Goal: Task Accomplishment & Management: Manage account settings

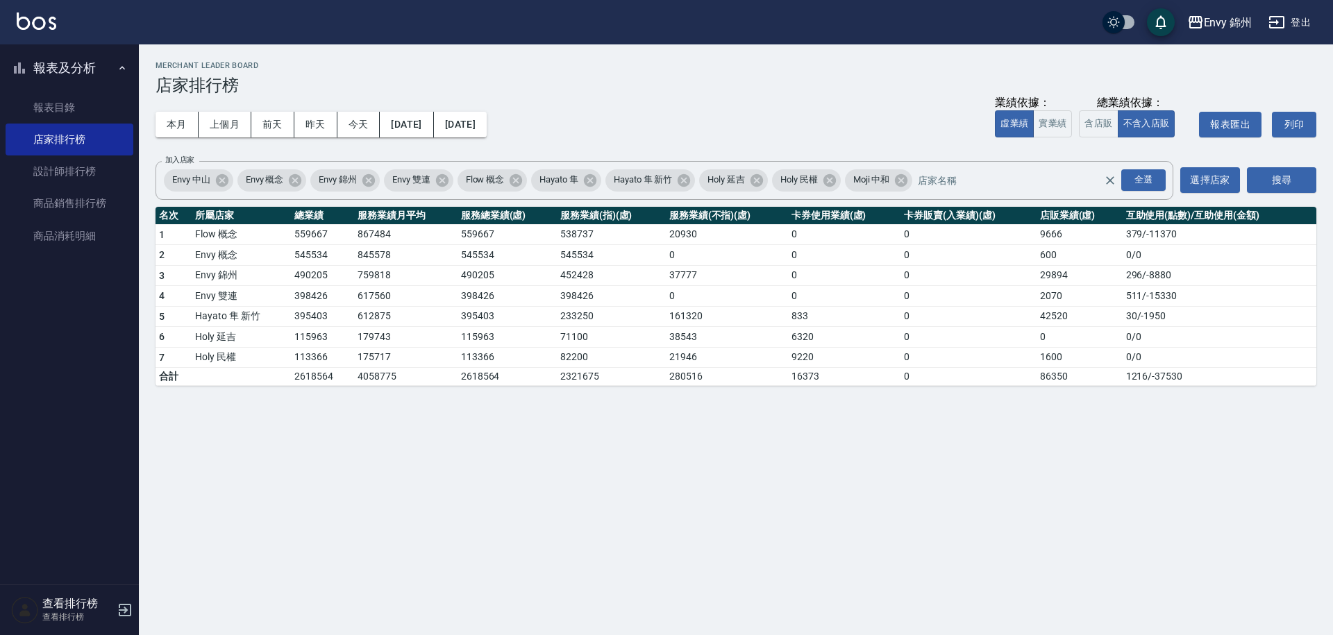
click at [1300, 19] on button "登出" at bounding box center [1289, 23] width 53 height 26
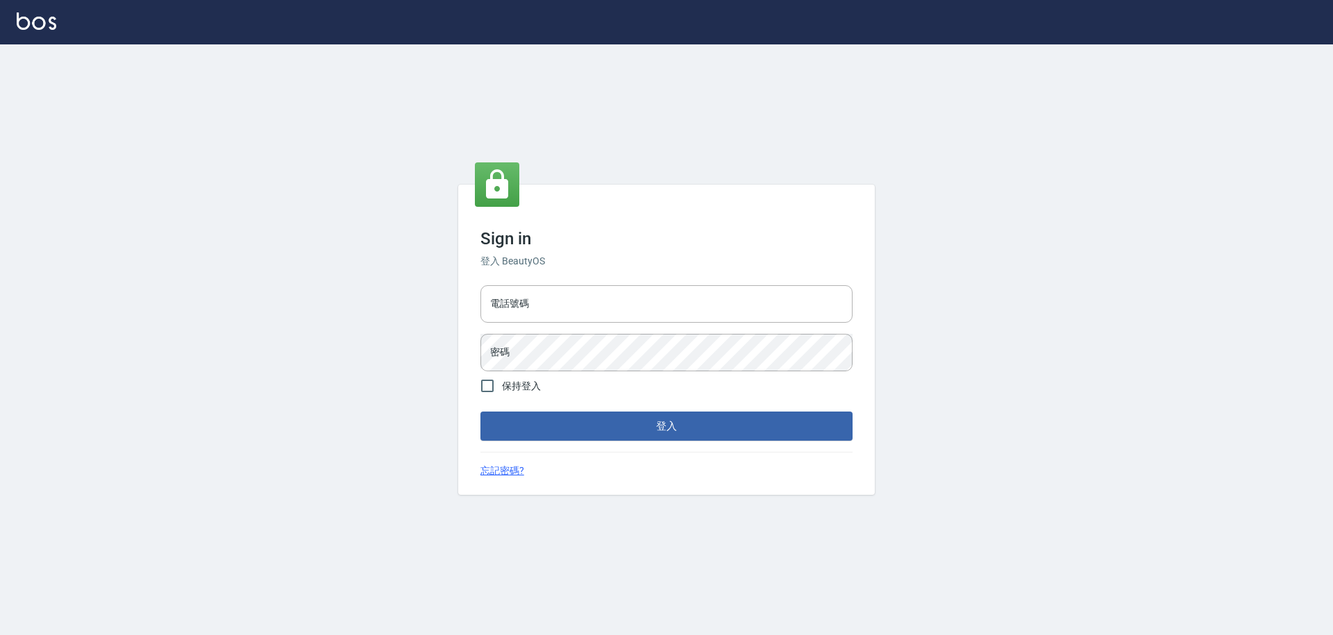
type input "25153595"
drag, startPoint x: 544, startPoint y: 308, endPoint x: 472, endPoint y: 304, distance: 72.3
click at [472, 304] on div "Sign in 登入 BeautyOS 電話號碼 25153595 電話號碼 密碼 密碼 保持登入 登入 忘記密碼?" at bounding box center [666, 340] width 416 height 311
type input "0930889212"
click at [456, 334] on div "Sign in 登入 BeautyOS 電話號碼 0930889212 電話號碼 密碼 密碼 保持登入 登入 忘記密碼?" at bounding box center [666, 339] width 1333 height 591
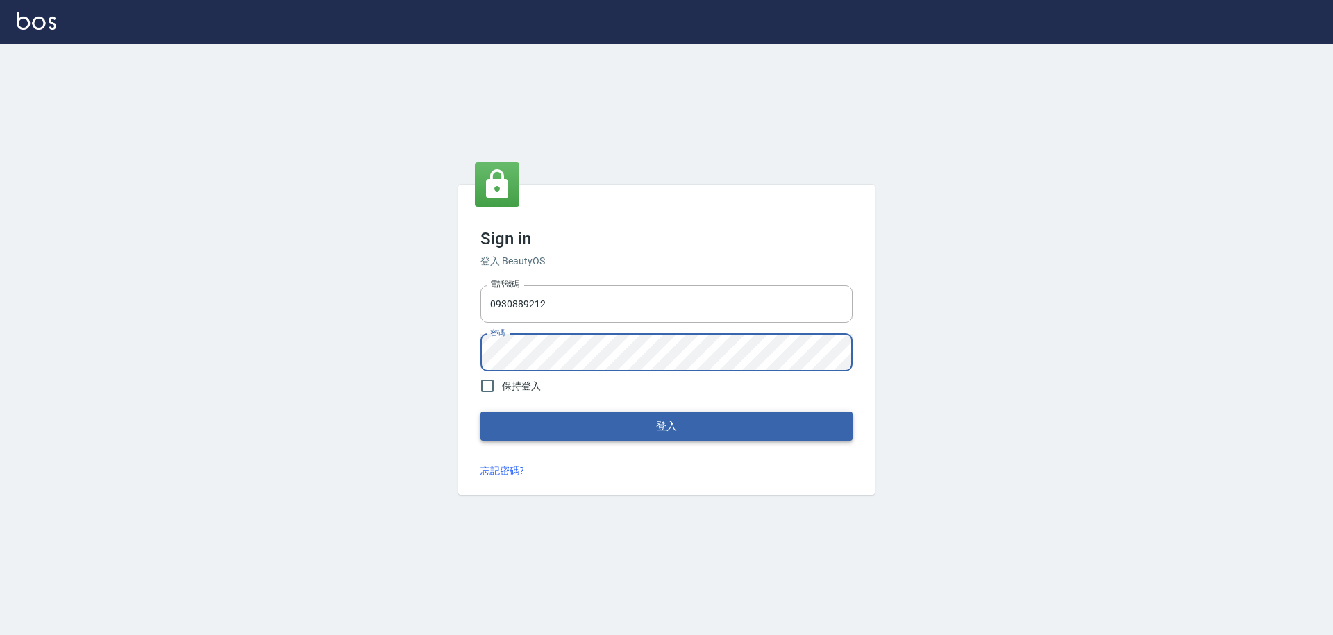
click at [544, 425] on button "登入" at bounding box center [666, 426] width 372 height 29
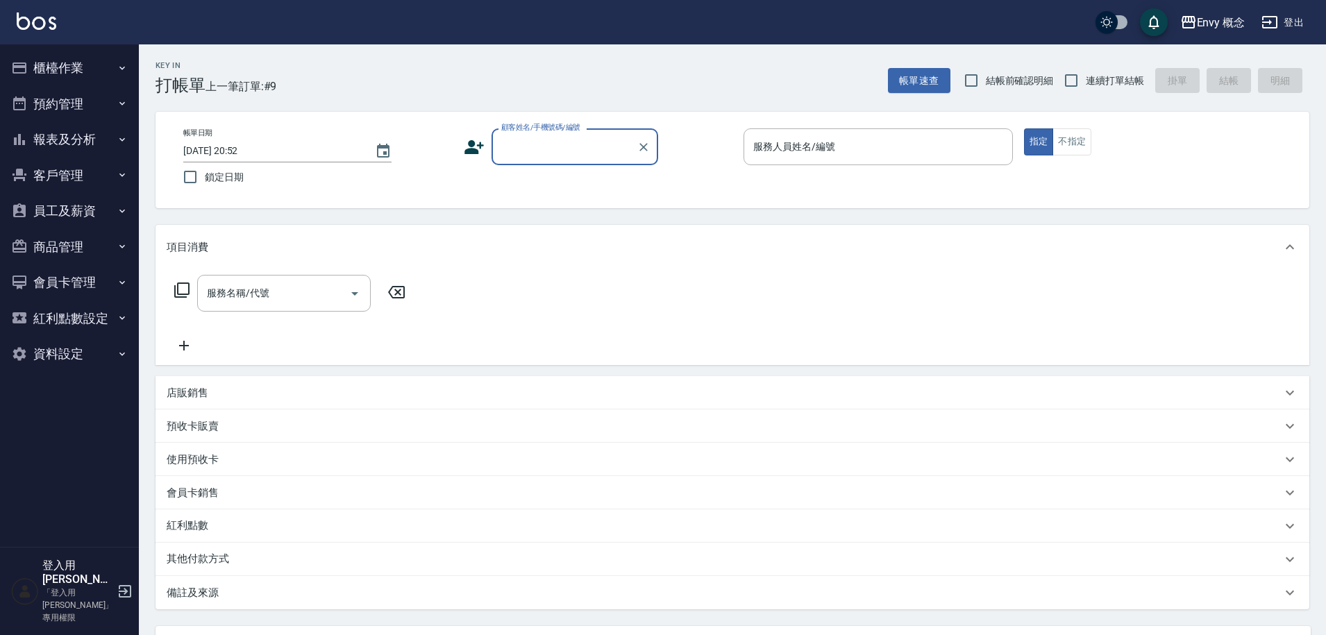
click at [78, 71] on button "櫃檯作業" at bounding box center [70, 68] width 128 height 36
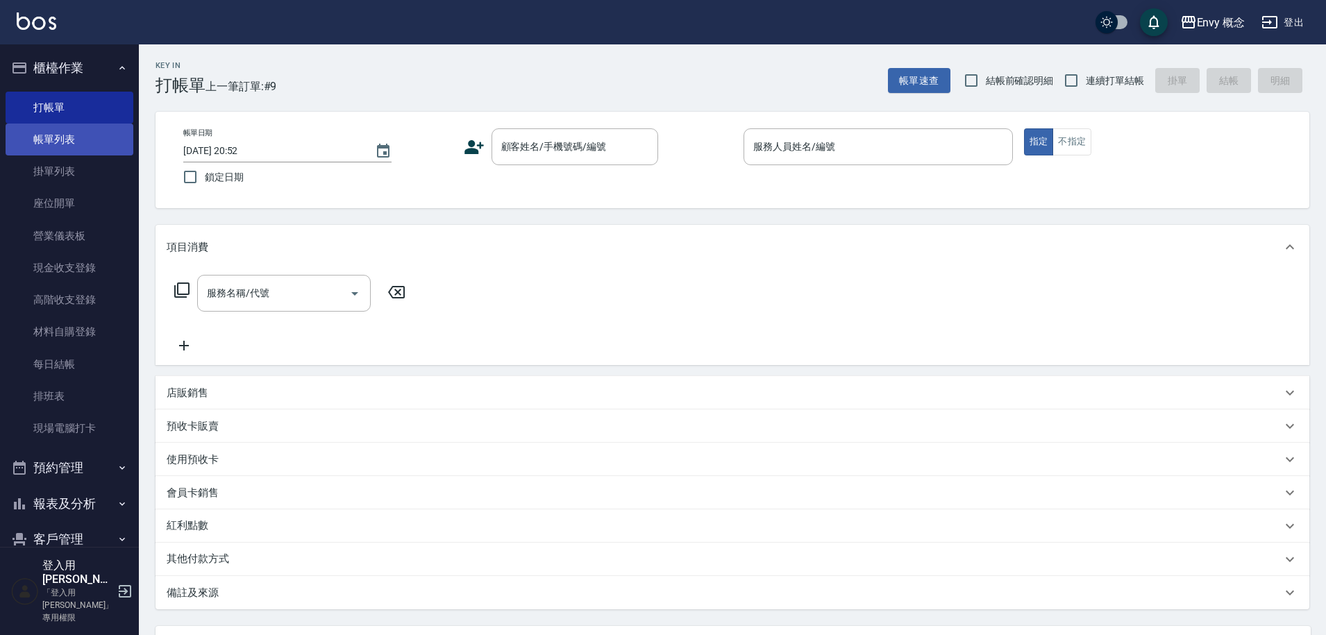
click at [76, 134] on link "帳單列表" at bounding box center [70, 140] width 128 height 32
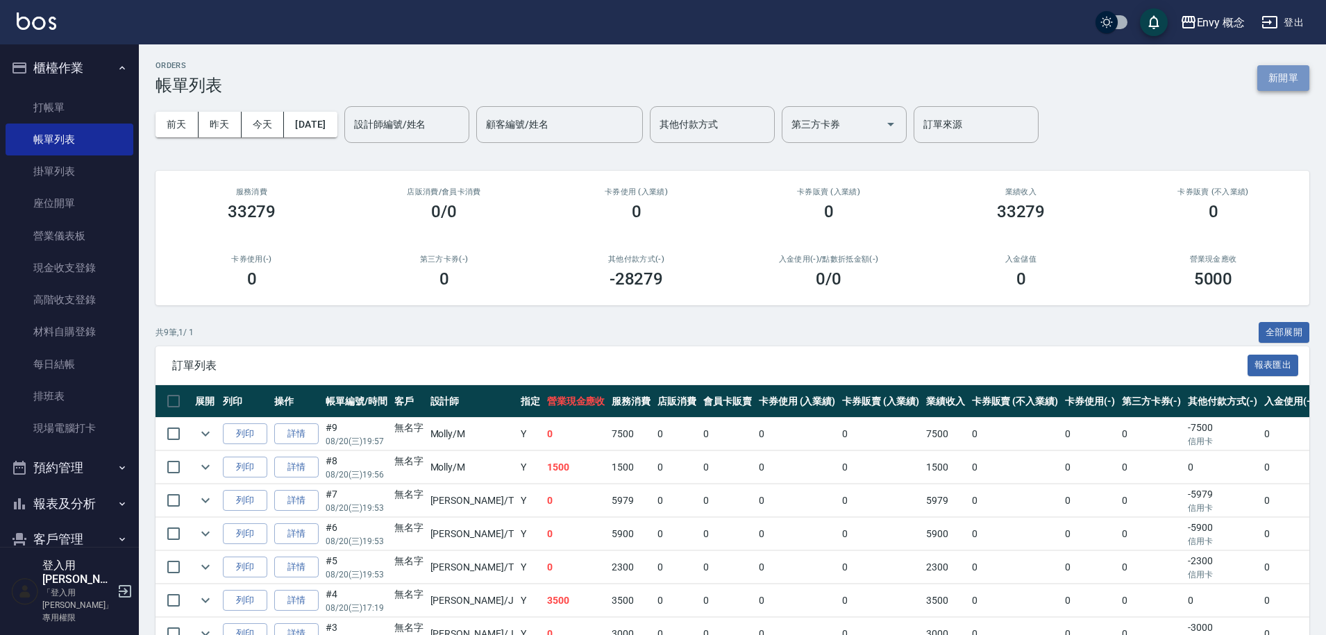
click at [1263, 77] on button "新開單" at bounding box center [1283, 78] width 52 height 26
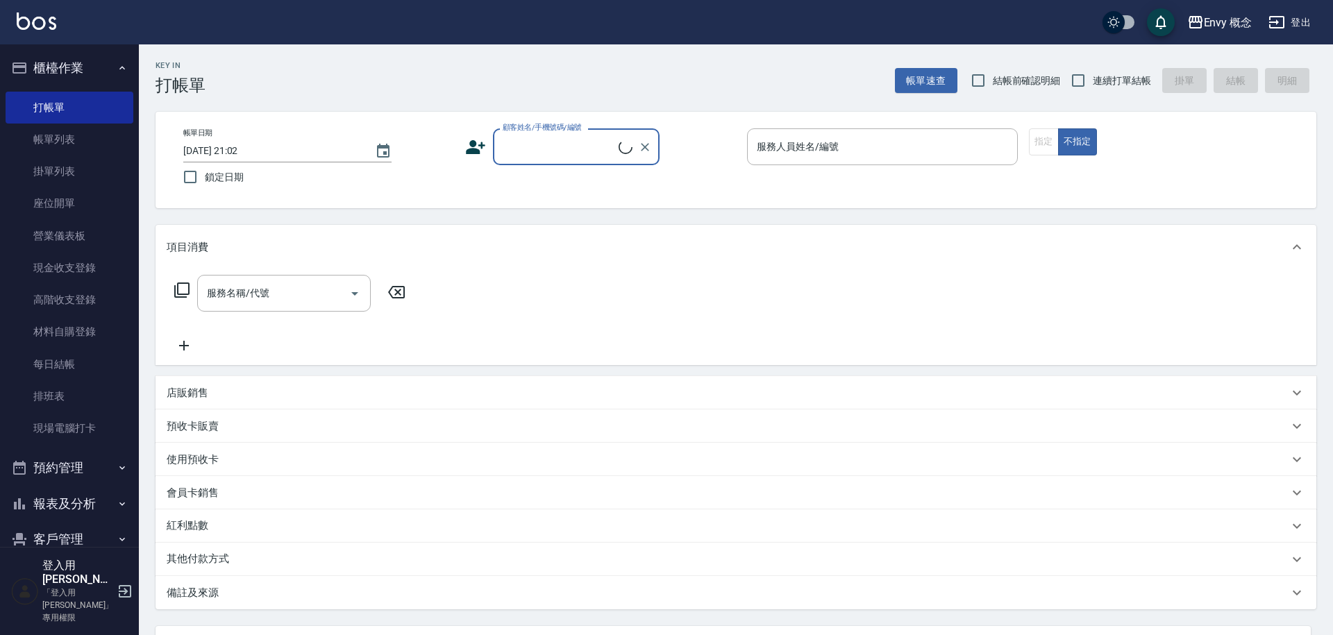
click at [518, 147] on input "顧客姓名/手機號碼/編號" at bounding box center [558, 147] width 119 height 24
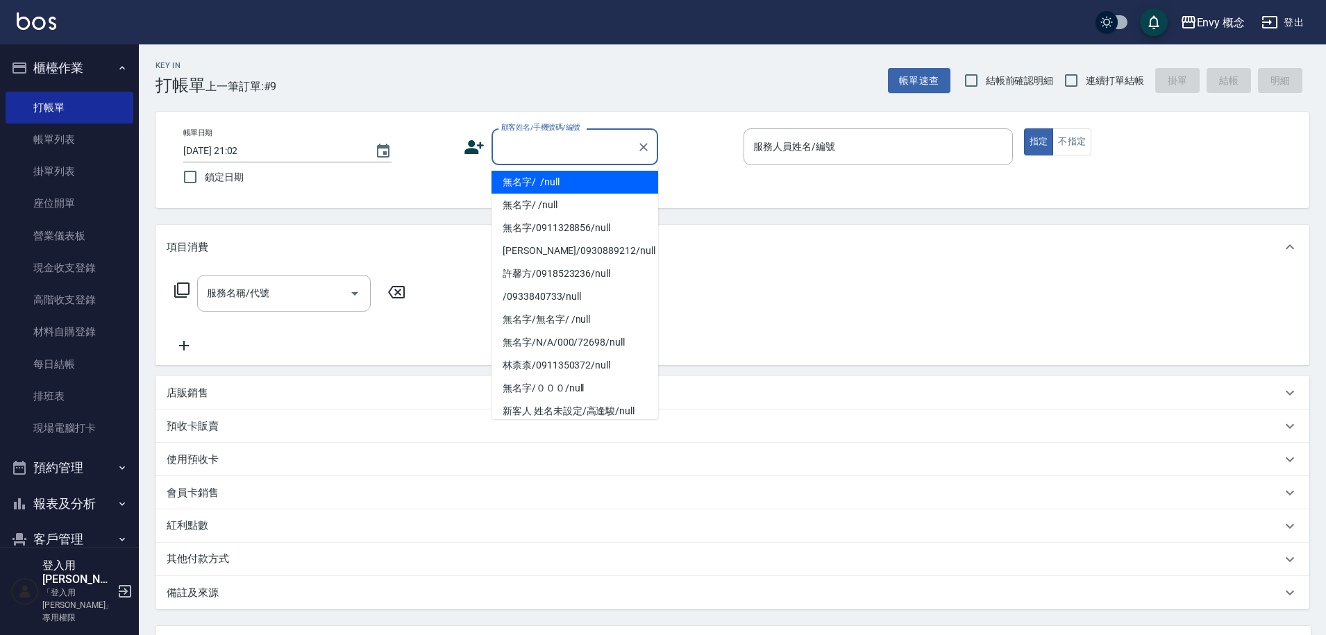
click at [543, 187] on li "無名字/ /null" at bounding box center [574, 182] width 167 height 23
type input "無名字/ /null"
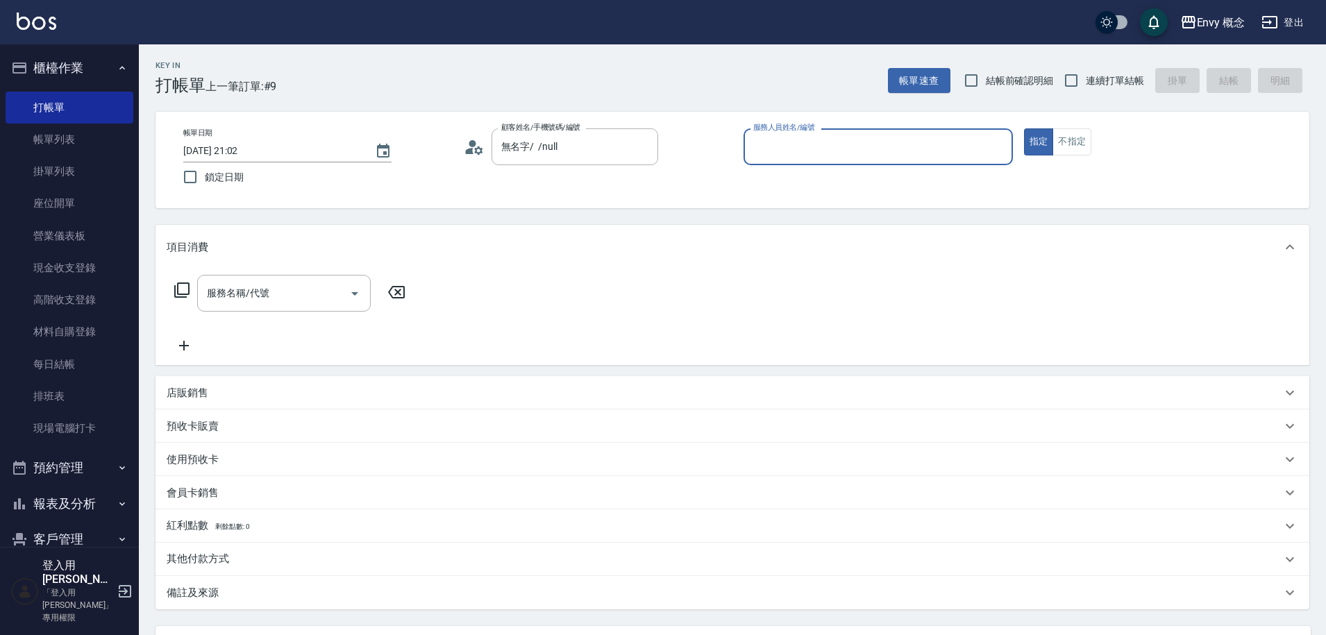
click at [767, 151] on input "服務人員姓名/編號" at bounding box center [878, 147] width 257 height 24
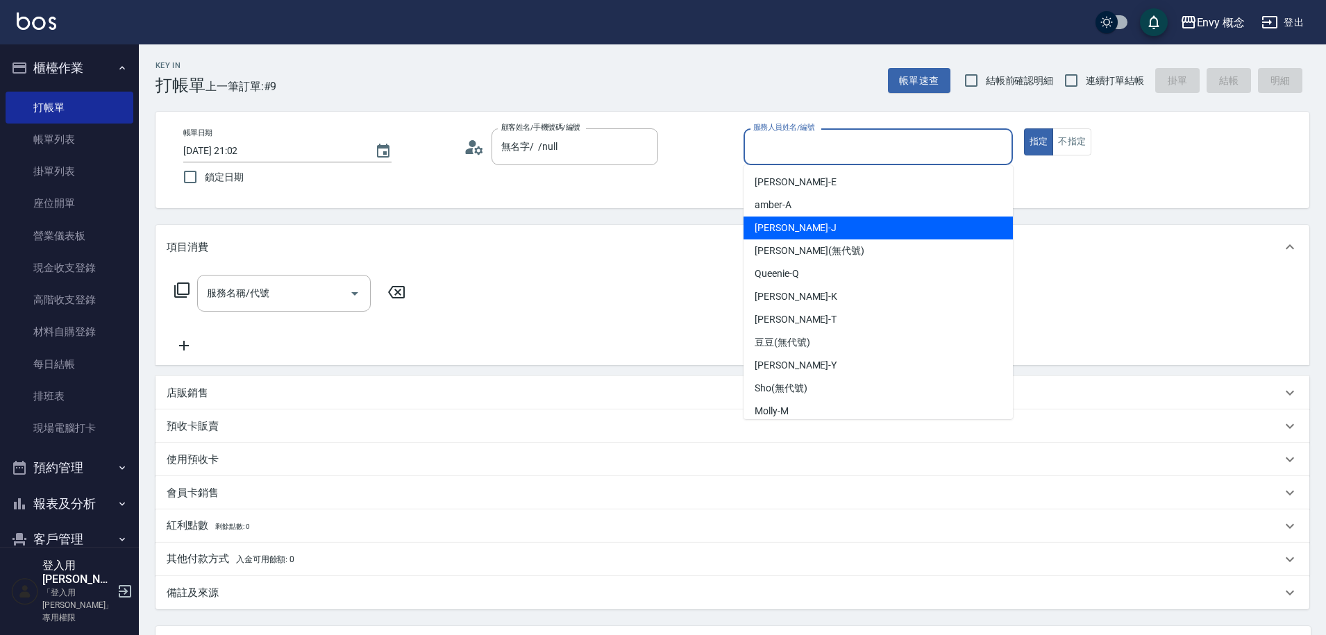
click at [787, 226] on span "Jessie -J" at bounding box center [795, 228] width 82 height 15
type input "Jessie-J"
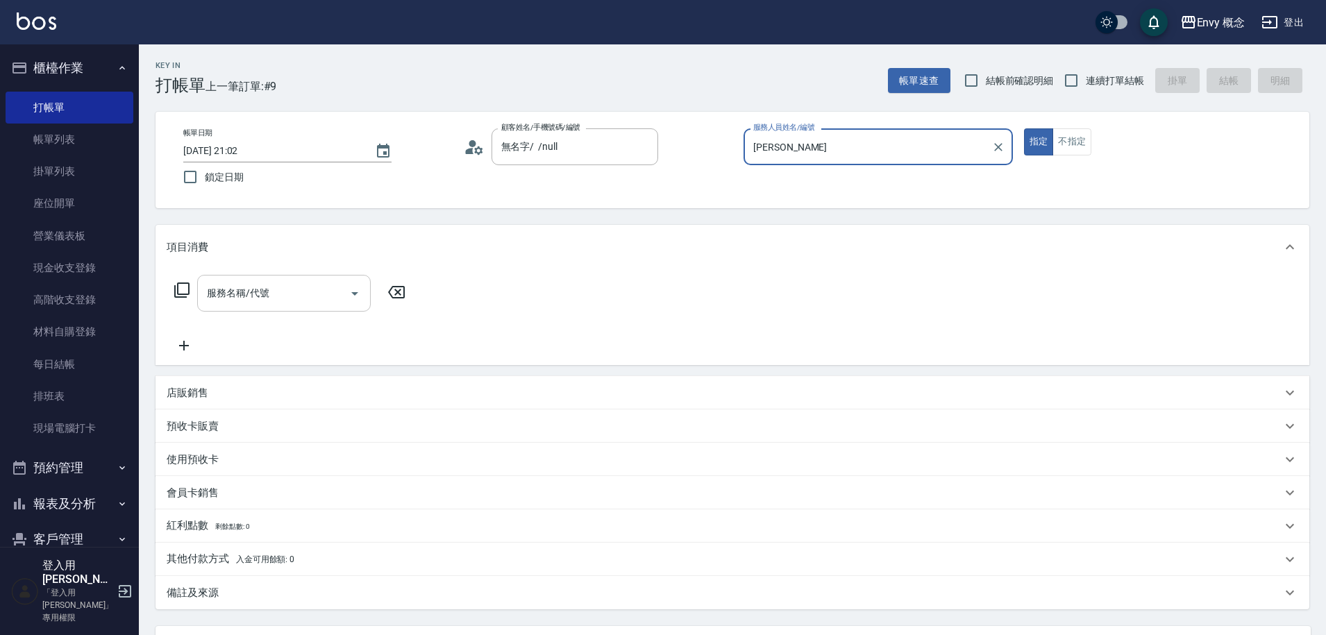
click at [235, 292] on div "服務名稱/代號 服務名稱/代號" at bounding box center [284, 293] width 174 height 37
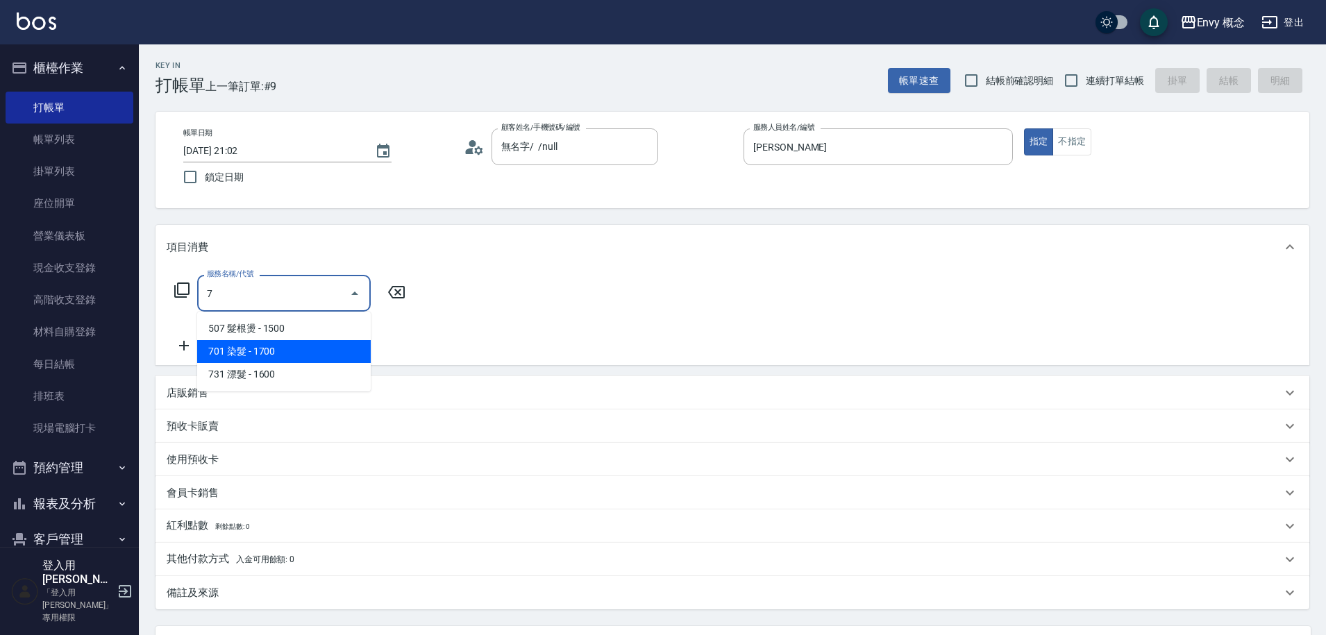
click at [266, 354] on span "701 染髮 - 1700" at bounding box center [284, 351] width 174 height 23
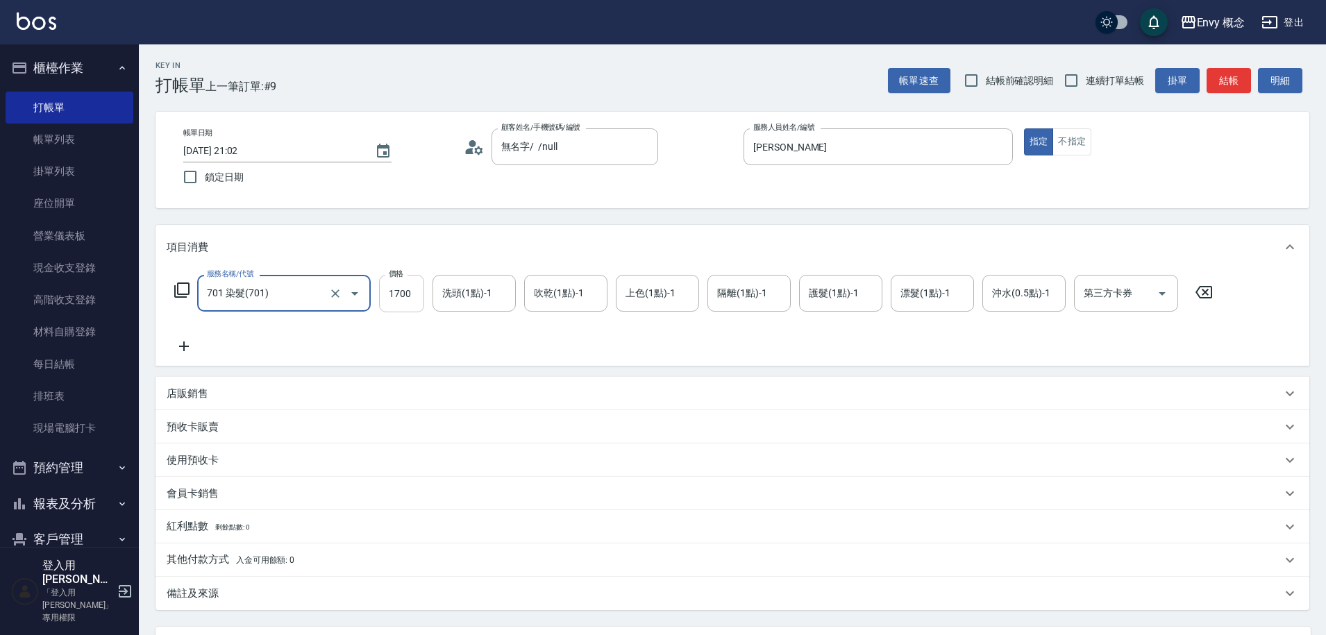
type input "701 染髮(701)"
click at [414, 297] on input "1700" at bounding box center [401, 293] width 45 height 37
type input "3500"
click at [226, 557] on p "其他付款方式 入金可用餘額: 0" at bounding box center [231, 559] width 128 height 15
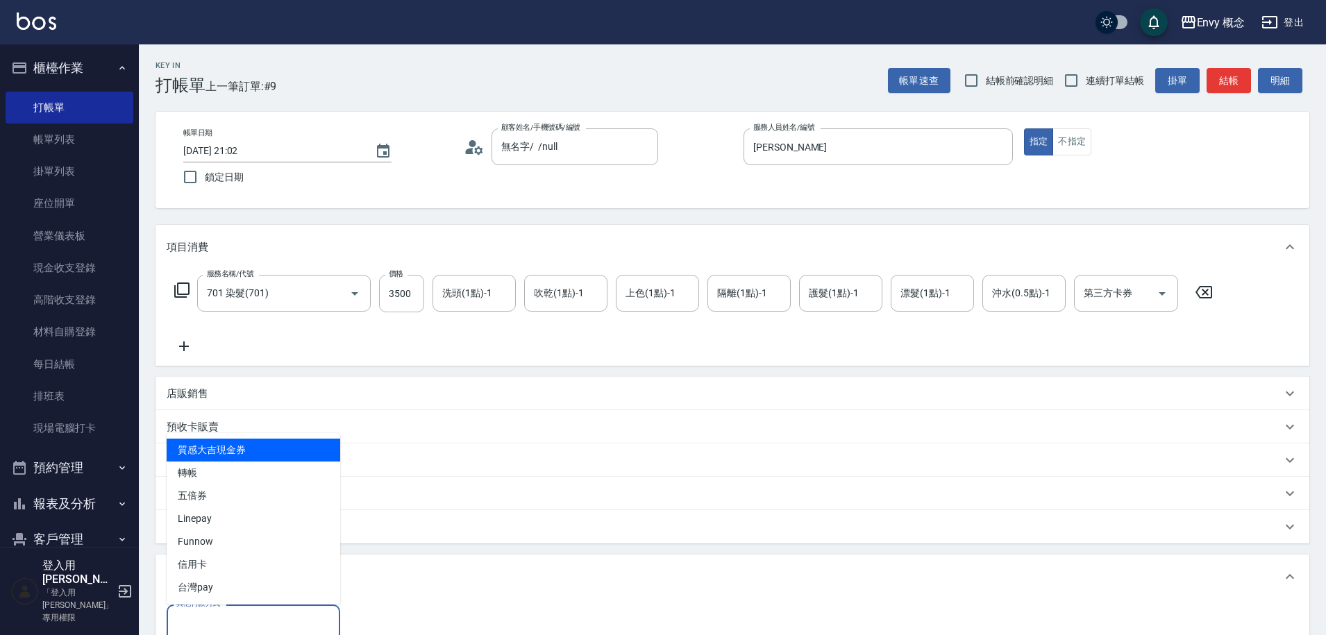
click at [241, 618] on input "其他付款方式" at bounding box center [253, 623] width 161 height 24
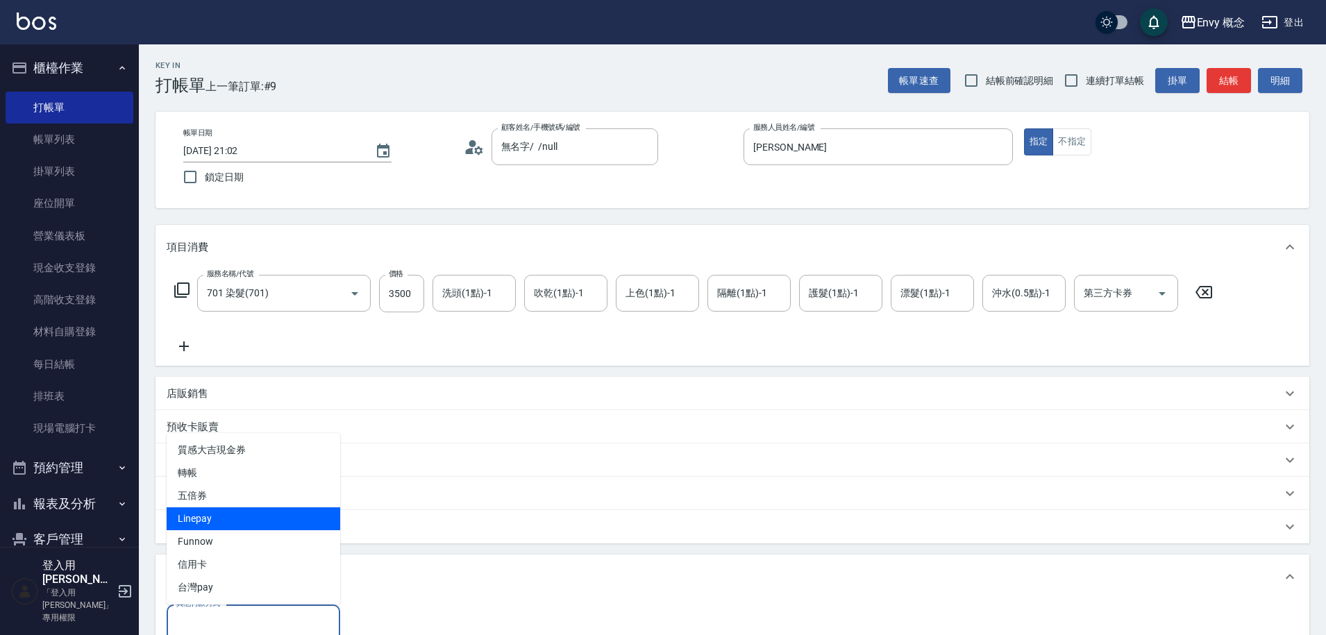
click at [244, 527] on span "Linepay" at bounding box center [254, 518] width 174 height 23
type input "Linepay"
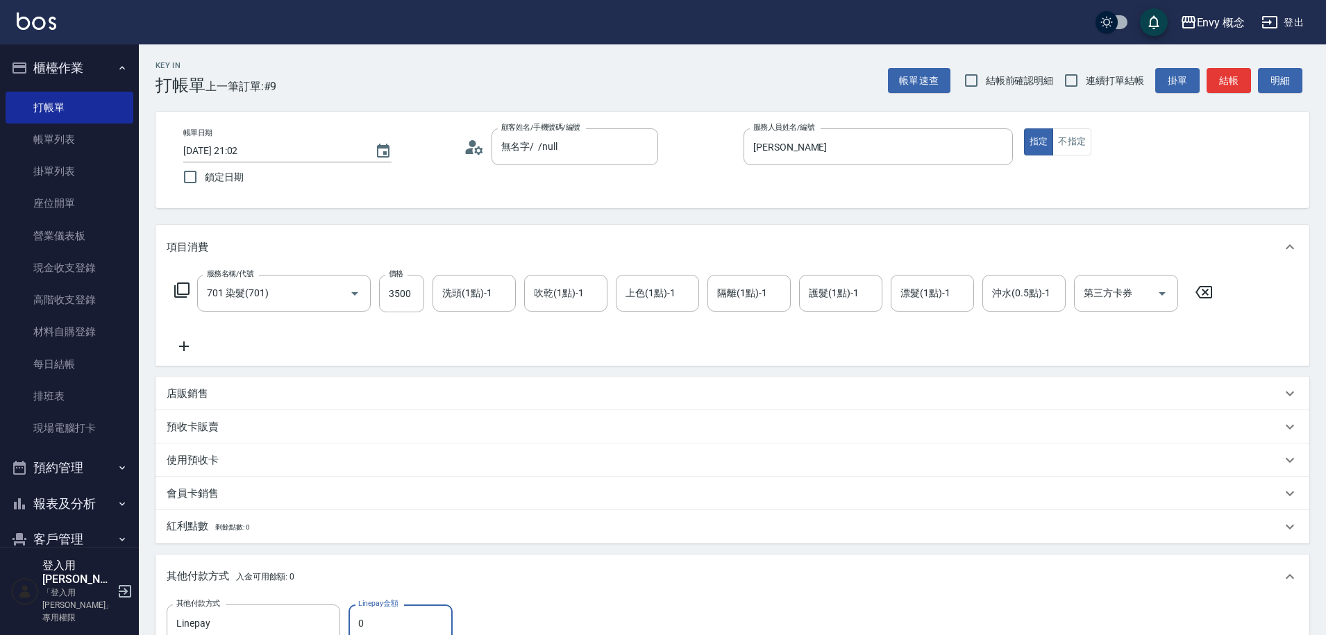
scroll to position [7, 0]
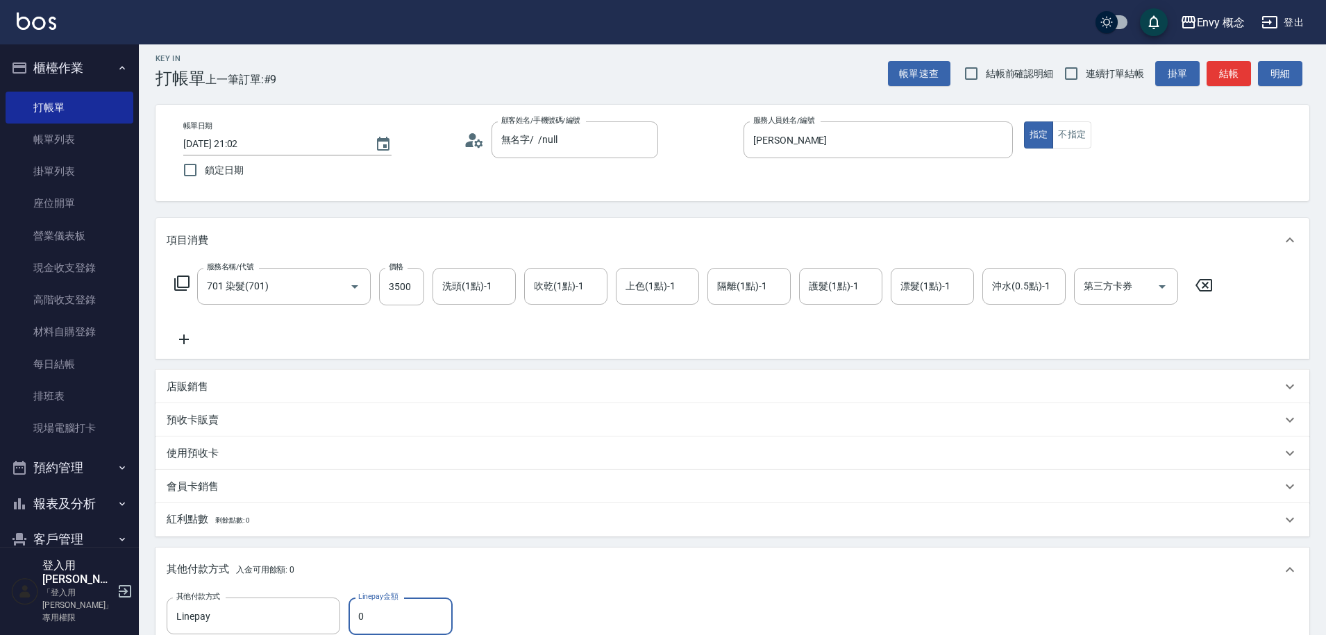
drag, startPoint x: 373, startPoint y: 621, endPoint x: 355, endPoint y: 614, distance: 20.0
click at [355, 614] on input "0" at bounding box center [400, 616] width 104 height 37
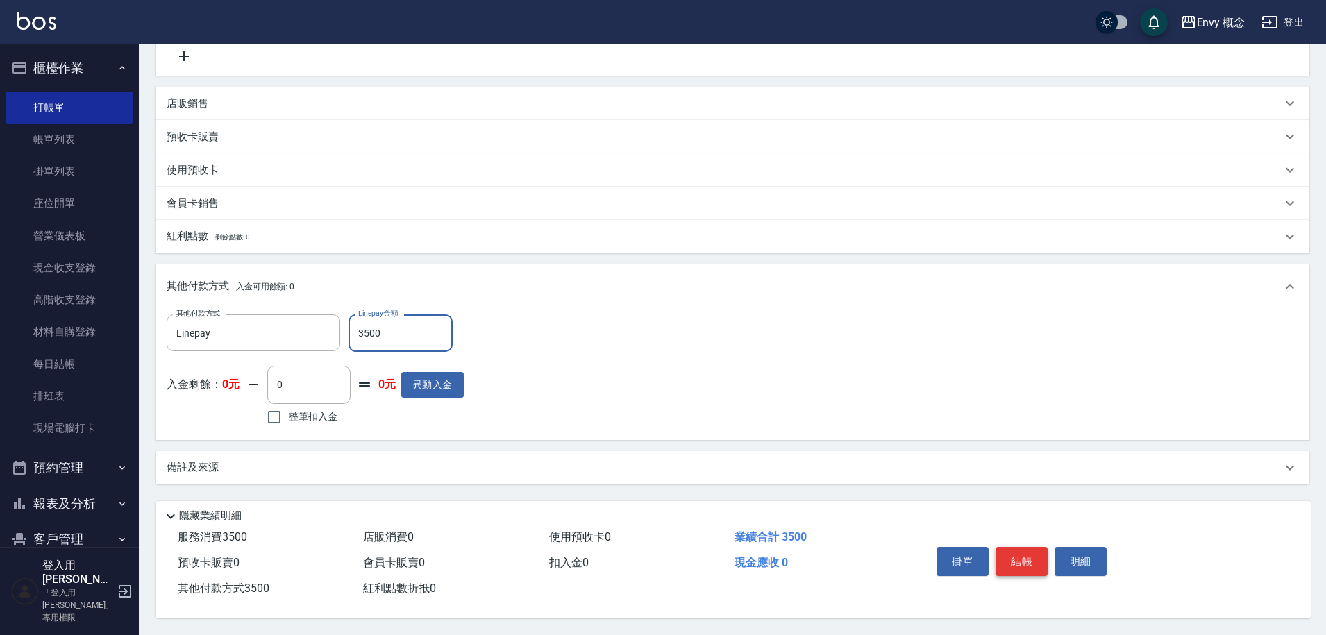
type input "3500"
click at [1008, 547] on button "結帳" at bounding box center [1021, 561] width 52 height 29
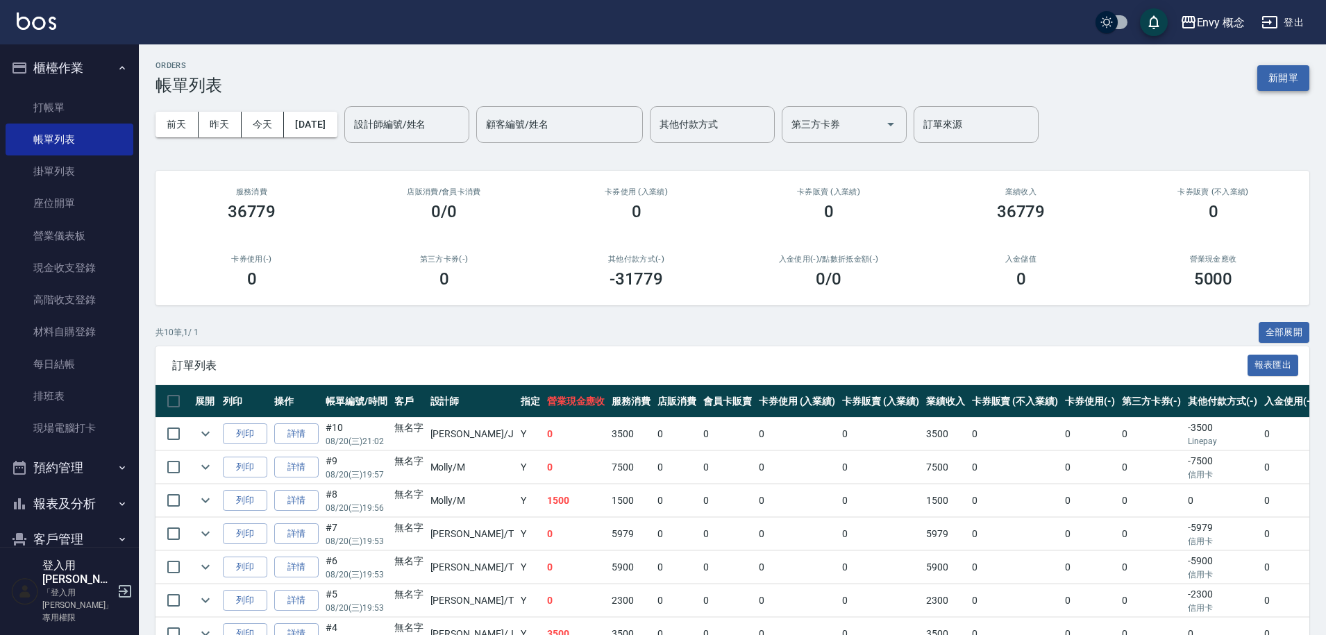
click at [1276, 83] on button "新開單" at bounding box center [1283, 78] width 52 height 26
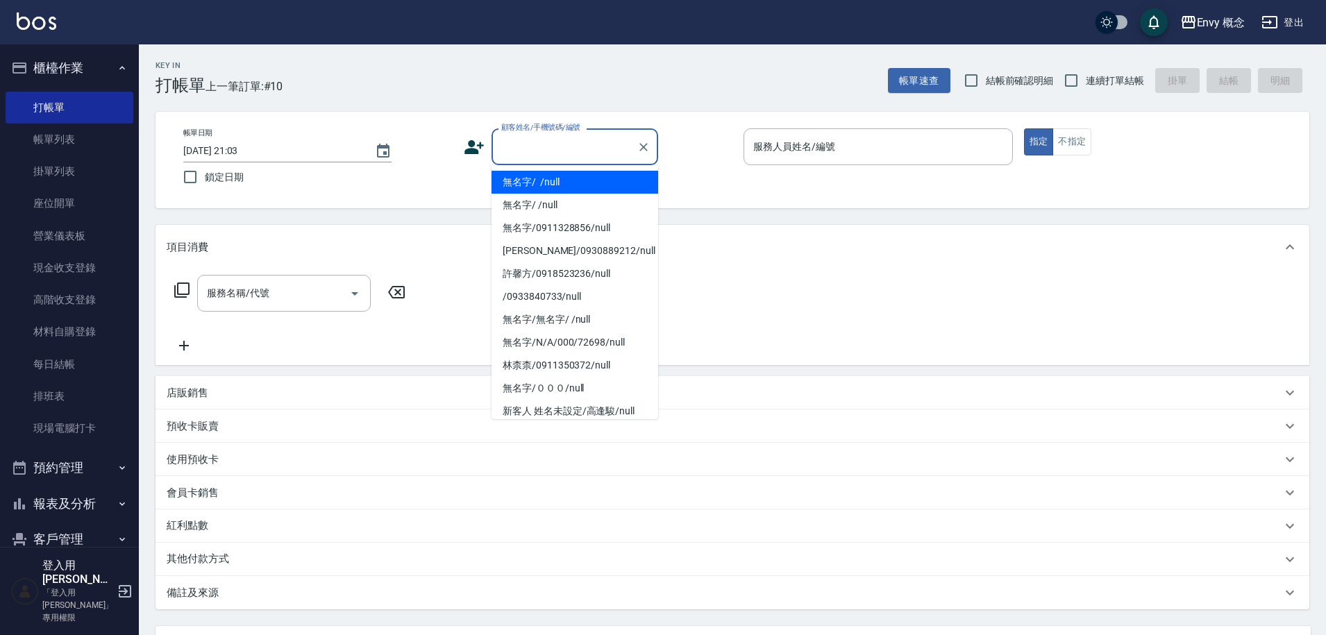
click at [556, 146] on input "顧客姓名/手機號碼/編號" at bounding box center [564, 147] width 133 height 24
click at [559, 178] on li "無名字/ /null" at bounding box center [574, 182] width 167 height 23
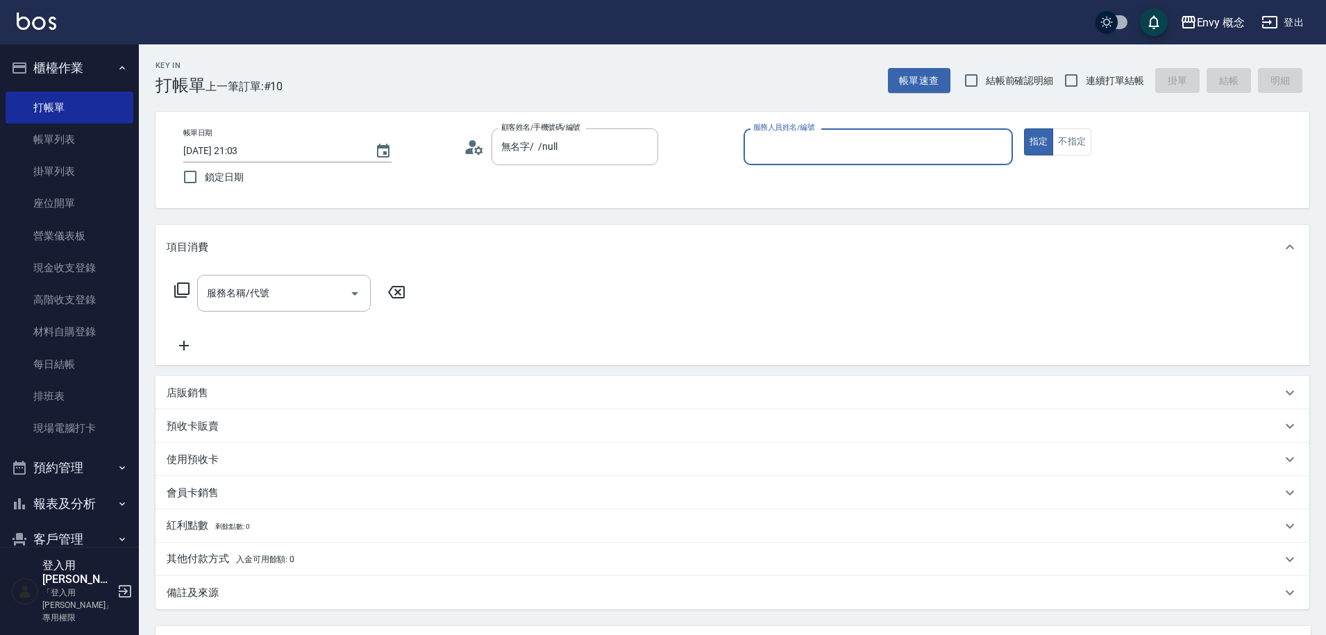
type input "無名字/ /null"
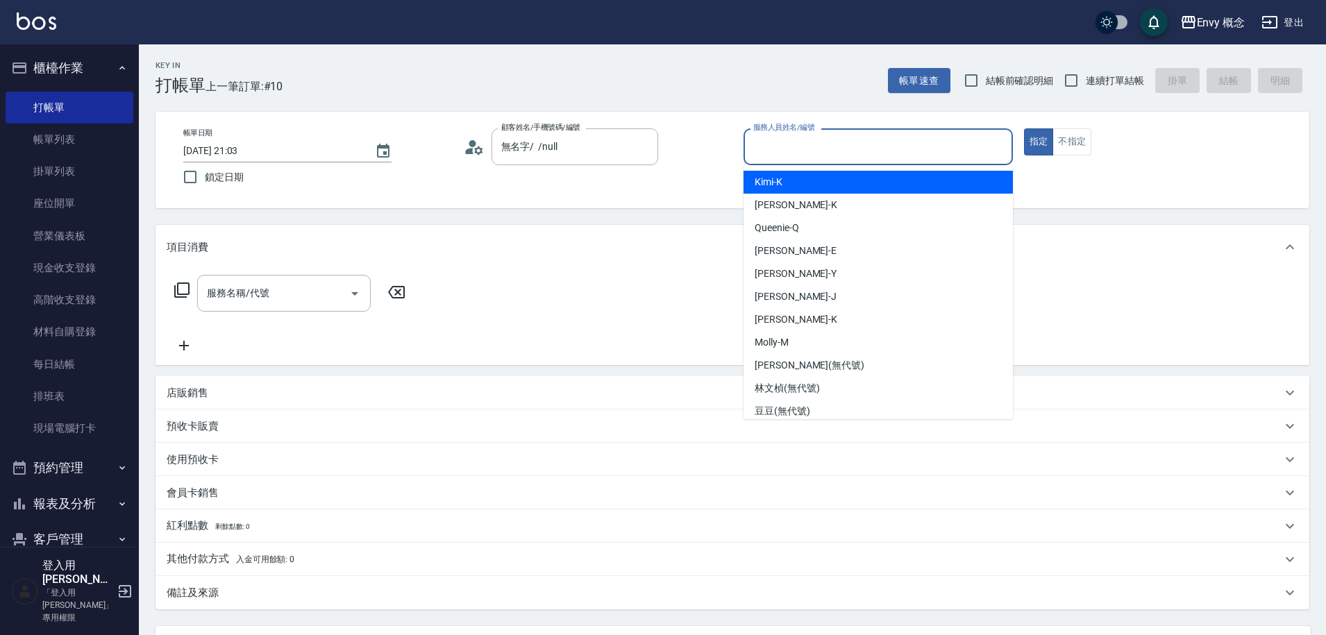
click at [788, 150] on input "服務人員姓名/編號" at bounding box center [878, 147] width 257 height 24
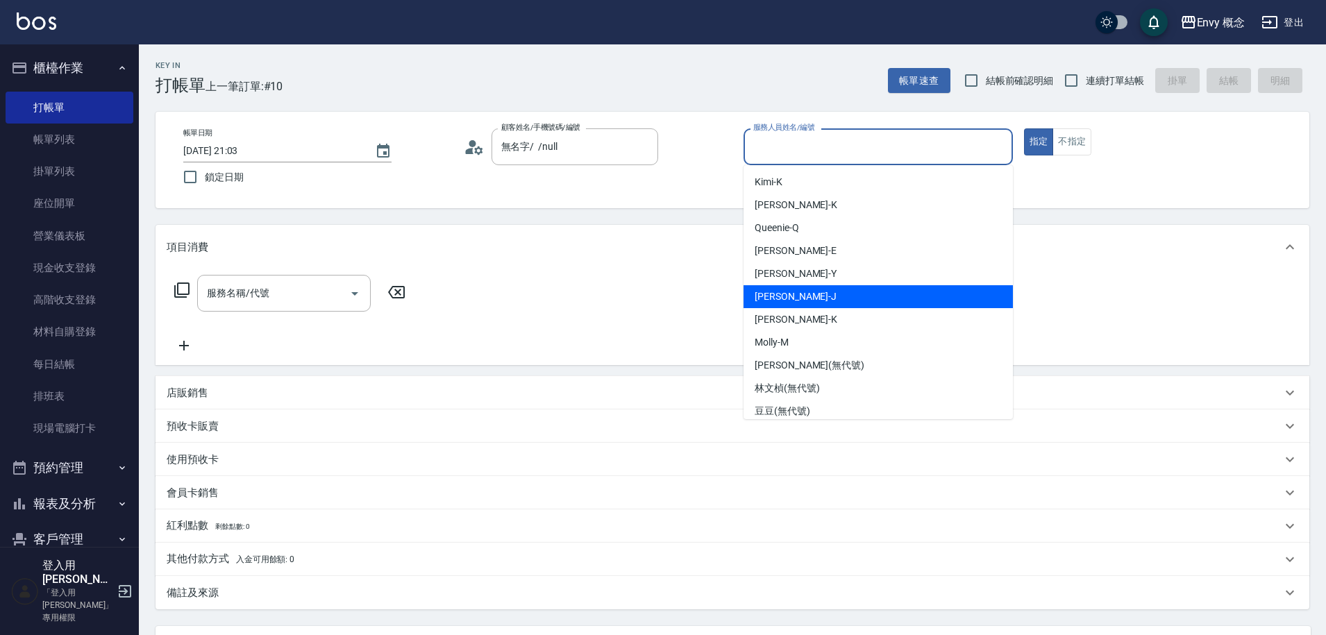
click at [817, 298] on div "Jessie -J" at bounding box center [877, 296] width 269 height 23
type input "Jessie-J"
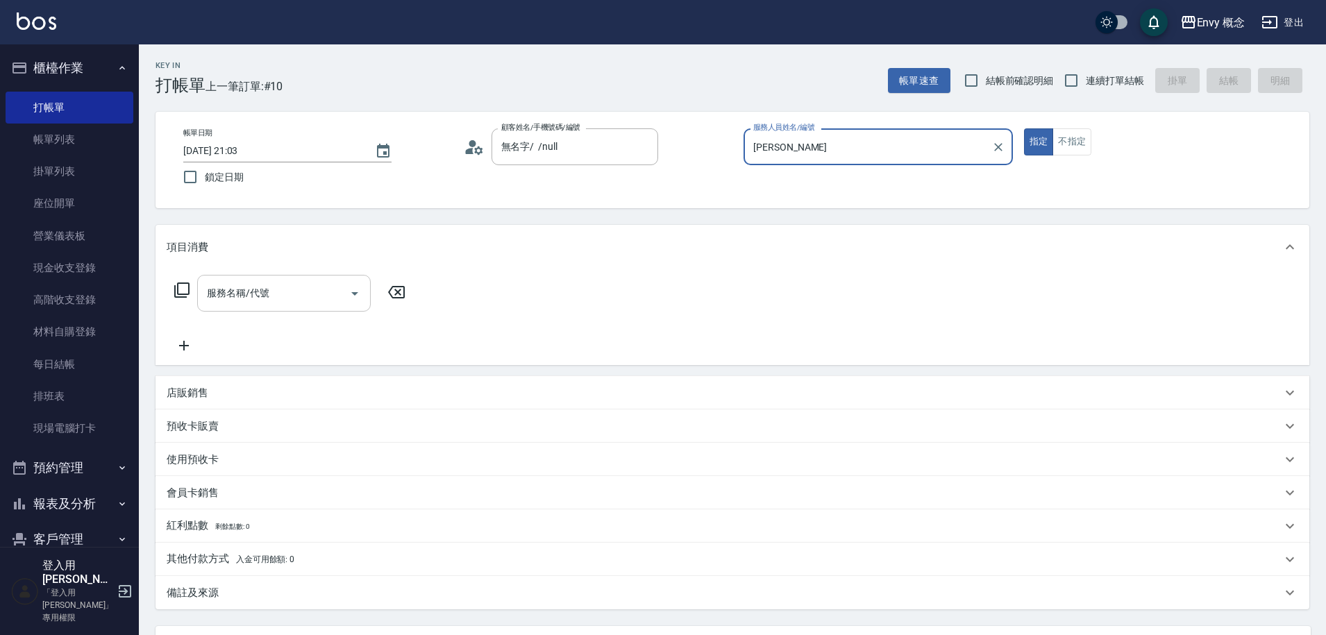
click at [299, 287] on input "服務名稱/代號" at bounding box center [273, 293] width 140 height 24
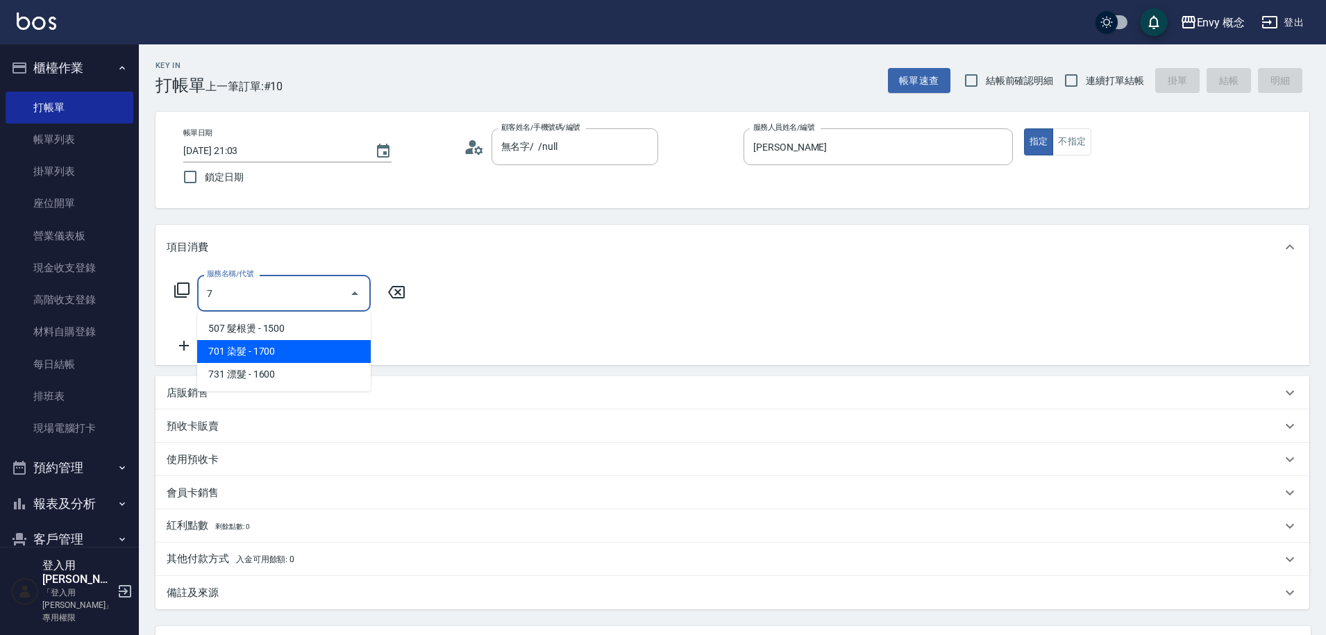
click at [280, 347] on span "701 染髮 - 1700" at bounding box center [284, 351] width 174 height 23
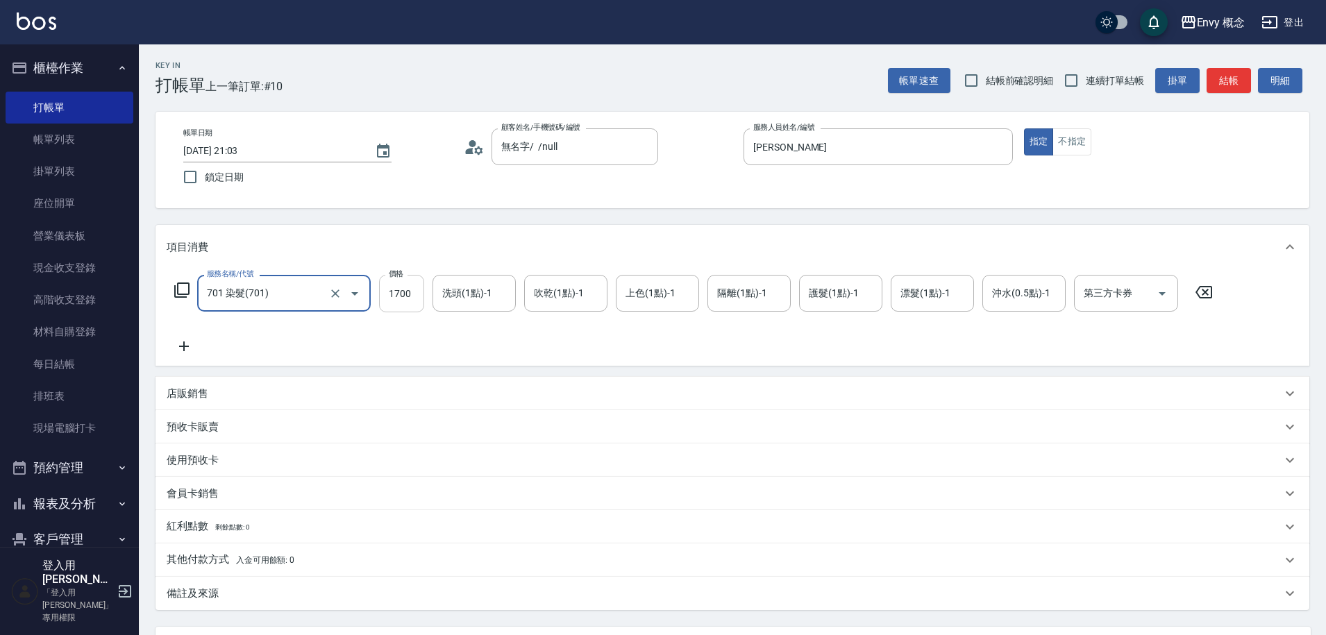
type input "701 染髮(701)"
click at [413, 292] on input "1700" at bounding box center [401, 293] width 45 height 37
type input "3500"
click at [219, 557] on p "其他付款方式 入金可用餘額: 0" at bounding box center [231, 559] width 128 height 15
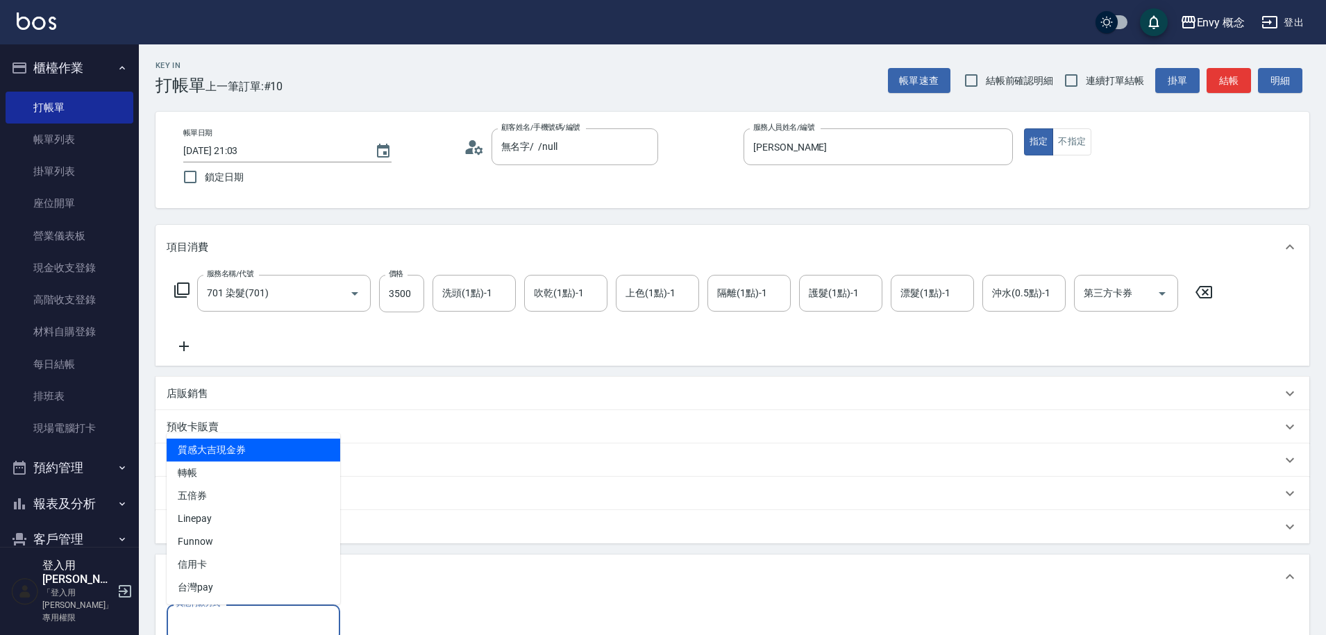
click at [210, 627] on input "其他付款方式" at bounding box center [253, 623] width 161 height 24
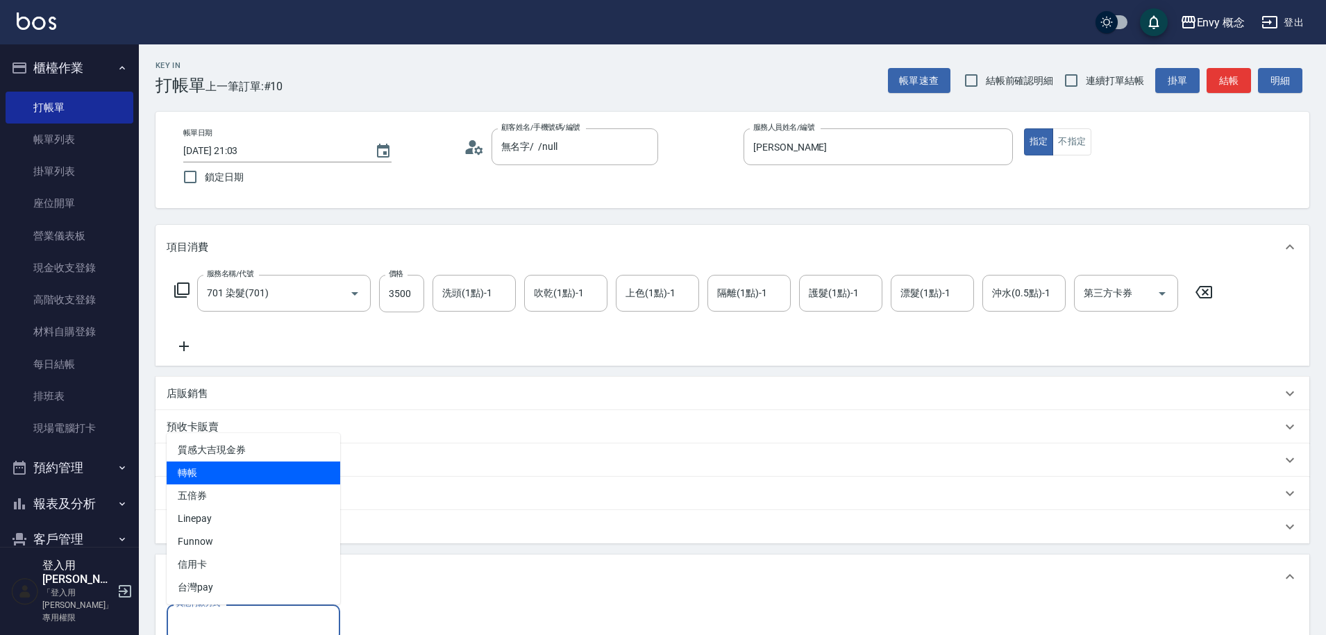
click at [211, 477] on span "轉帳" at bounding box center [254, 473] width 174 height 23
type input "轉帳"
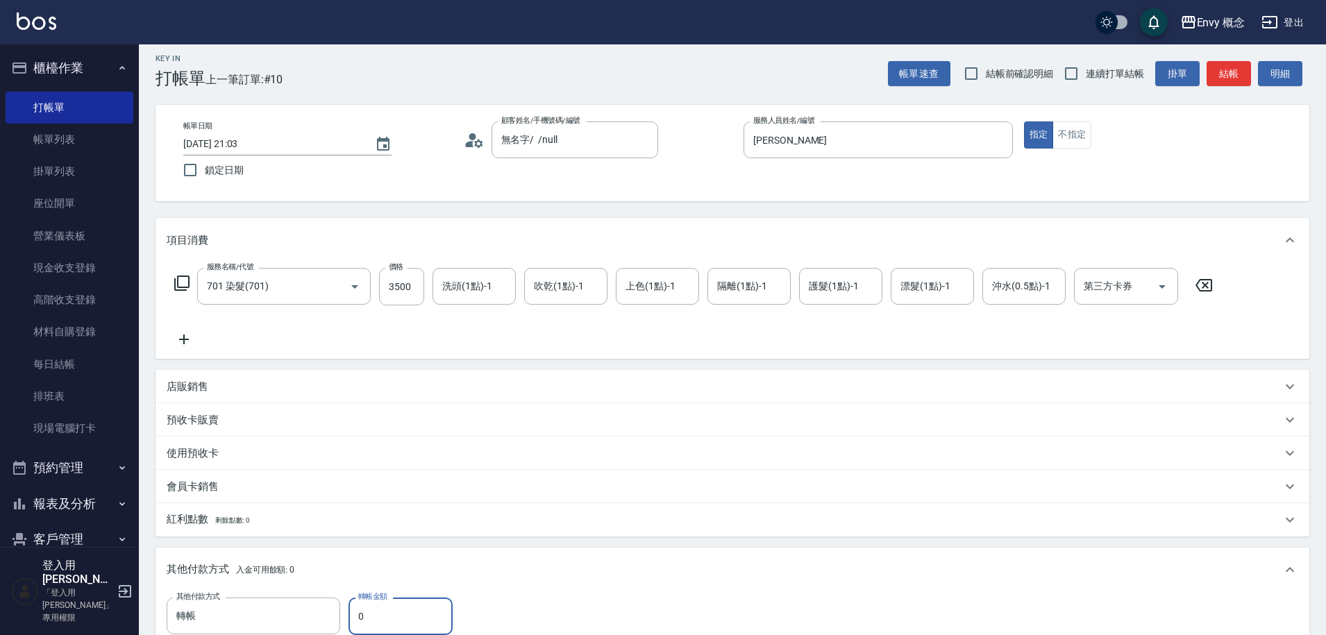
drag, startPoint x: 371, startPoint y: 623, endPoint x: 356, endPoint y: 611, distance: 18.3
click at [356, 611] on input "0" at bounding box center [400, 616] width 104 height 37
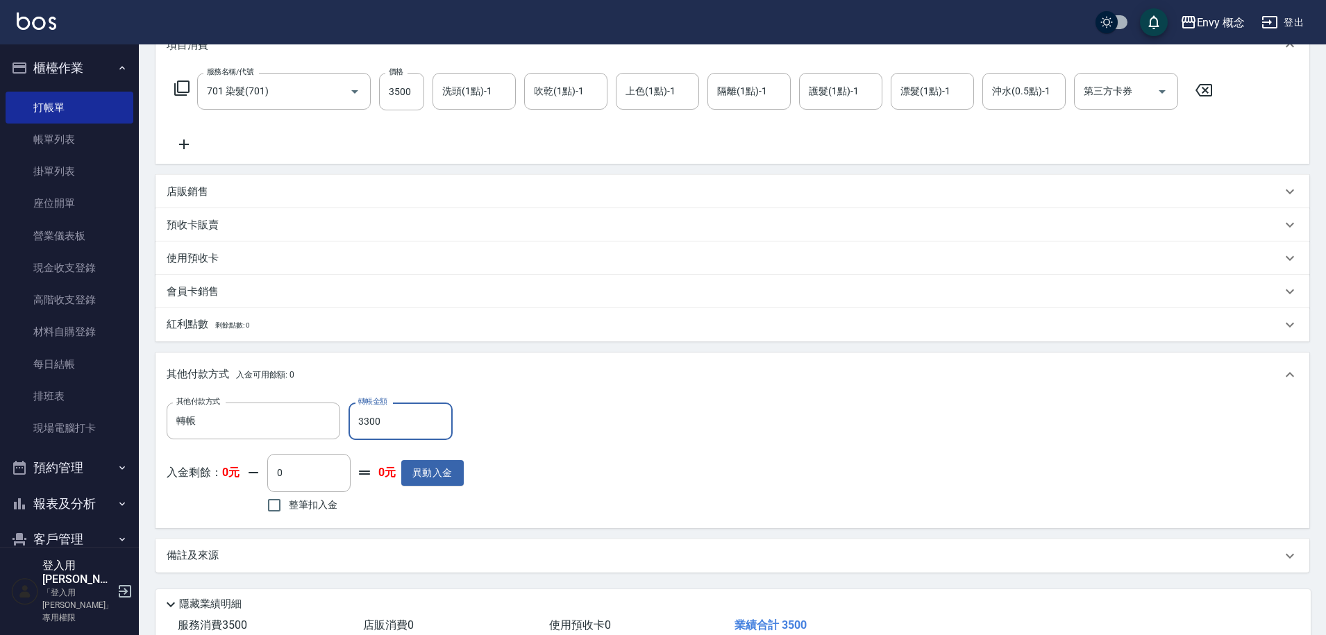
scroll to position [296, 0]
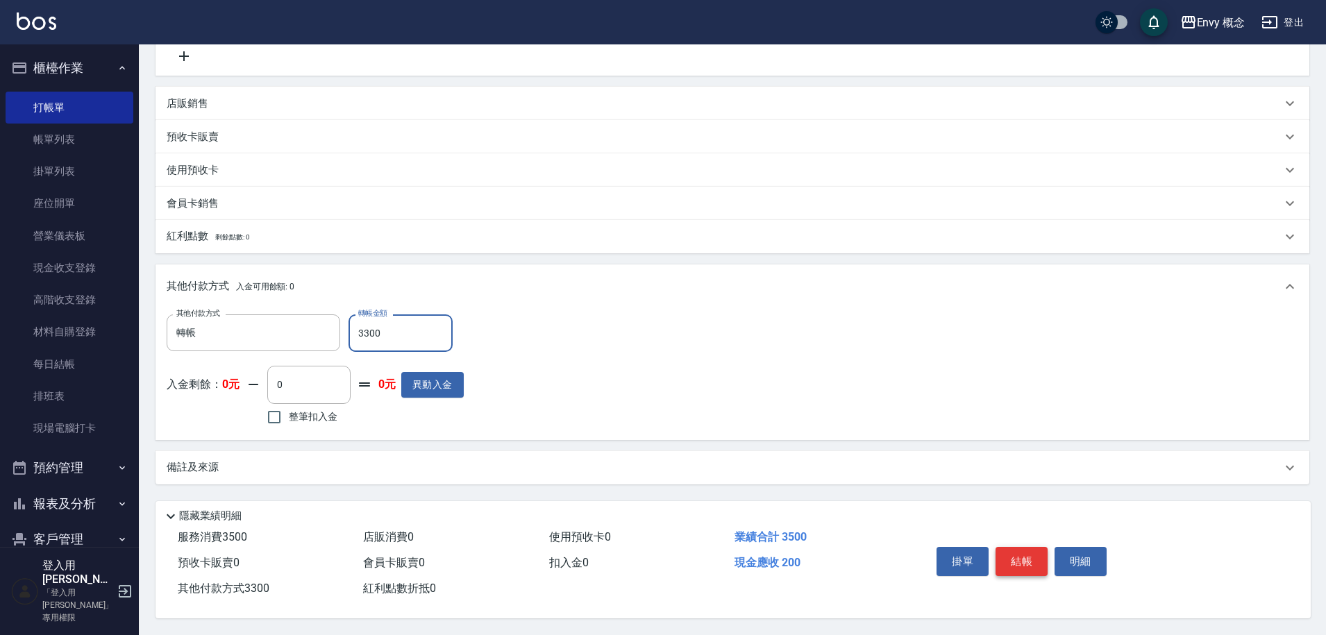
type input "3300"
click at [1007, 557] on button "結帳" at bounding box center [1021, 561] width 52 height 29
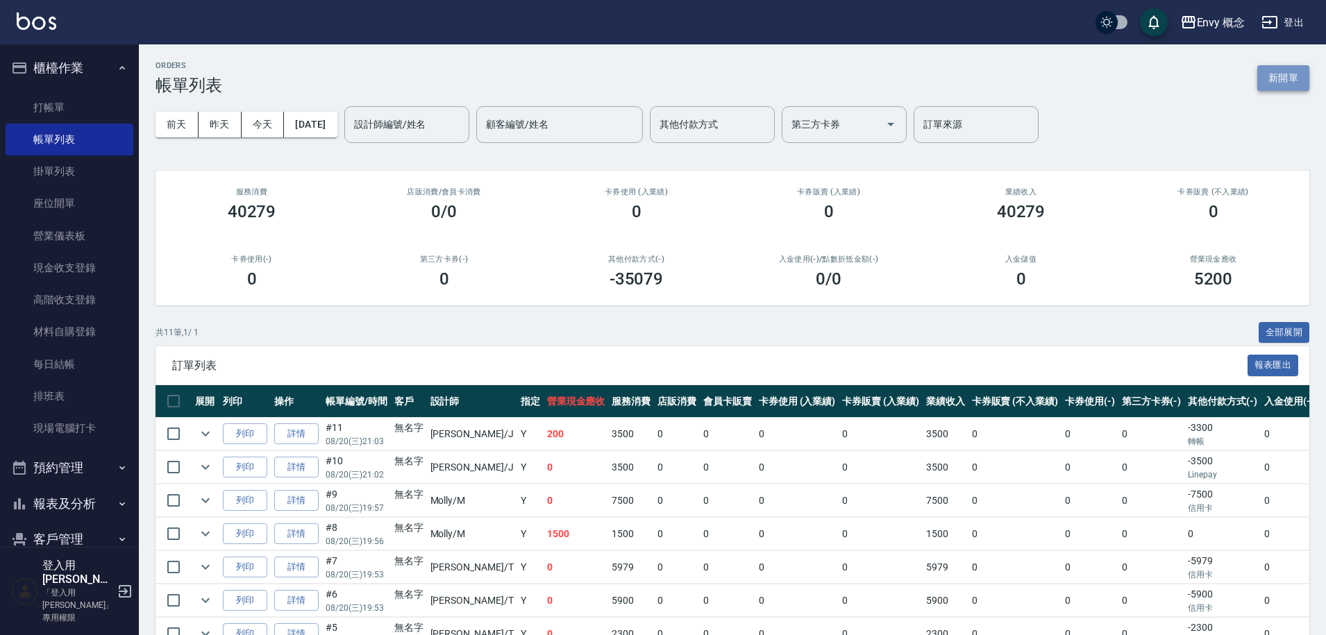
click at [1265, 74] on button "新開單" at bounding box center [1283, 78] width 52 height 26
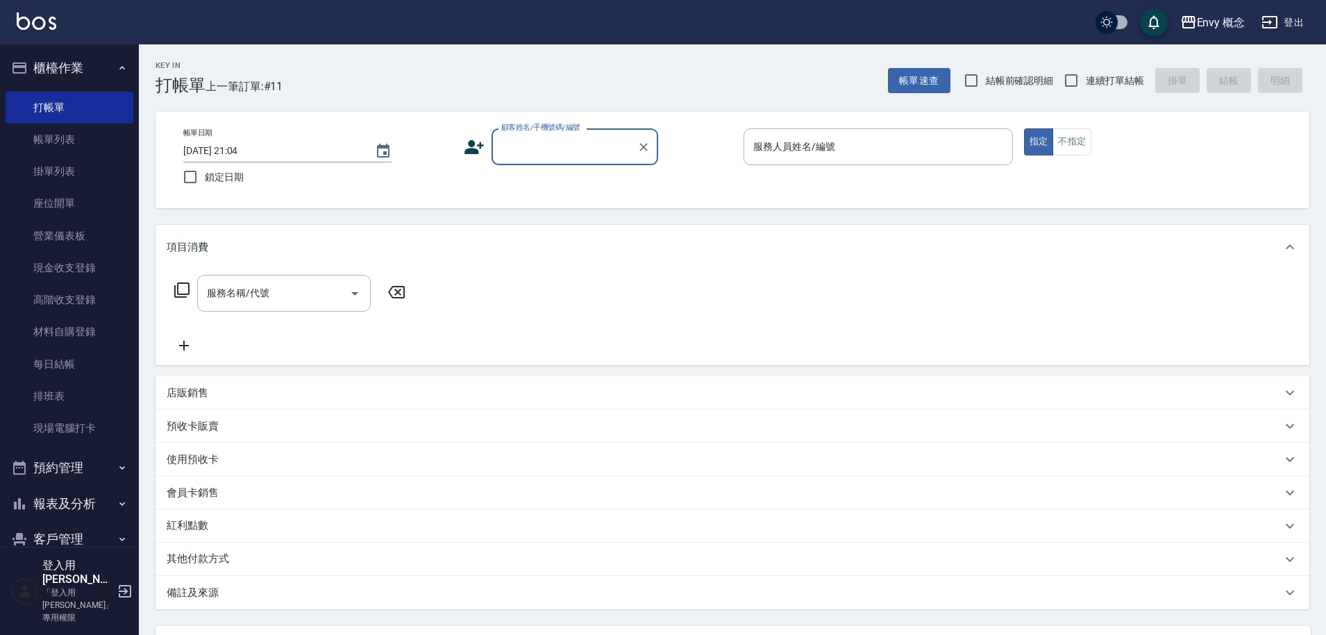
click at [539, 151] on input "顧客姓名/手機號碼/編號" at bounding box center [564, 147] width 133 height 24
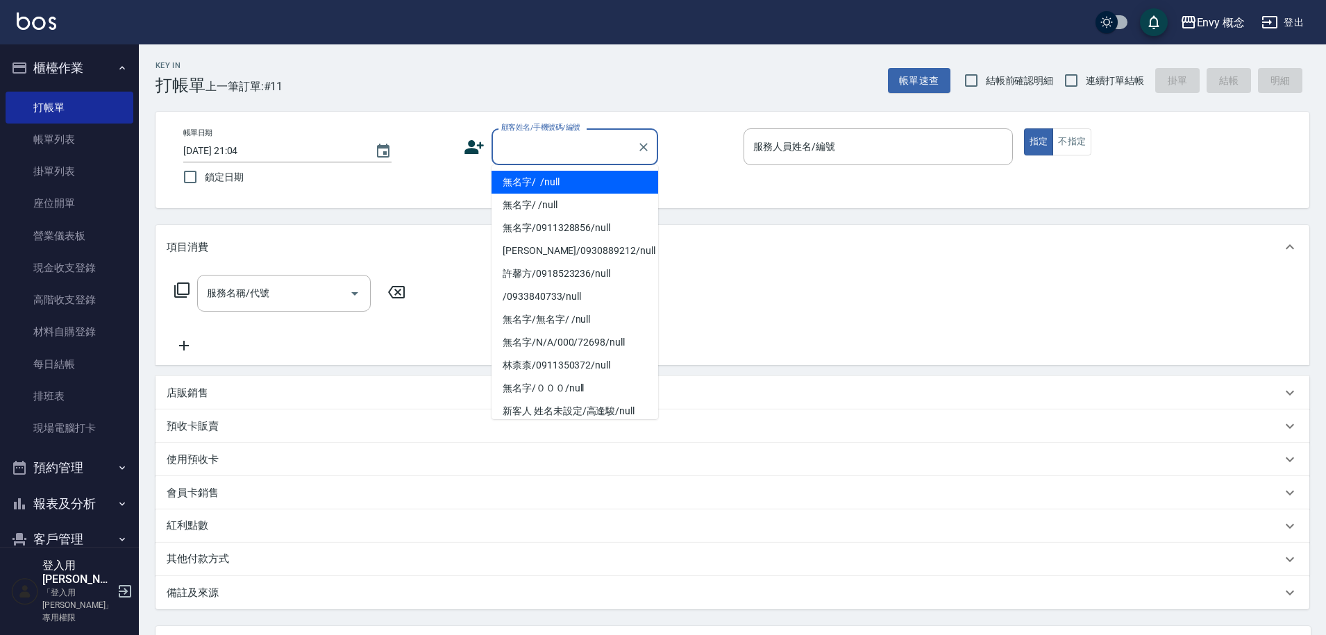
click at [547, 185] on li "無名字/ /null" at bounding box center [574, 182] width 167 height 23
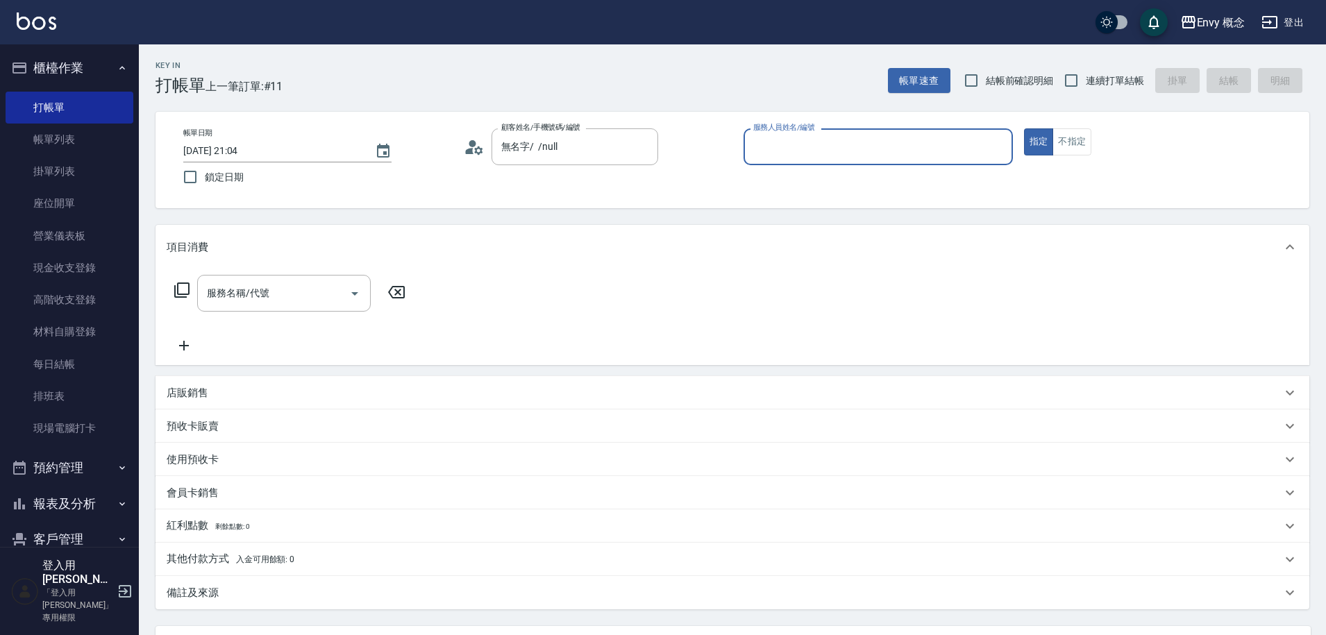
type input "無名字/ /null"
click at [788, 144] on input "服務人員姓名/編號" at bounding box center [878, 147] width 257 height 24
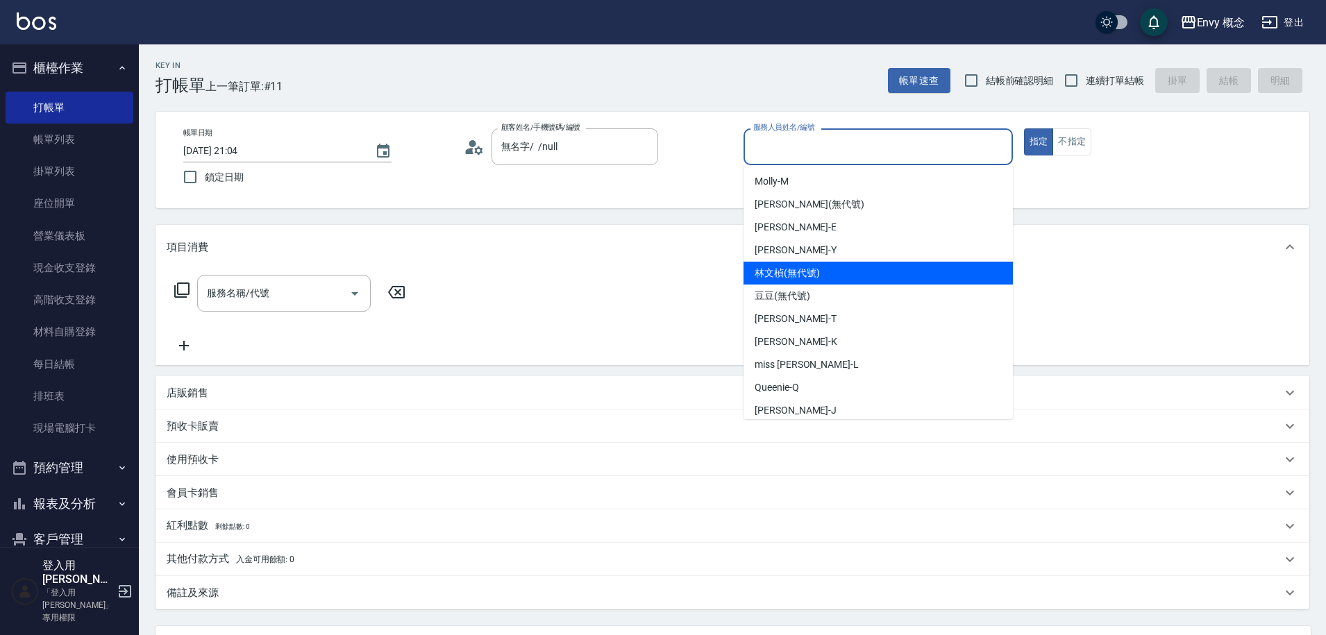
scroll to position [124, 0]
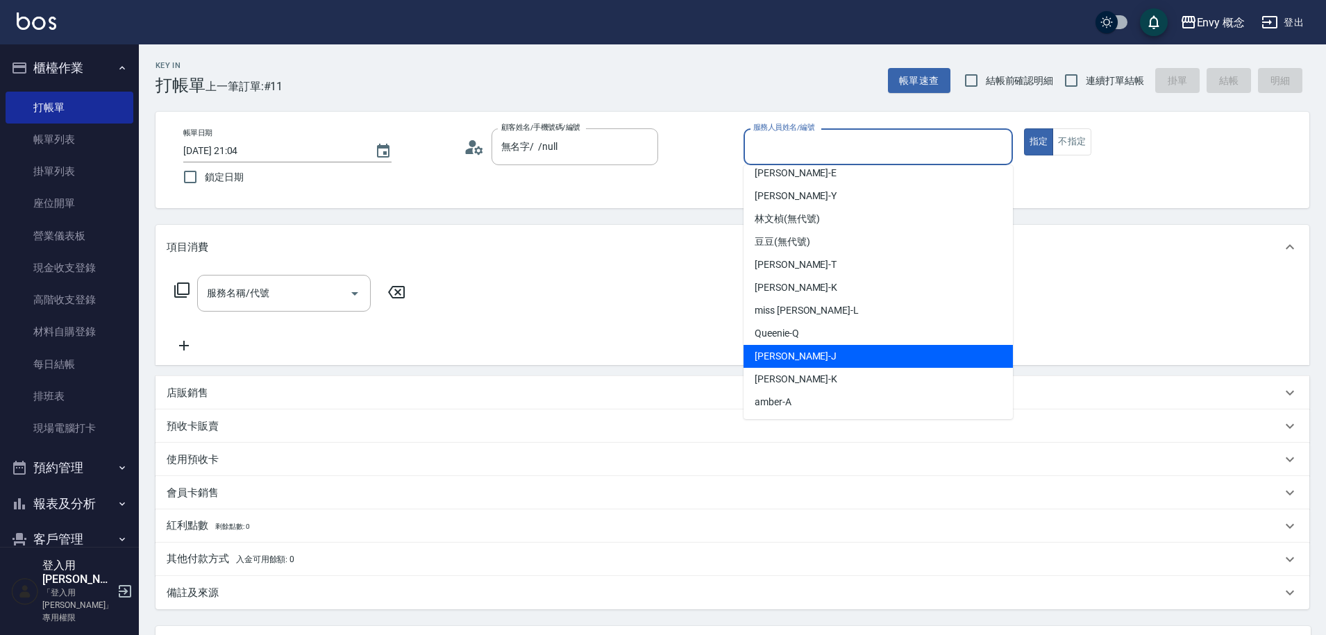
click at [799, 353] on div "Jessie -J" at bounding box center [877, 356] width 269 height 23
type input "Jessie-J"
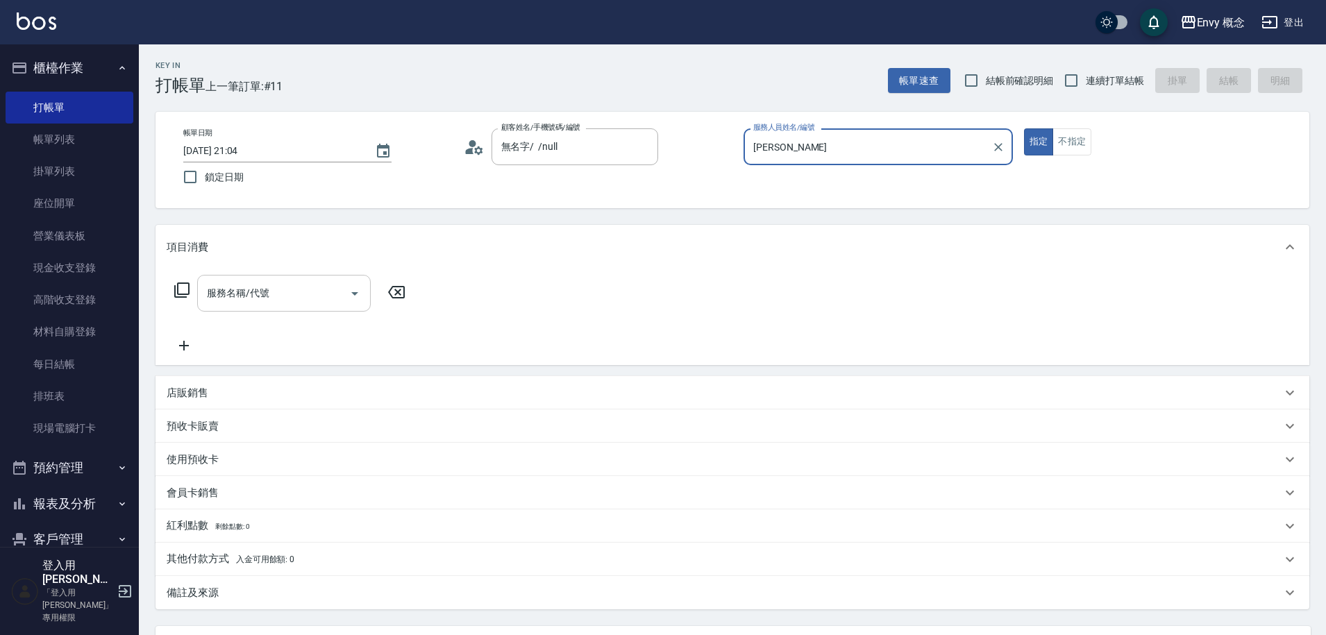
click at [256, 287] on div "服務名稱/代號 服務名稱/代號" at bounding box center [284, 293] width 174 height 37
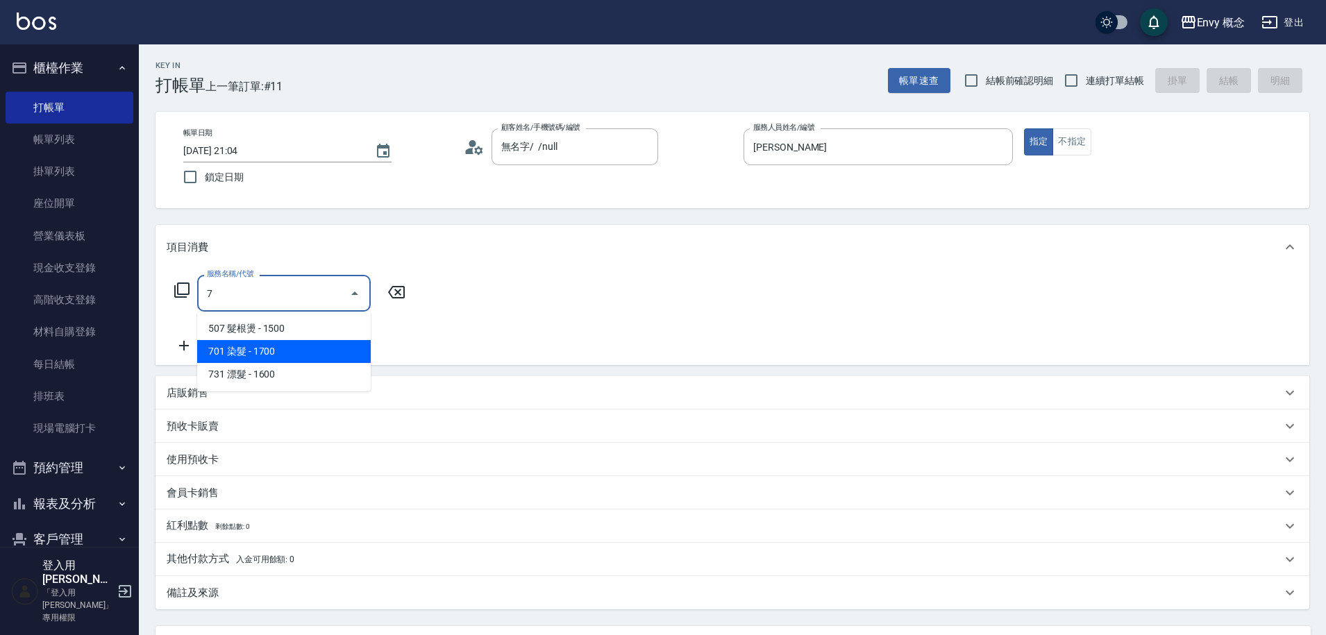
click at [271, 355] on span "701 染髮 - 1700" at bounding box center [284, 351] width 174 height 23
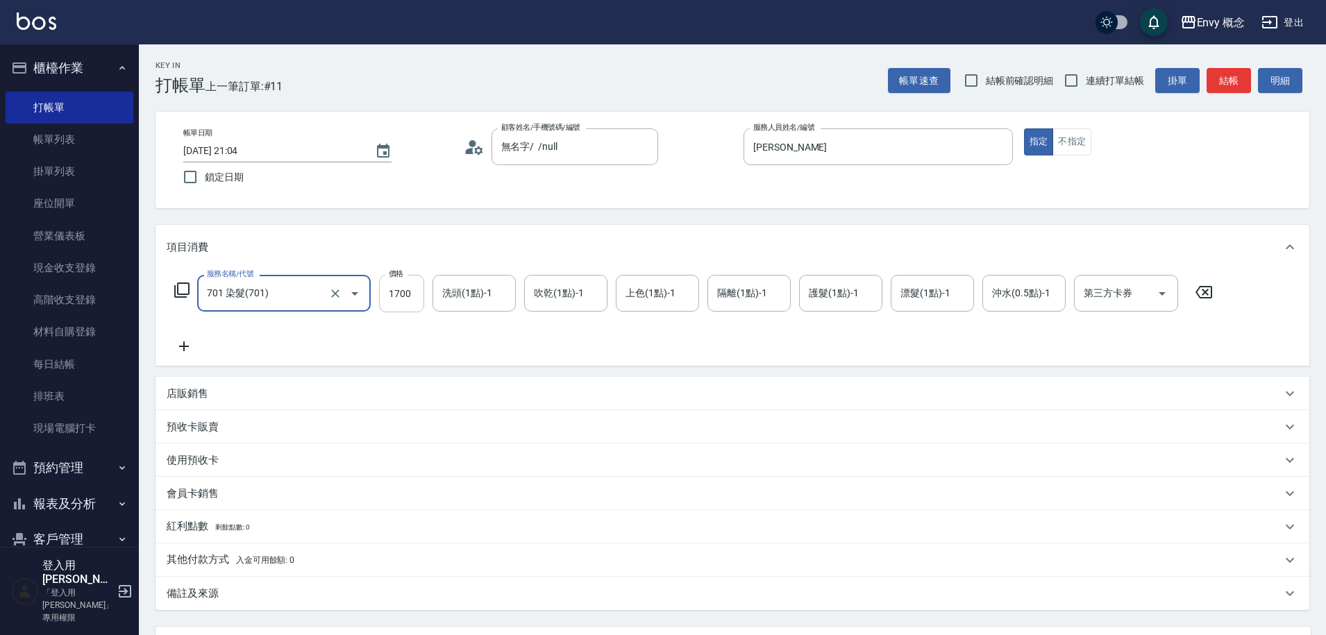
type input "701 染髮(701)"
click at [414, 301] on input "1700" at bounding box center [401, 293] width 45 height 37
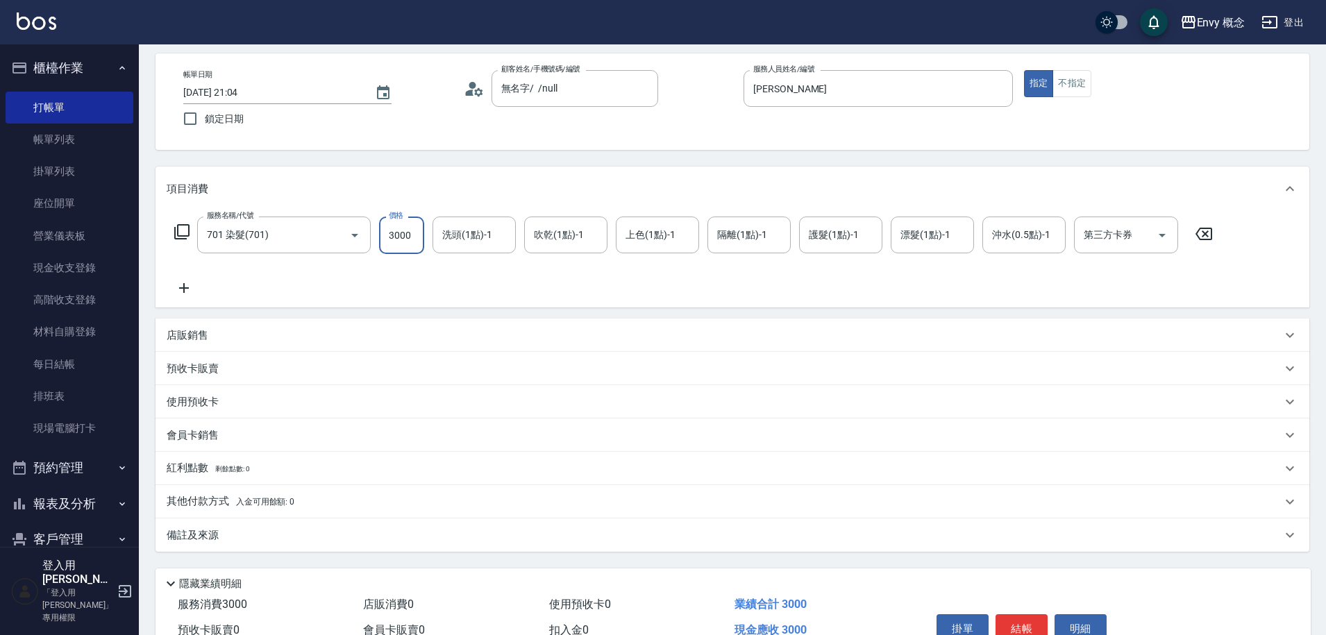
scroll to position [132, 0]
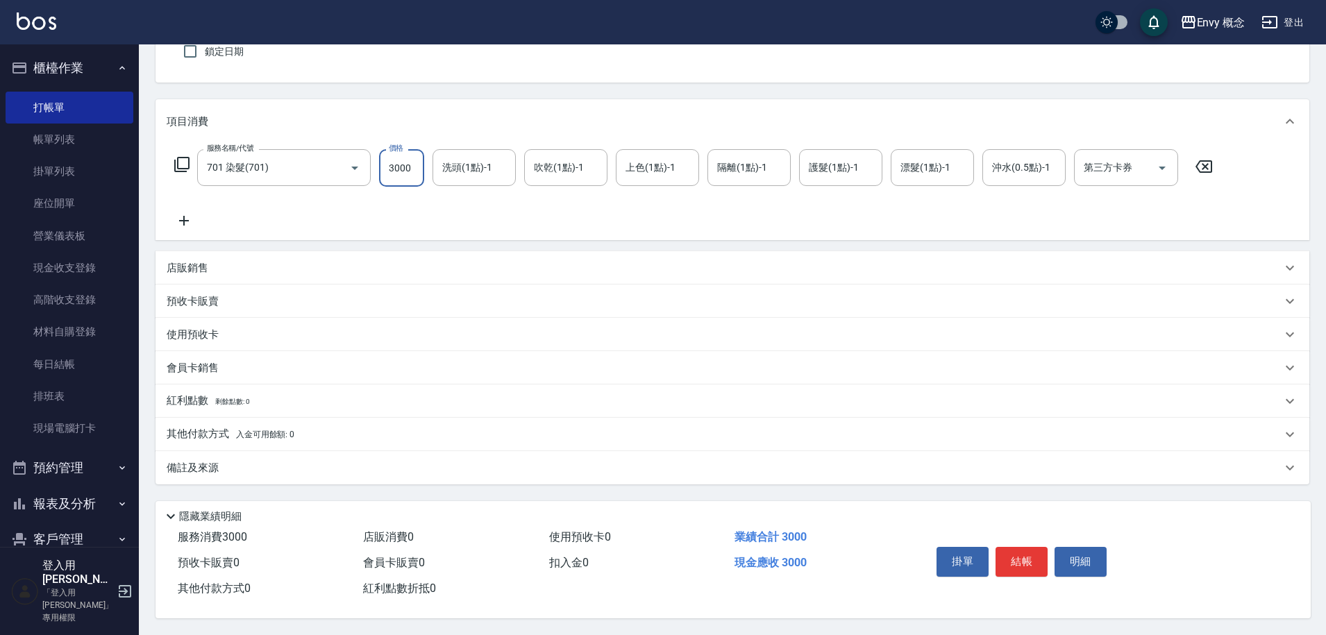
type input "3000"
click at [228, 432] on p "其他付款方式 入金可用餘額: 0" at bounding box center [231, 434] width 128 height 15
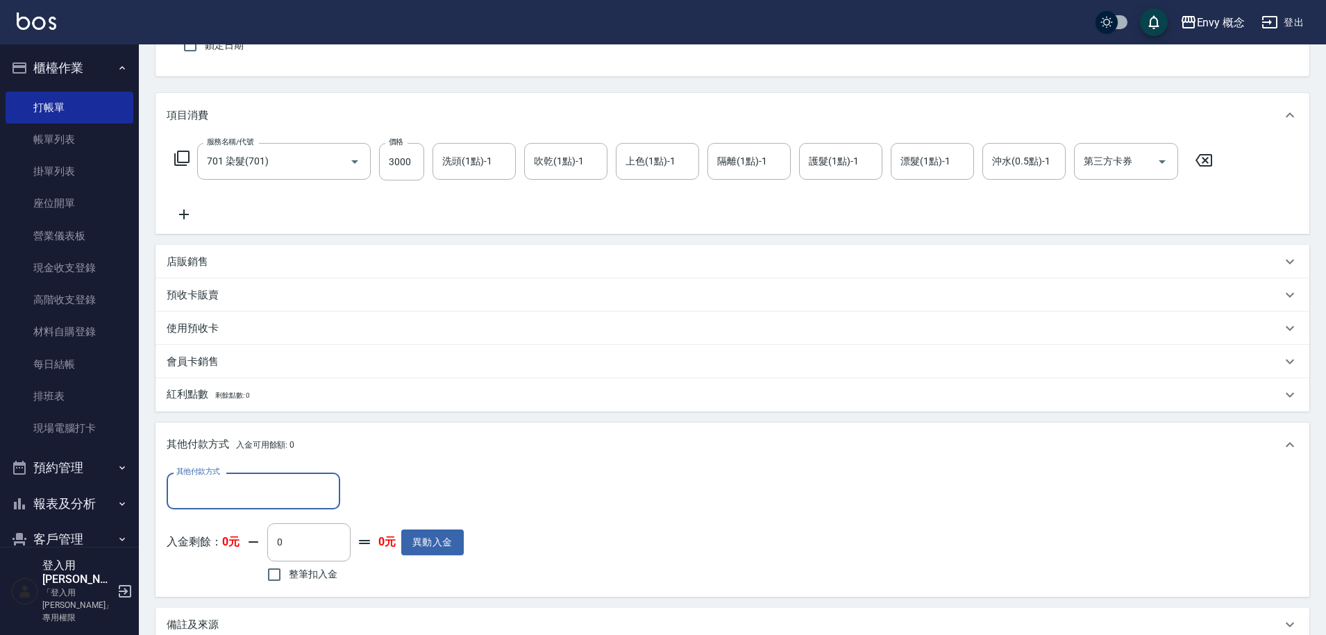
scroll to position [0, 0]
click at [219, 498] on input "其他付款方式" at bounding box center [253, 491] width 161 height 24
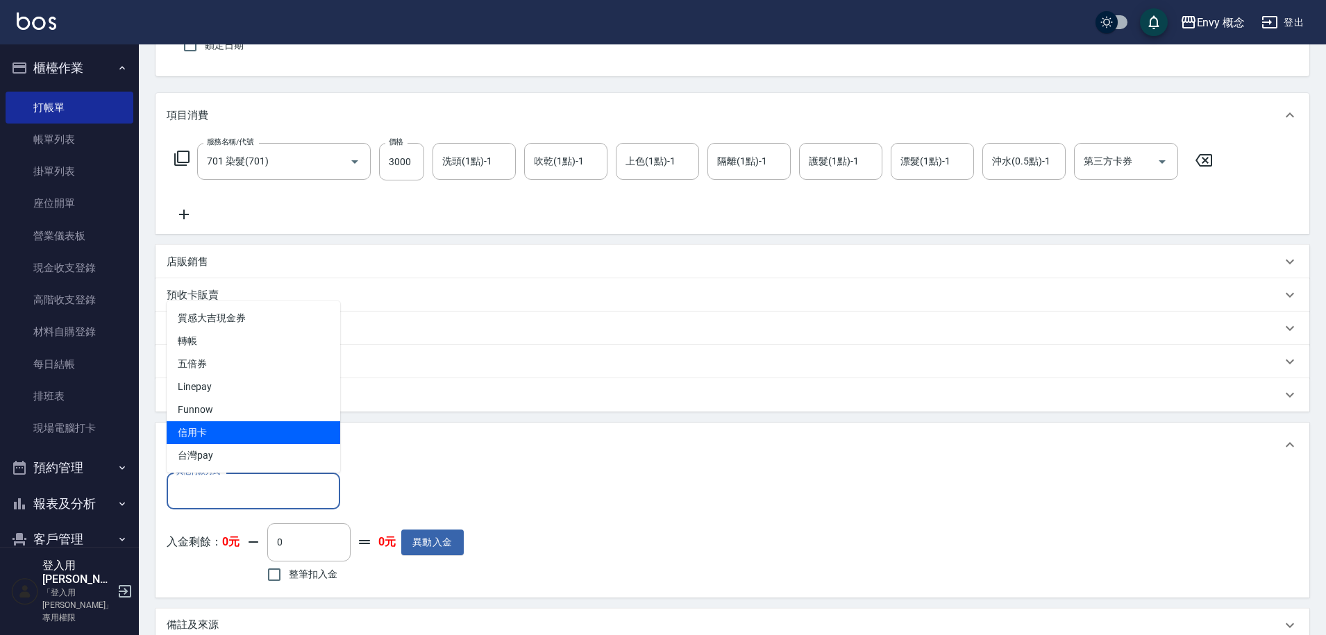
click at [235, 428] on span "信用卡" at bounding box center [254, 432] width 174 height 23
type input "信用卡"
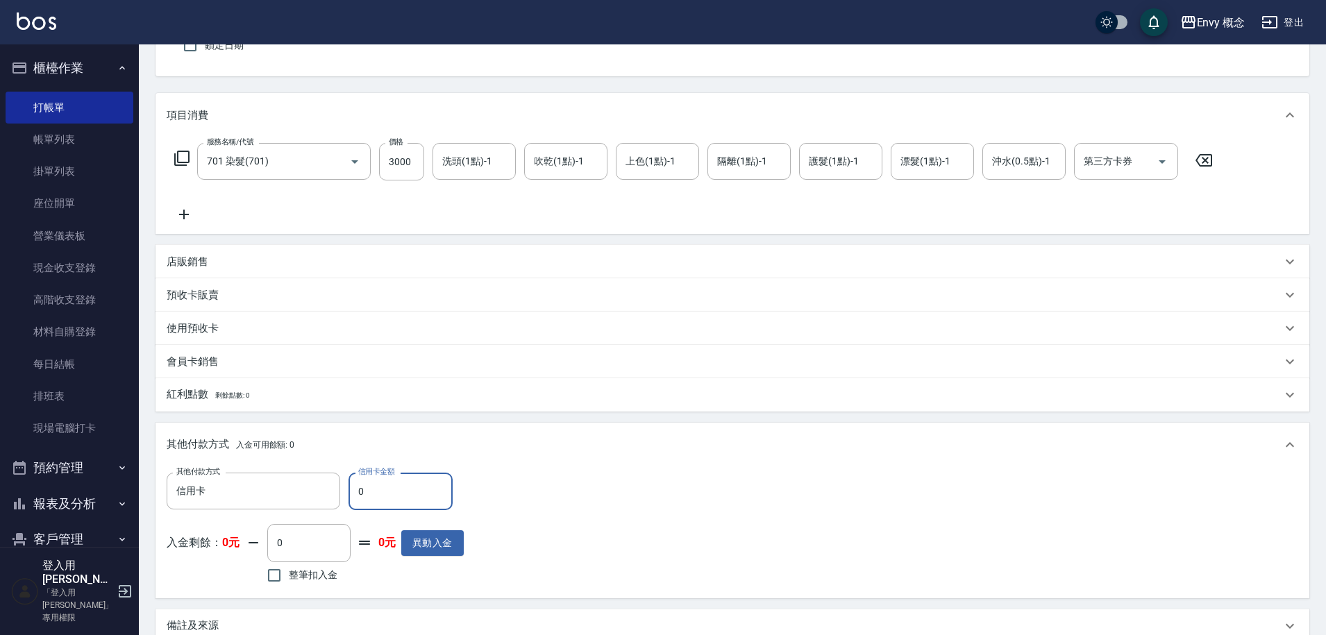
drag, startPoint x: 374, startPoint y: 491, endPoint x: 356, endPoint y: 489, distance: 18.2
click at [356, 489] on input "0" at bounding box center [400, 491] width 104 height 37
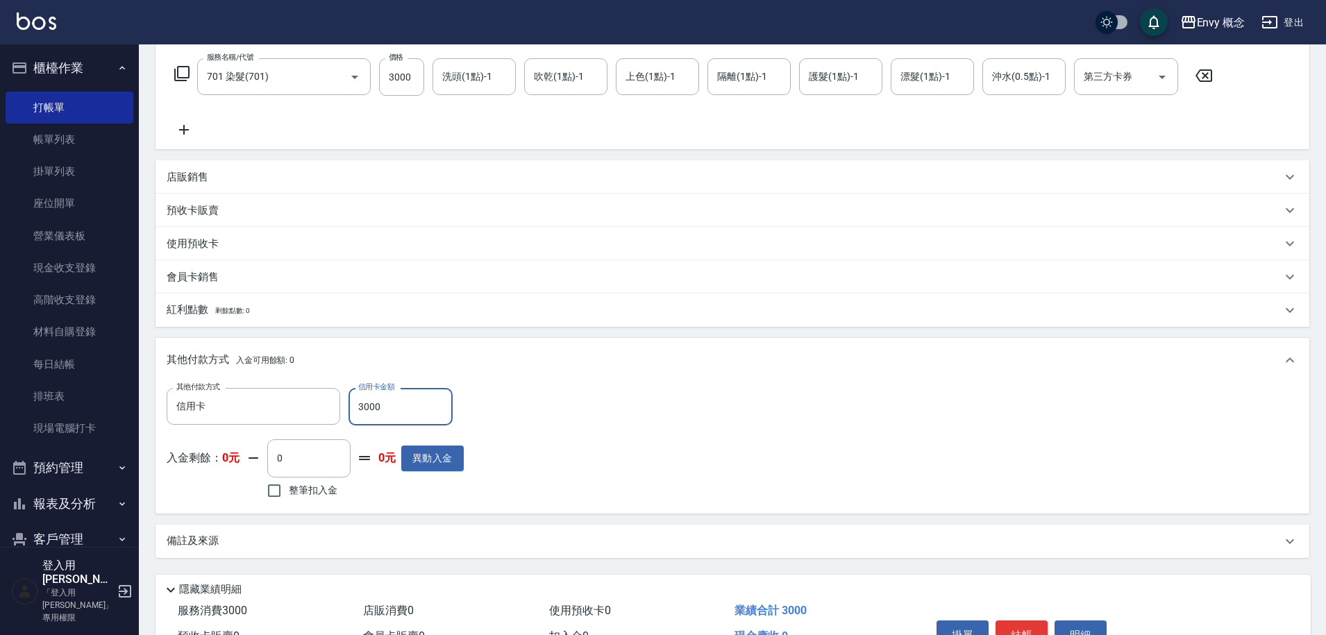
scroll to position [296, 0]
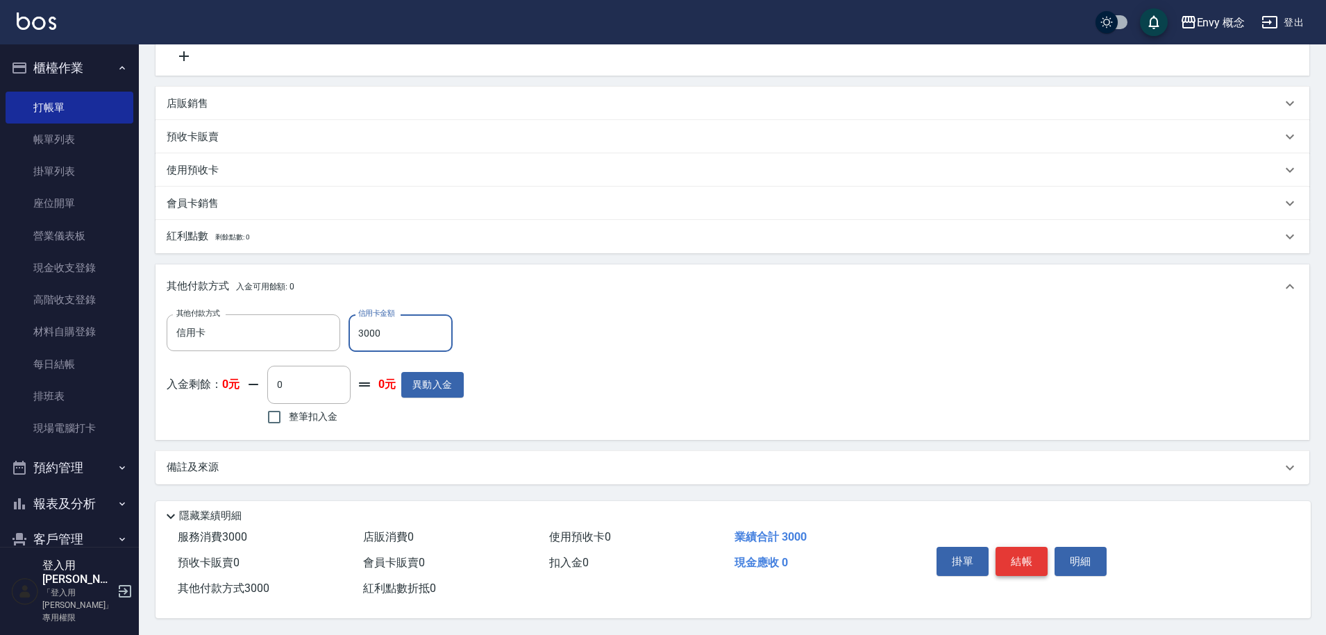
type input "3000"
click at [1013, 548] on button "結帳" at bounding box center [1021, 561] width 52 height 29
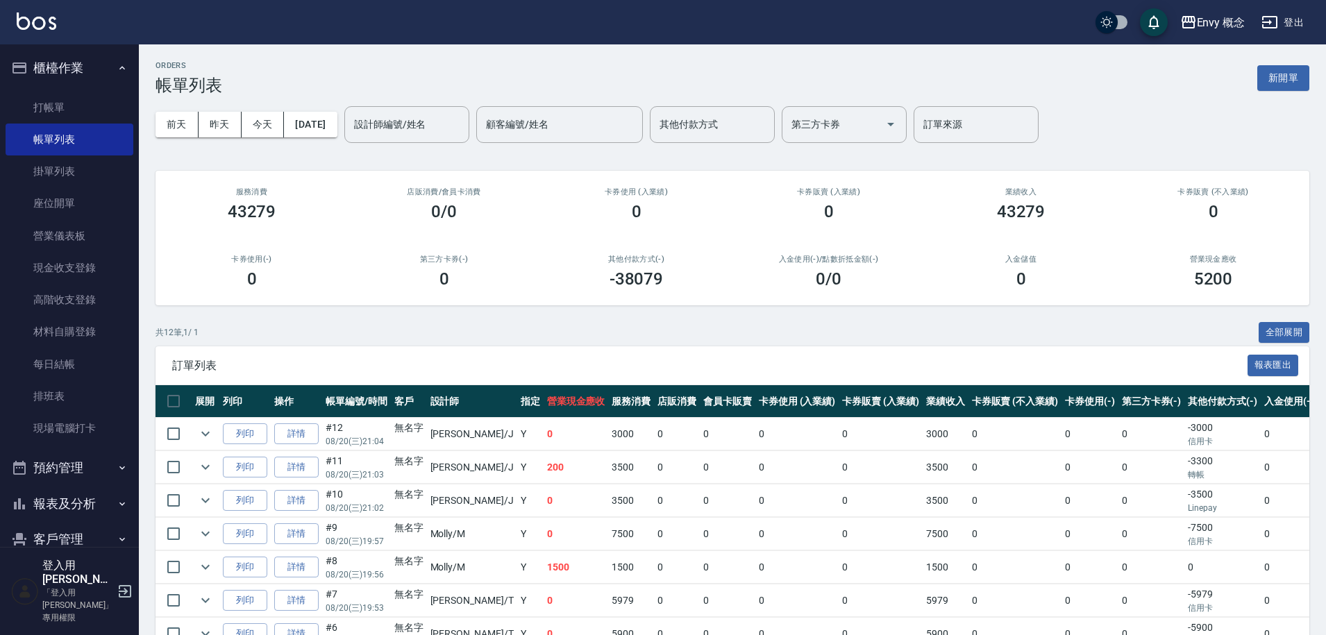
click at [1293, 81] on button "新開單" at bounding box center [1283, 78] width 52 height 26
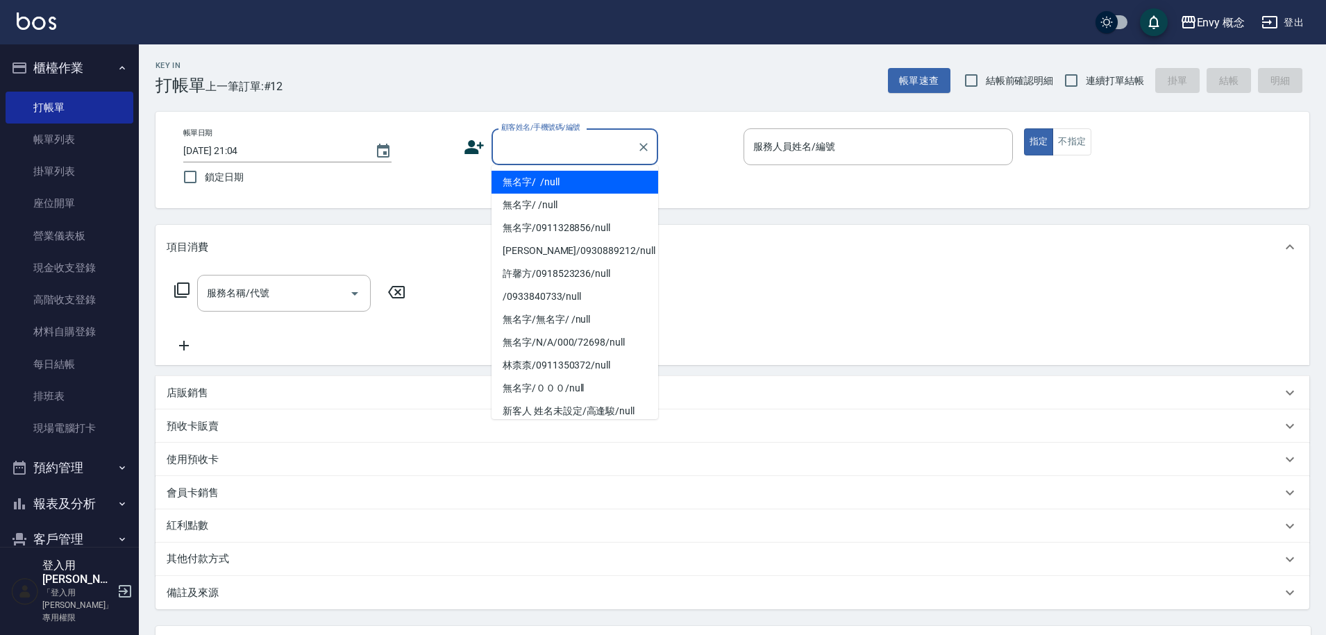
click at [570, 151] on input "顧客姓名/手機號碼/編號" at bounding box center [564, 147] width 133 height 24
click at [568, 178] on li "無名字/ /null" at bounding box center [574, 182] width 167 height 23
type input "無名字/ /null"
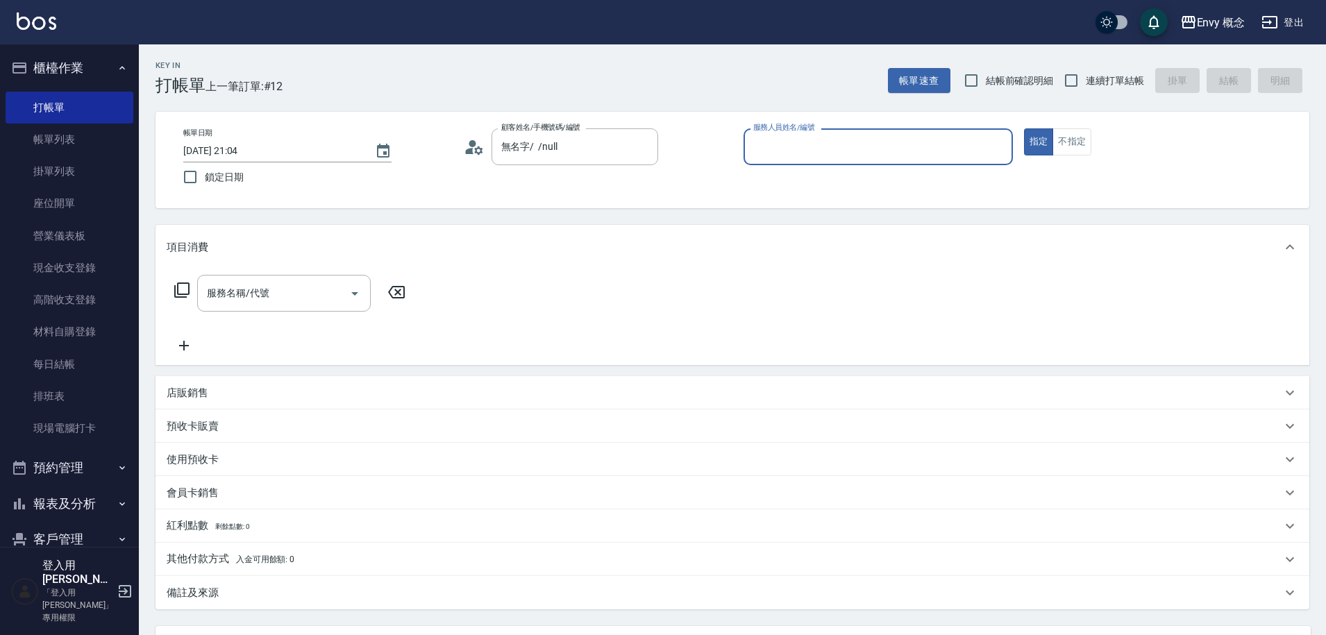
click at [797, 146] on input "服務人員姓名/編號" at bounding box center [878, 147] width 257 height 24
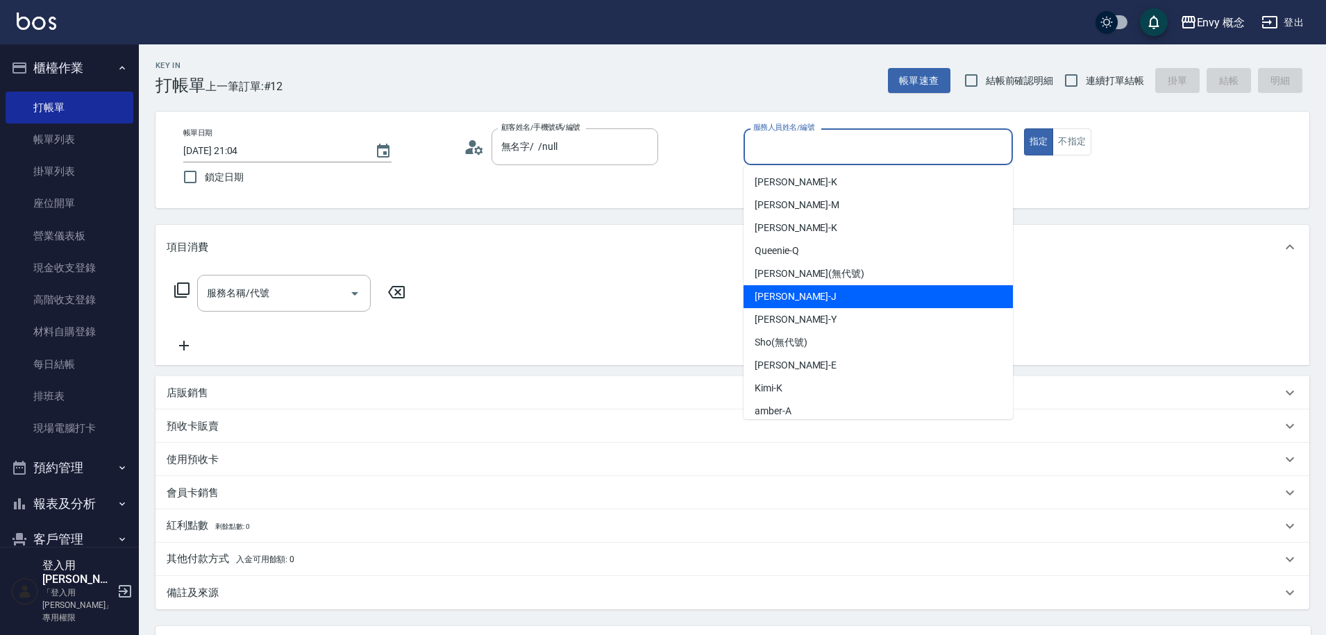
click at [808, 289] on div "Jessie -J" at bounding box center [877, 296] width 269 height 23
type input "Jessie-J"
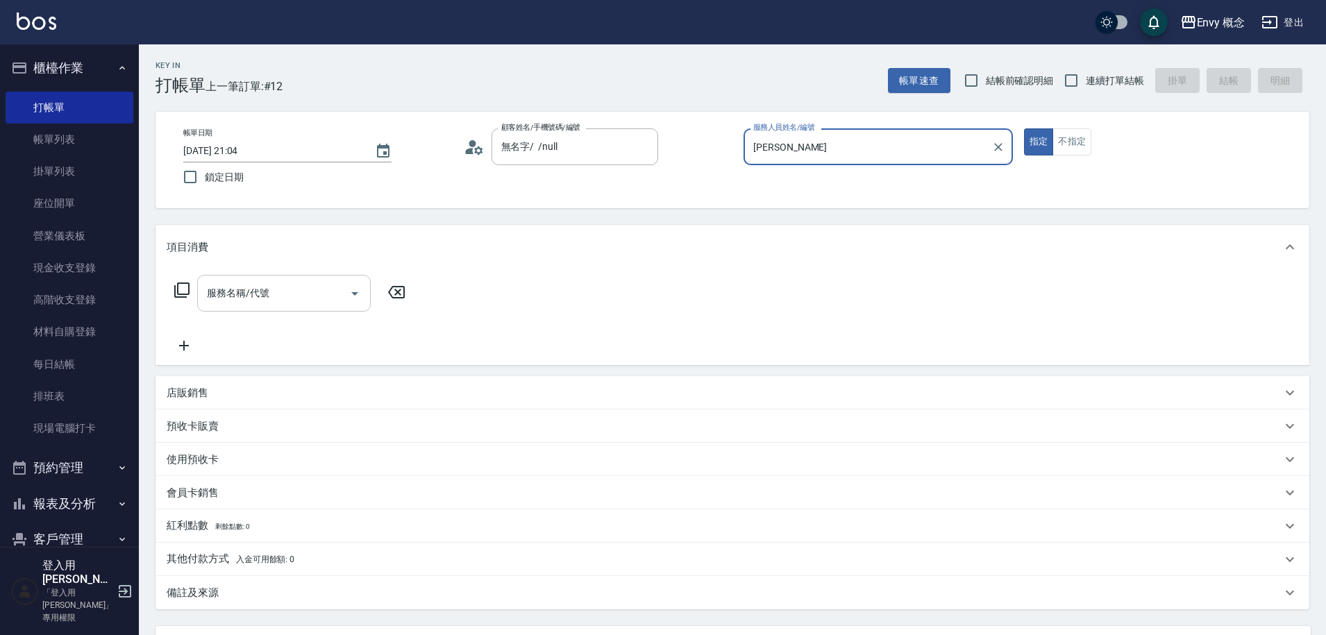
click at [303, 292] on input "服務名稱/代號" at bounding box center [273, 293] width 140 height 24
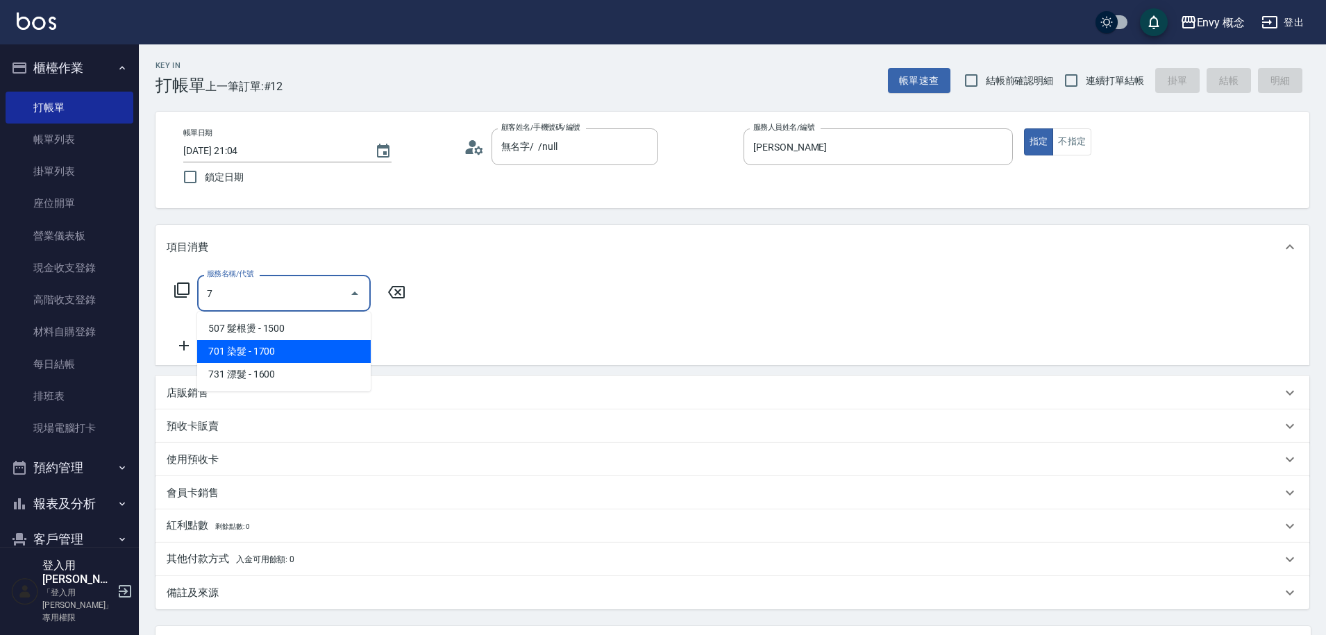
click at [262, 352] on span "701 染髮 - 1700" at bounding box center [284, 351] width 174 height 23
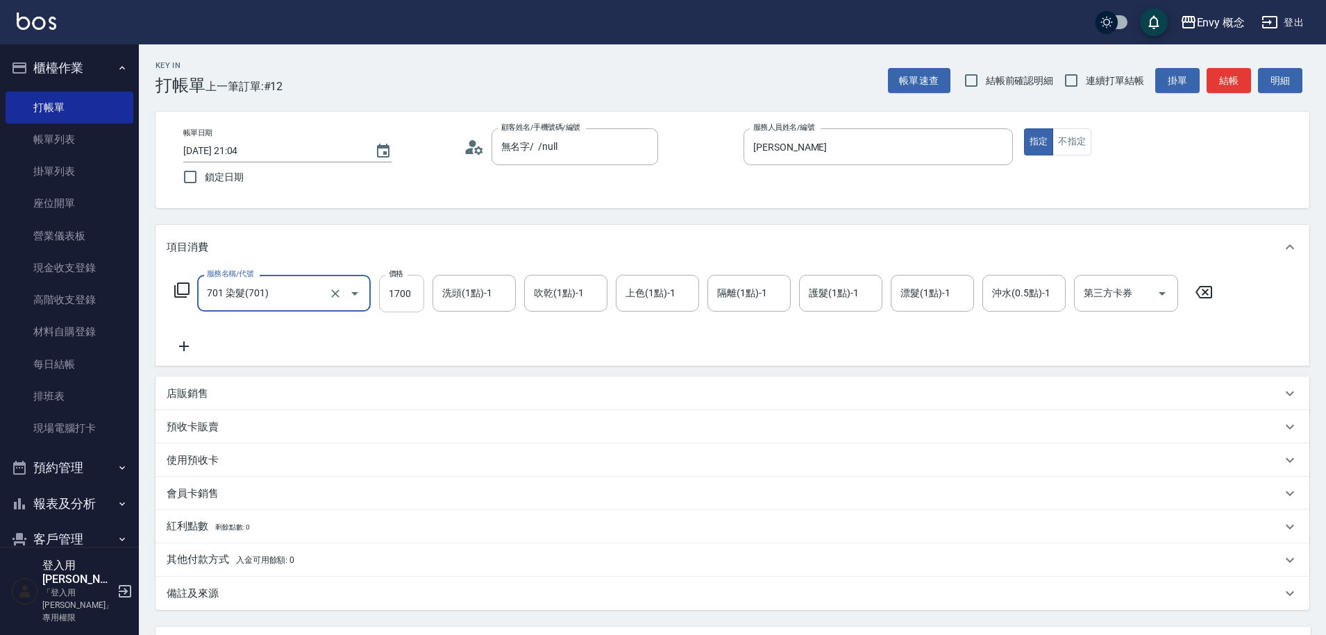
type input "701 染髮(701)"
click at [417, 298] on input "1700" at bounding box center [401, 293] width 45 height 37
type input "3500"
click at [210, 566] on p "其他付款方式 入金可用餘額: 0" at bounding box center [231, 559] width 128 height 15
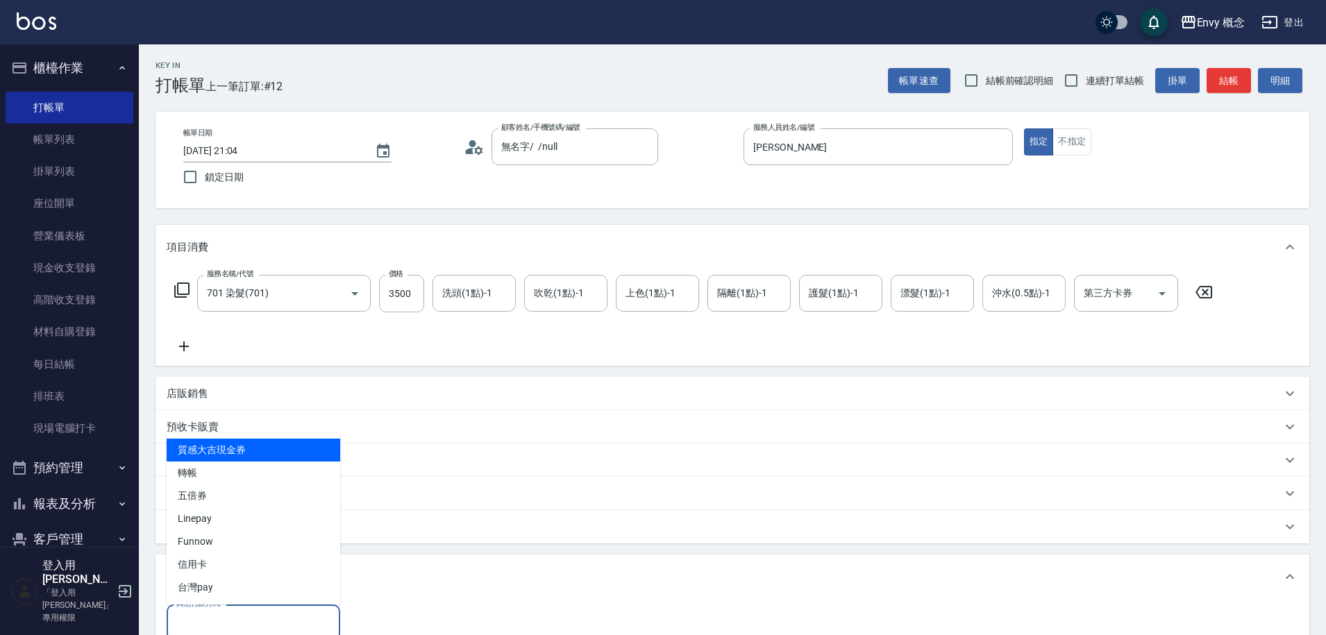
click at [210, 618] on input "其他付款方式" at bounding box center [253, 623] width 161 height 24
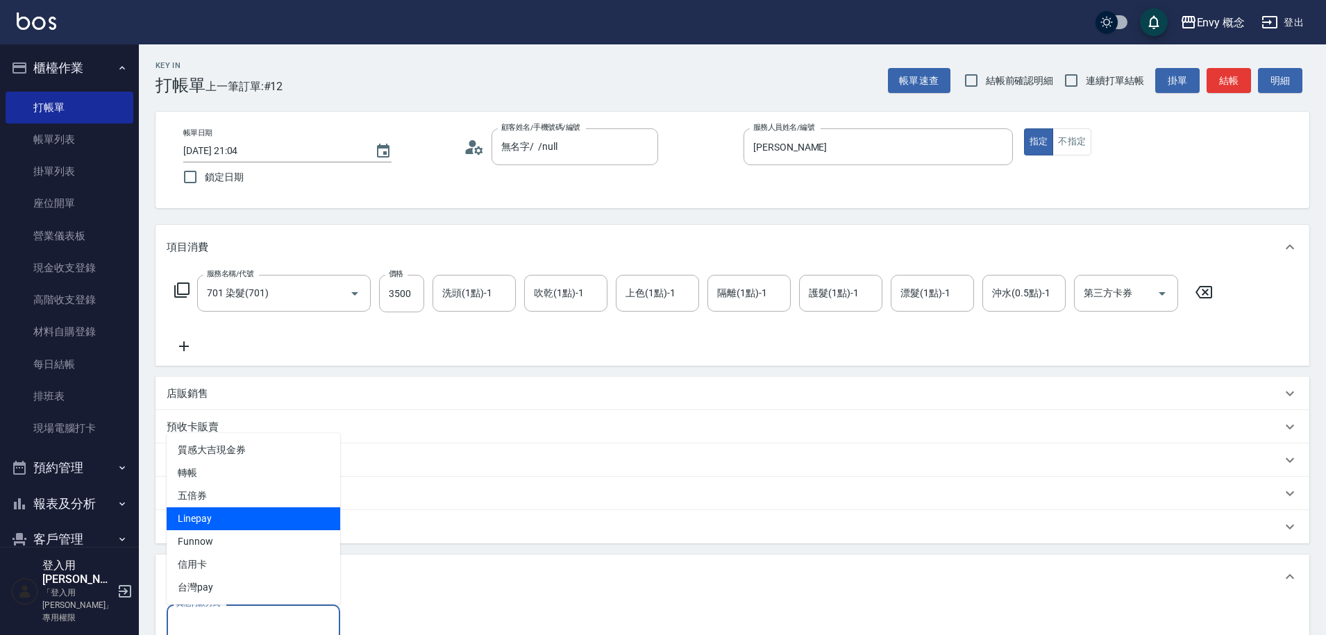
click at [221, 518] on span "Linepay" at bounding box center [254, 518] width 174 height 23
type input "Linepay"
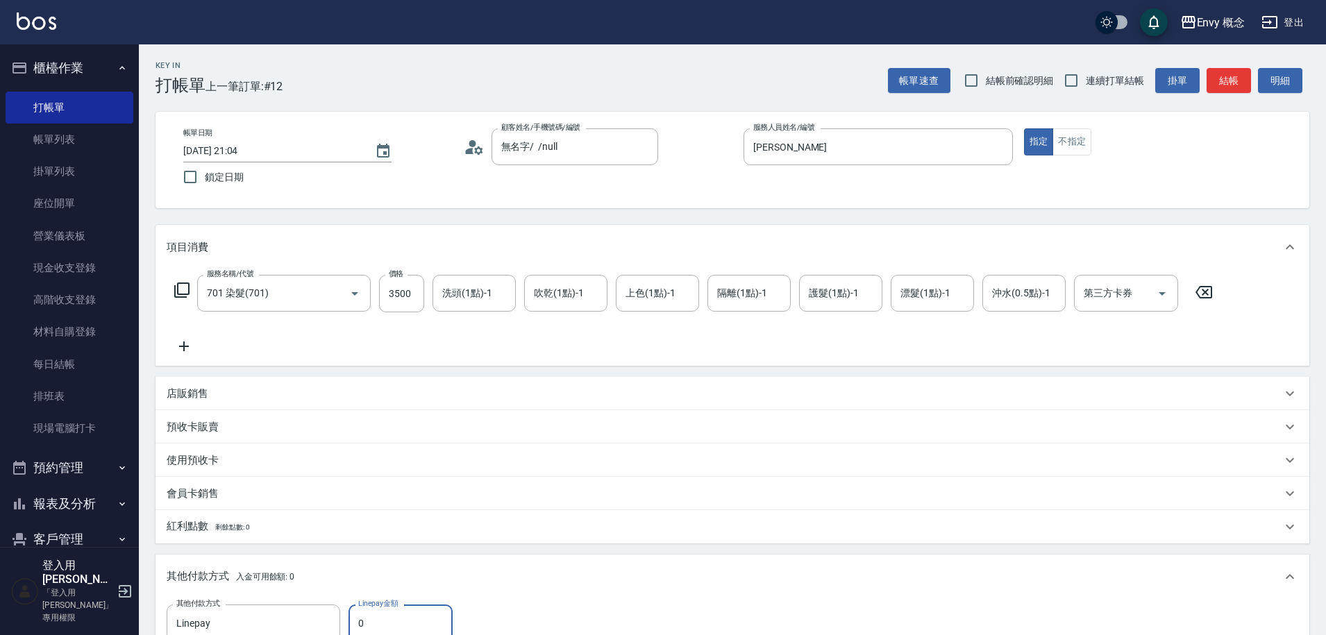
scroll to position [7, 0]
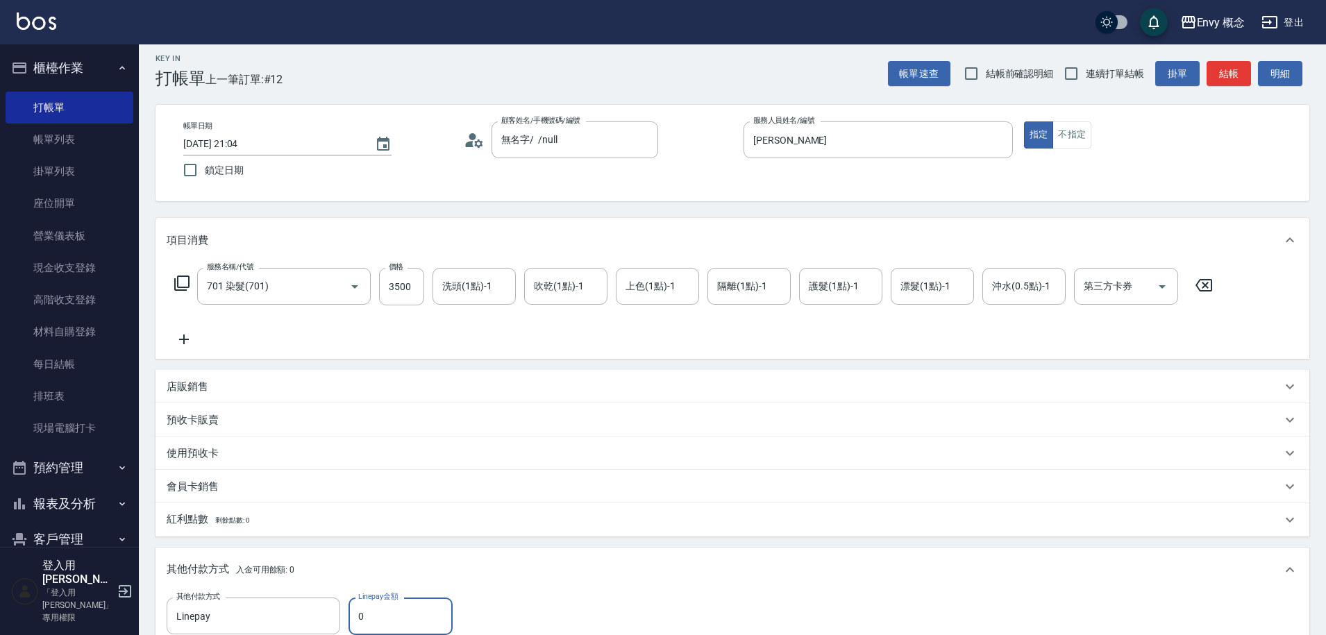
click at [358, 612] on input "0" at bounding box center [400, 616] width 104 height 37
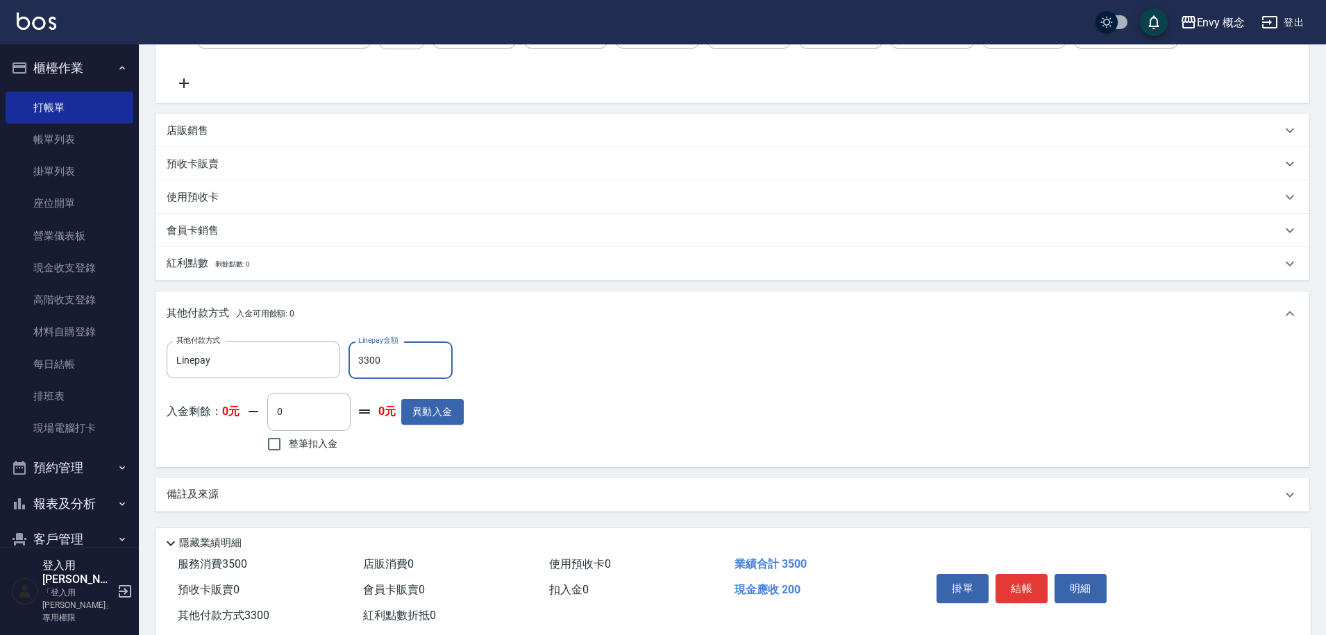
scroll to position [296, 0]
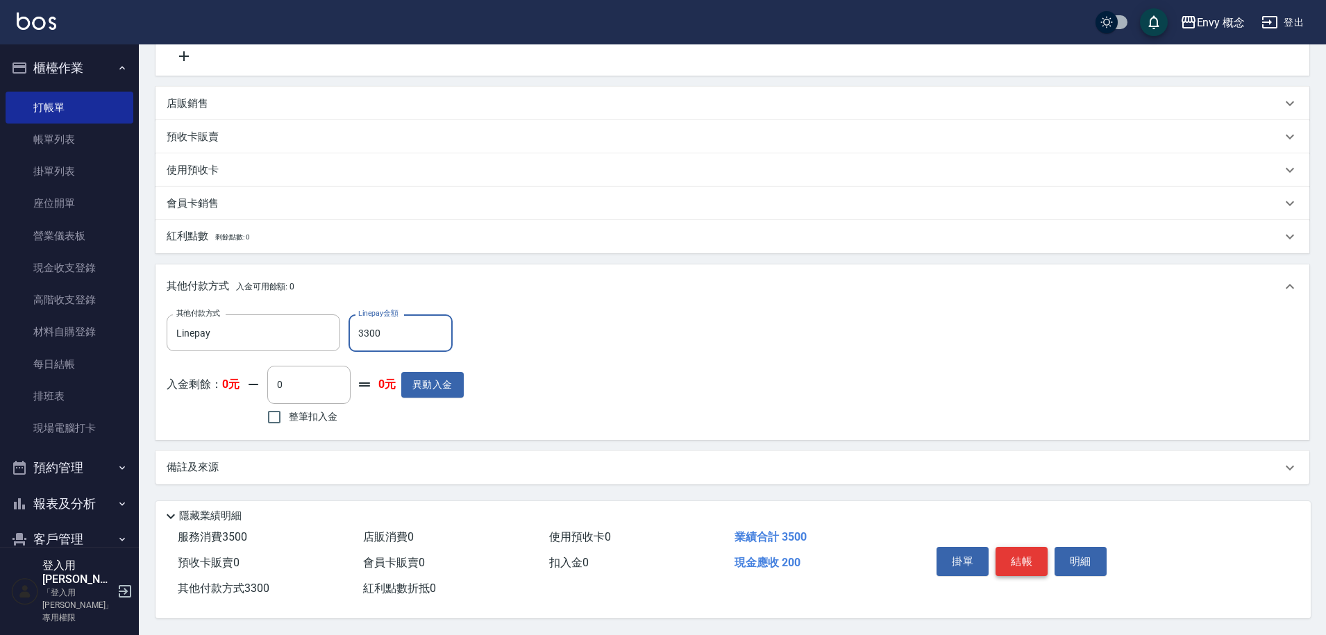
type input "3300"
click at [1015, 553] on button "結帳" at bounding box center [1021, 561] width 52 height 29
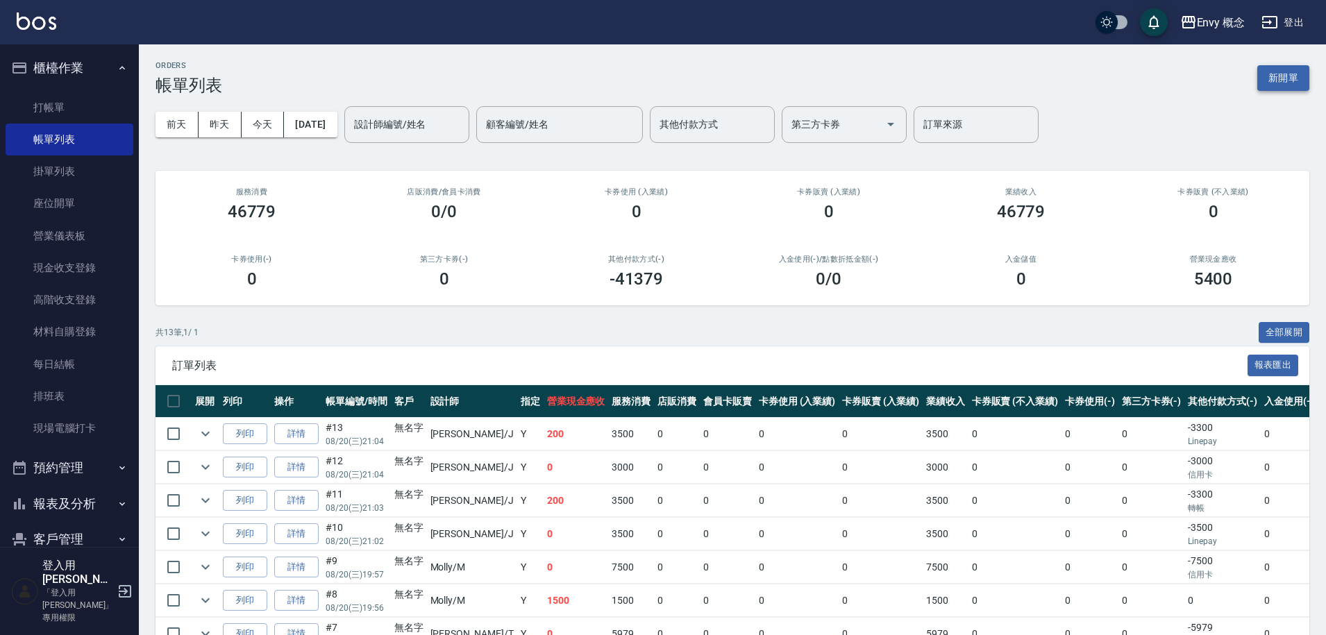
click at [1278, 83] on button "新開單" at bounding box center [1283, 78] width 52 height 26
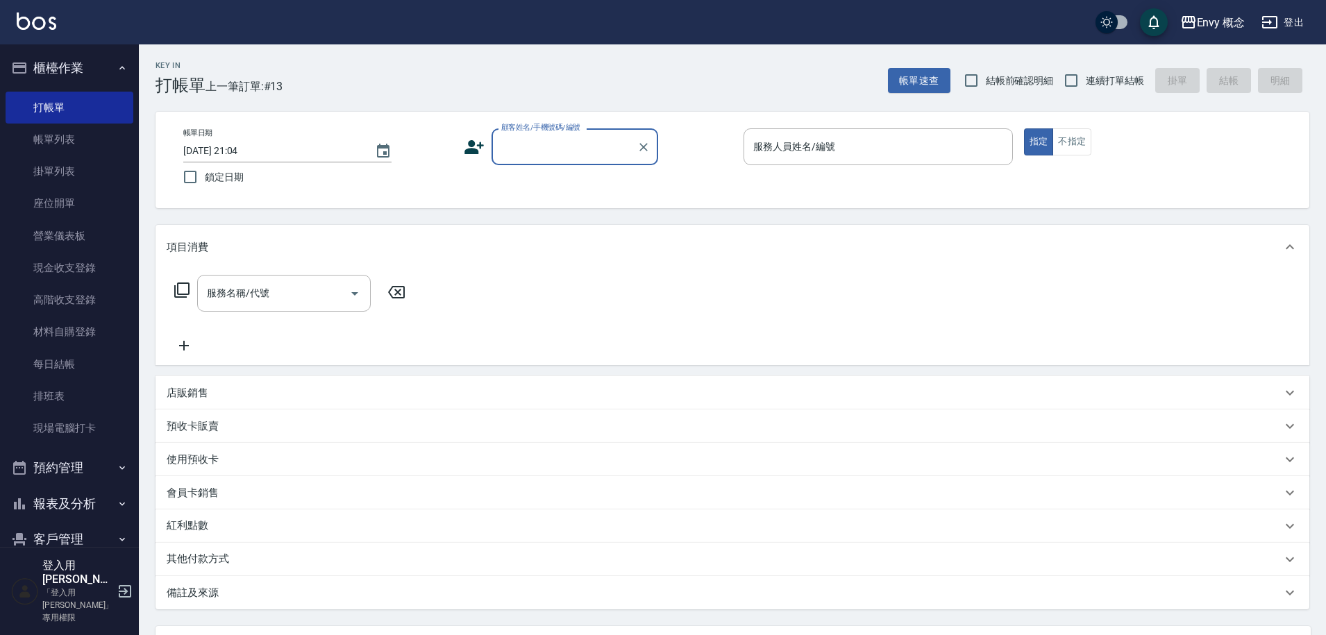
click at [543, 156] on input "顧客姓名/手機號碼/編號" at bounding box center [564, 147] width 133 height 24
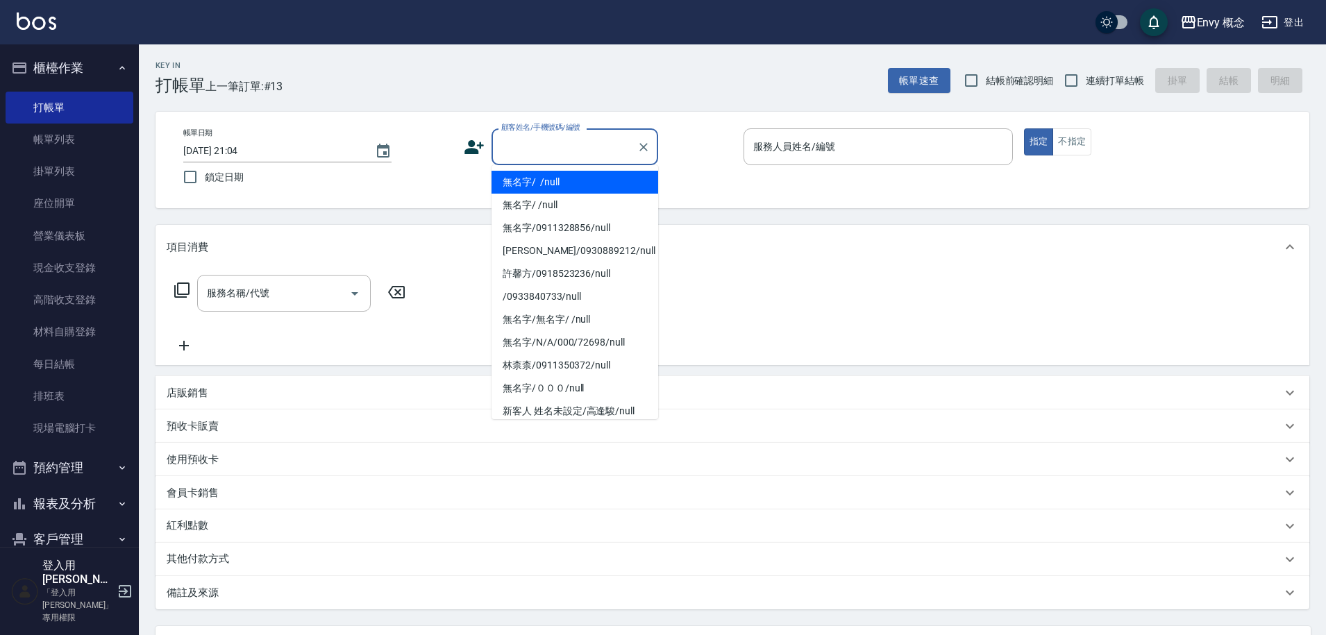
click at [548, 185] on li "無名字/ /null" at bounding box center [574, 182] width 167 height 23
type input "無名字/ /null"
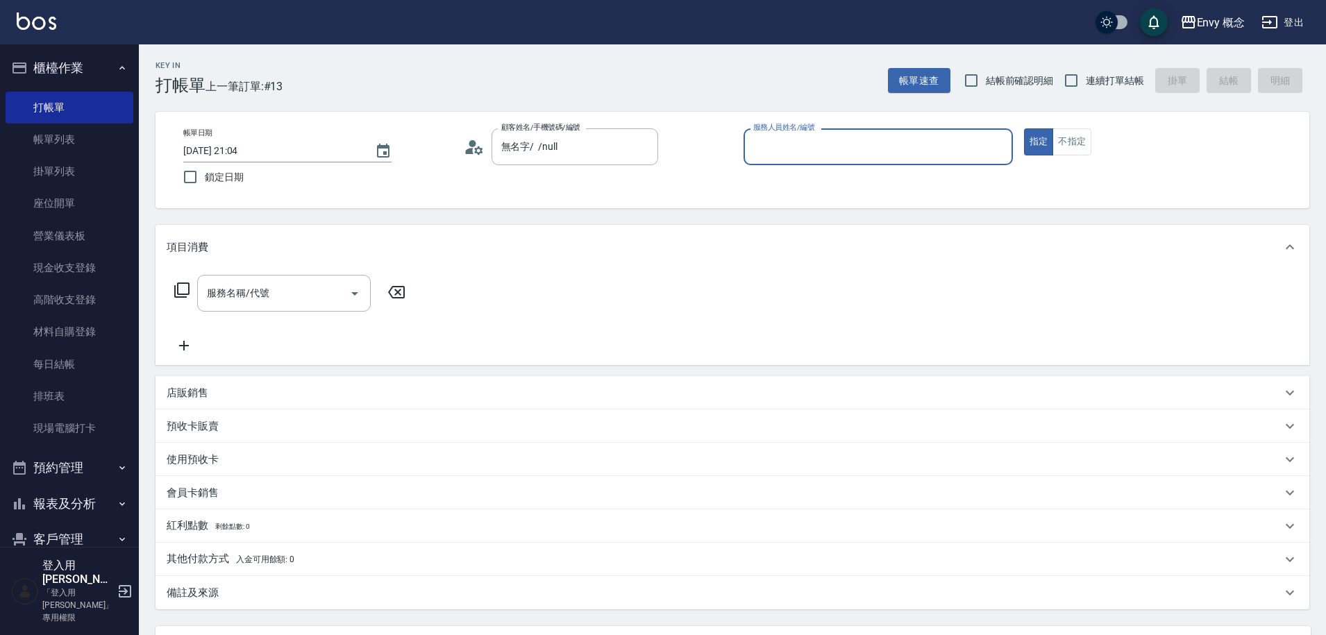
click at [808, 152] on input "服務人員姓名/編號" at bounding box center [878, 147] width 257 height 24
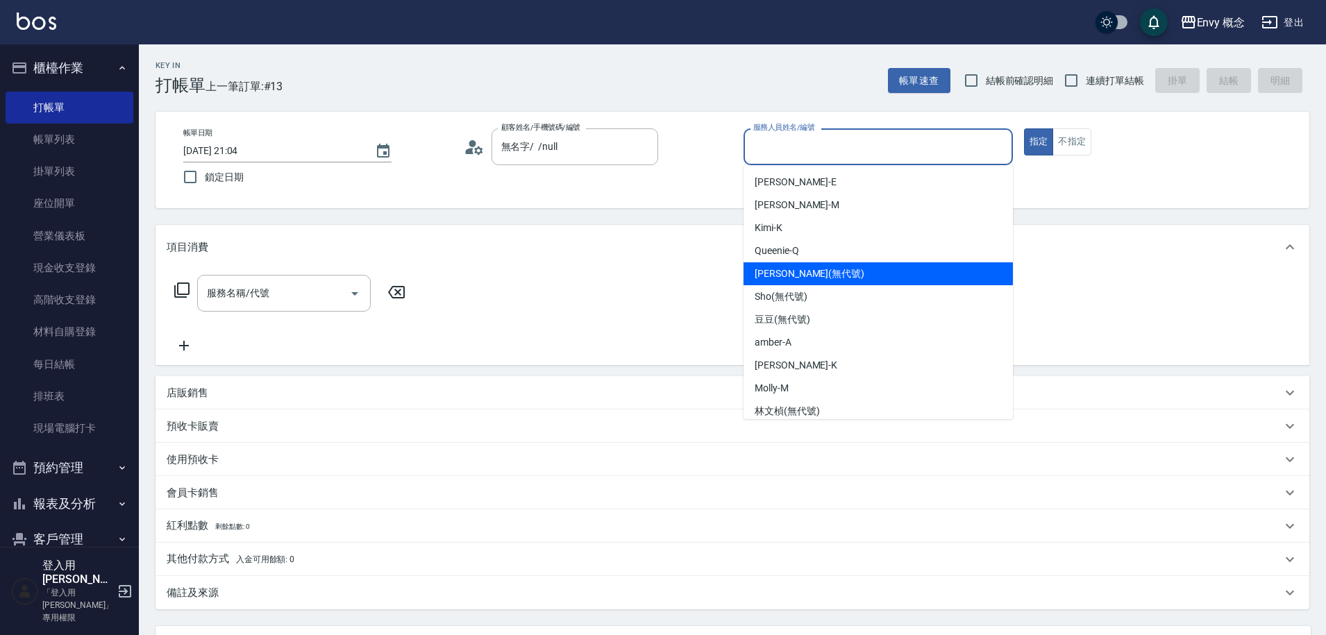
scroll to position [124, 0]
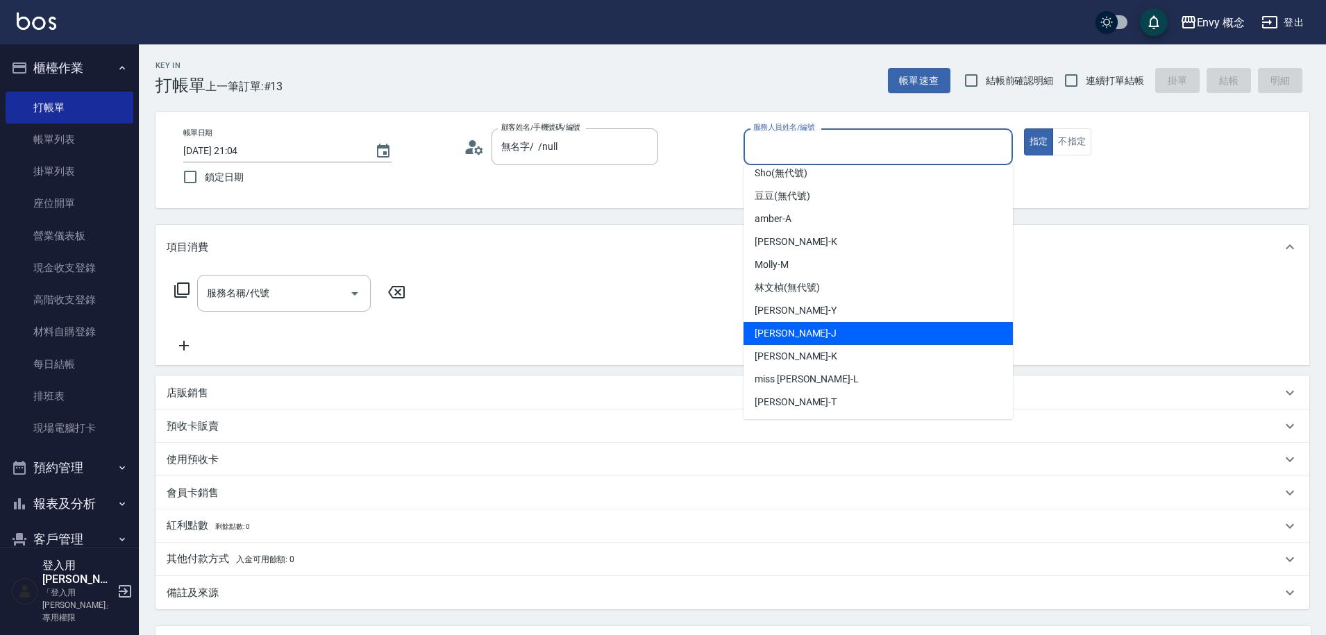
click at [817, 333] on div "Jessie -J" at bounding box center [877, 333] width 269 height 23
type input "Jessie-J"
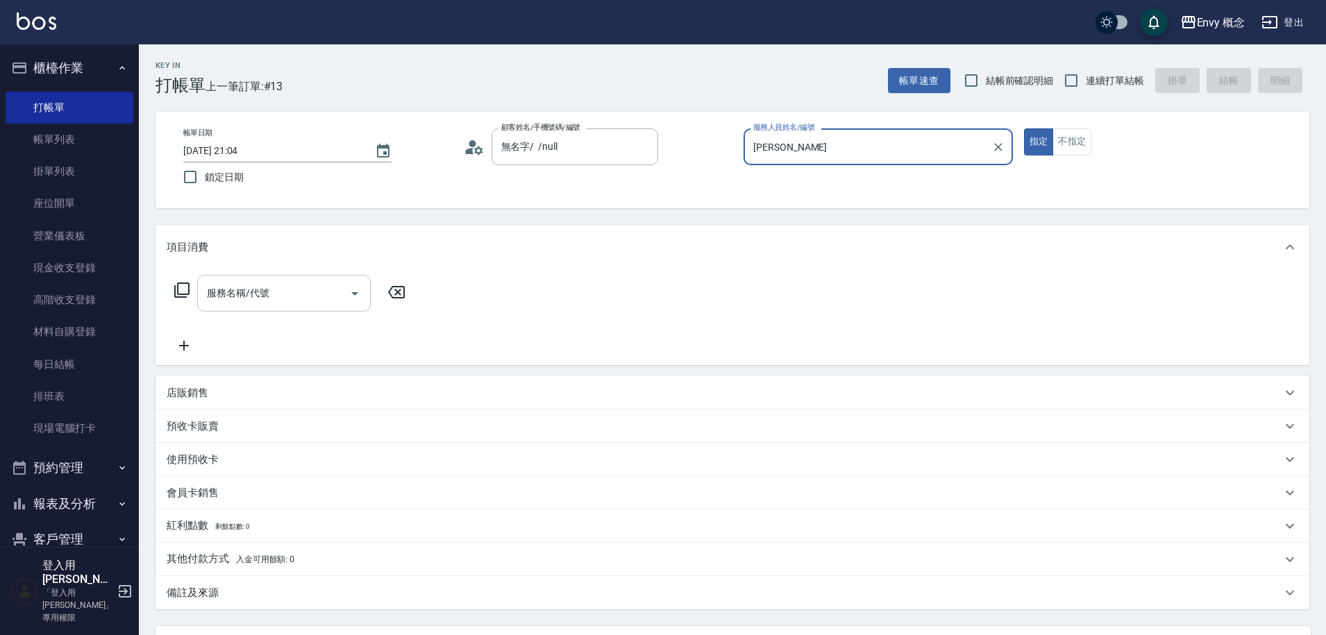
click at [258, 287] on div "服務名稱/代號 服務名稱/代號" at bounding box center [284, 293] width 174 height 37
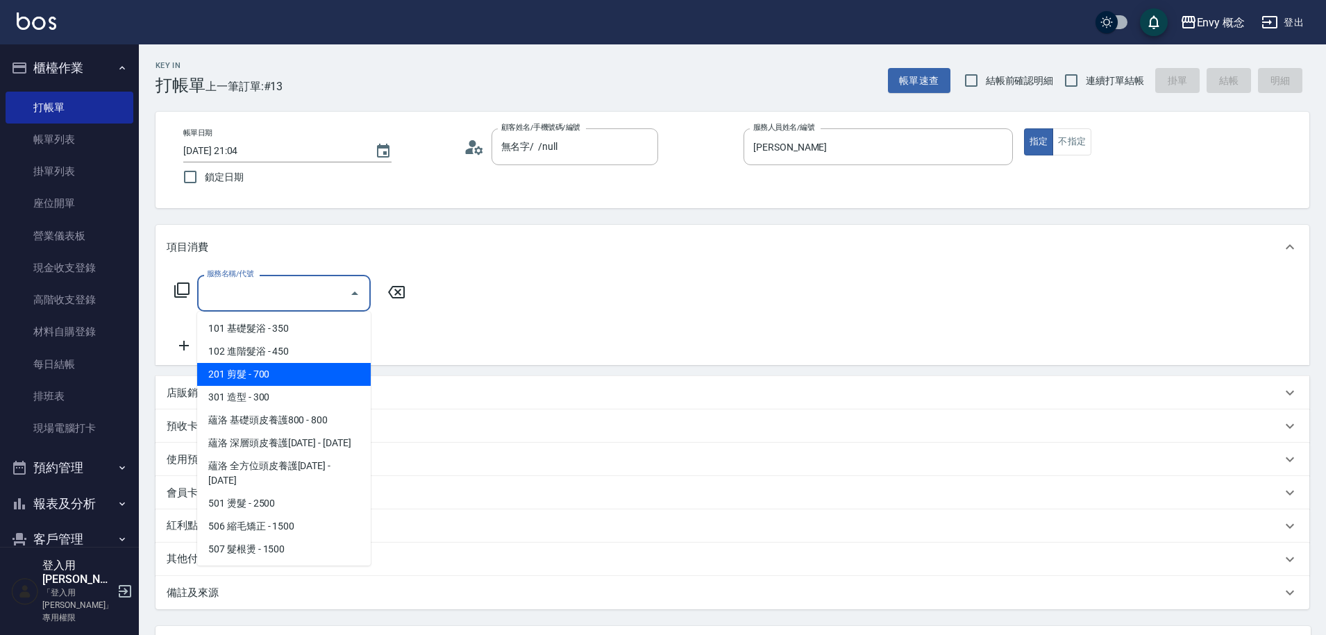
click at [267, 364] on span "201 剪髮 - 700" at bounding box center [284, 374] width 174 height 23
type input "201 剪髮(201)"
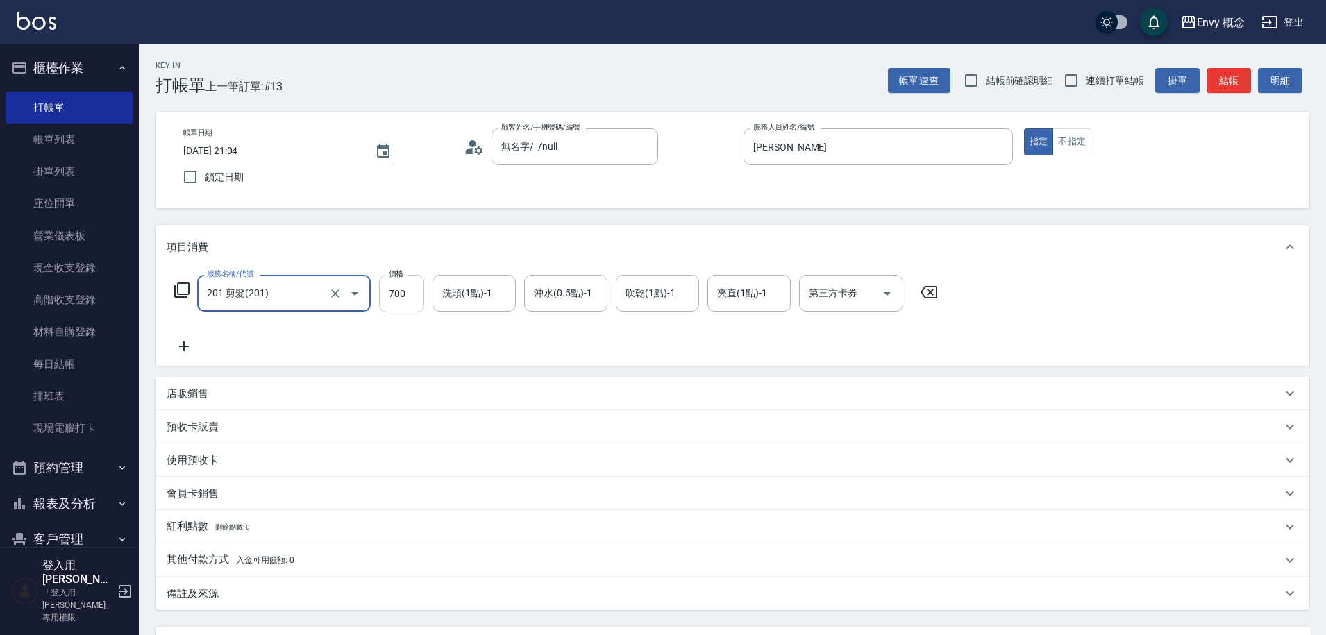
click at [416, 298] on input "700" at bounding box center [401, 293] width 45 height 37
type input "900"
click at [206, 559] on p "其他付款方式 入金可用餘額: 0" at bounding box center [231, 559] width 128 height 15
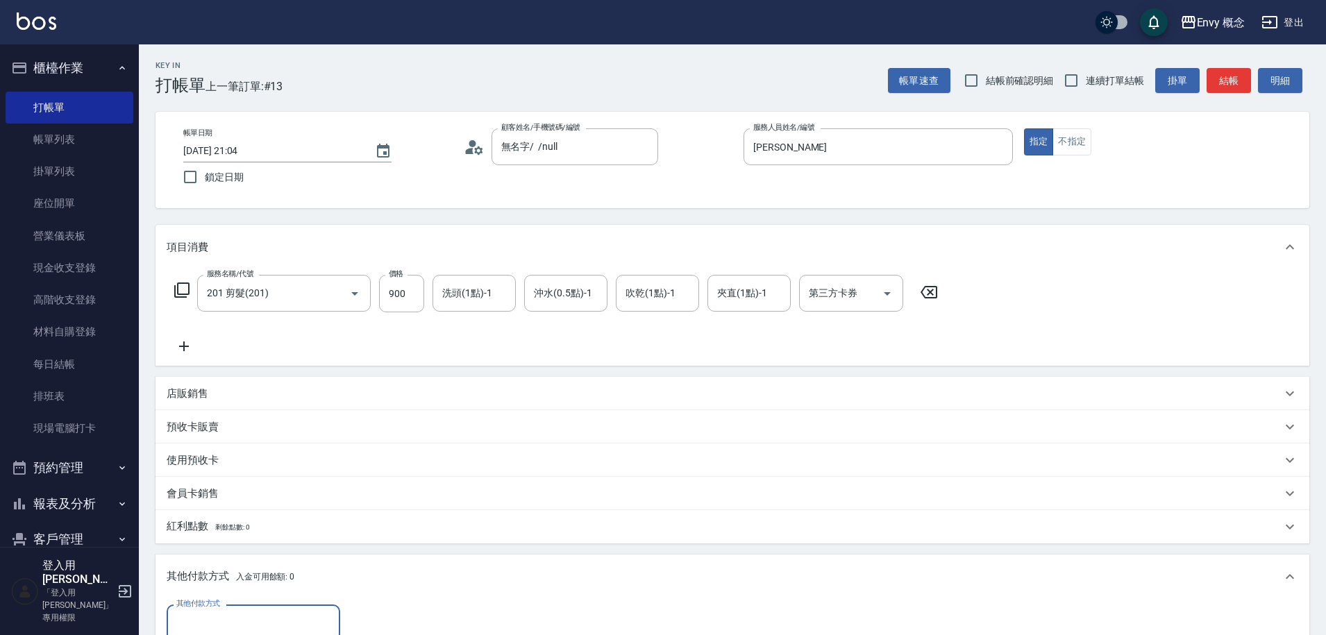
scroll to position [0, 0]
click at [217, 615] on input "其他付款方式" at bounding box center [253, 623] width 161 height 24
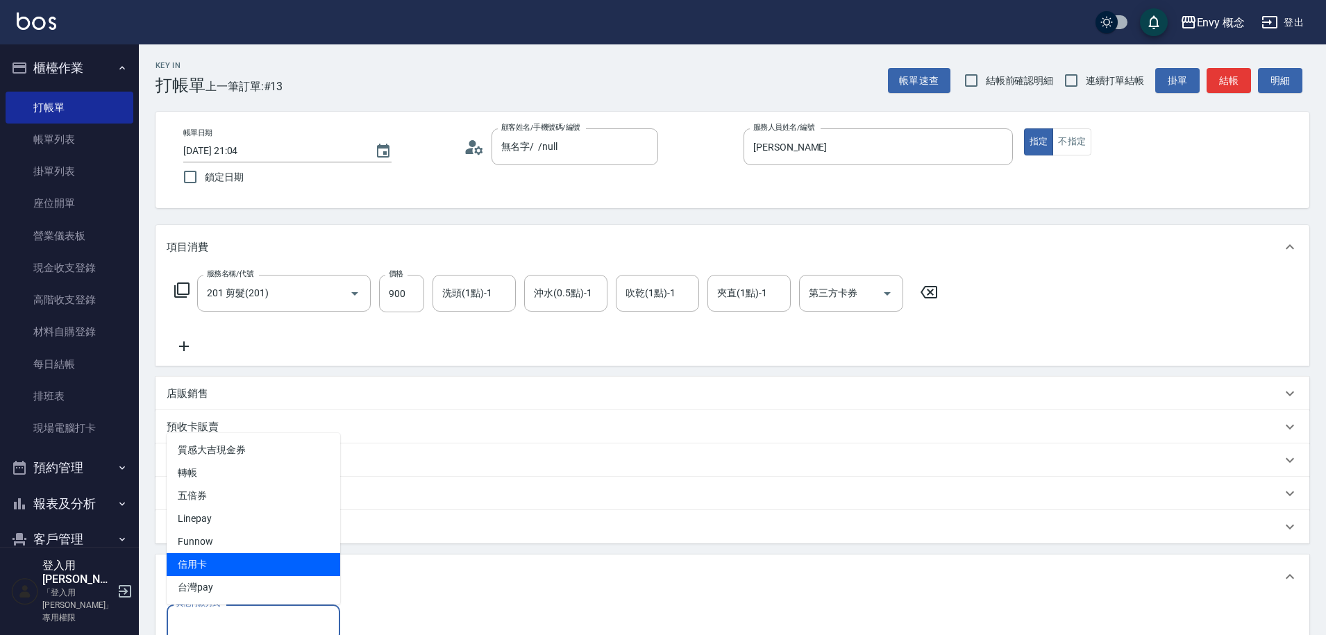
click at [220, 562] on span "信用卡" at bounding box center [254, 564] width 174 height 23
type input "信用卡"
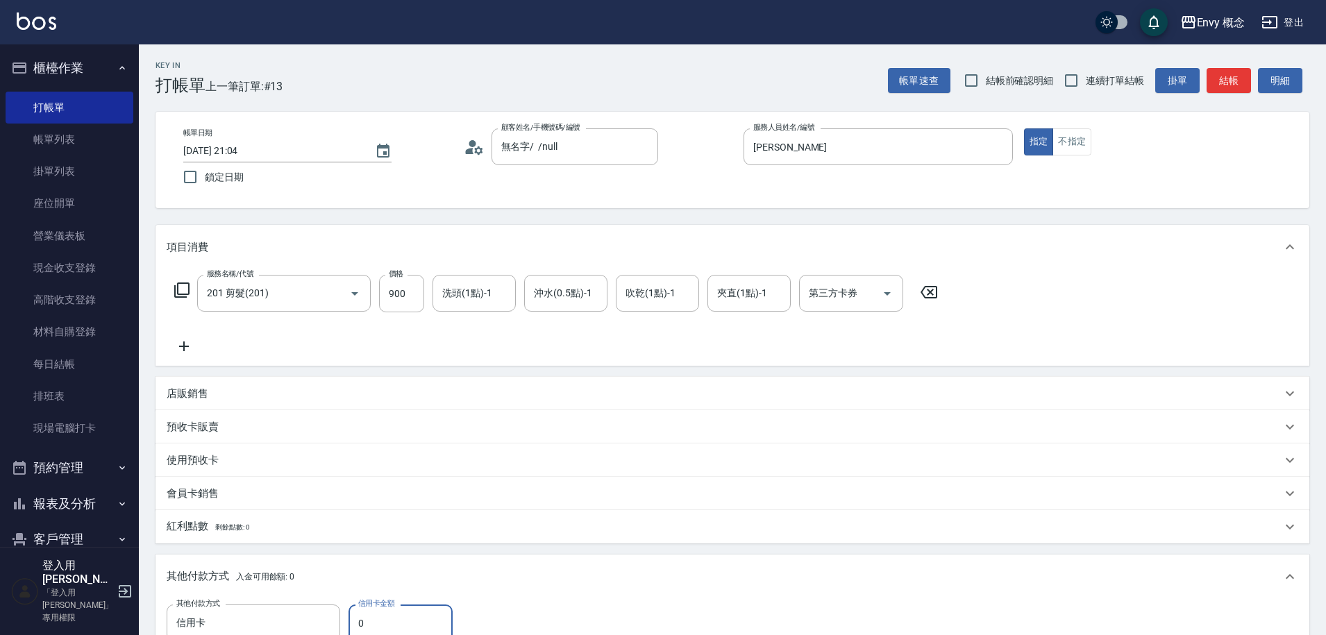
scroll to position [7, 0]
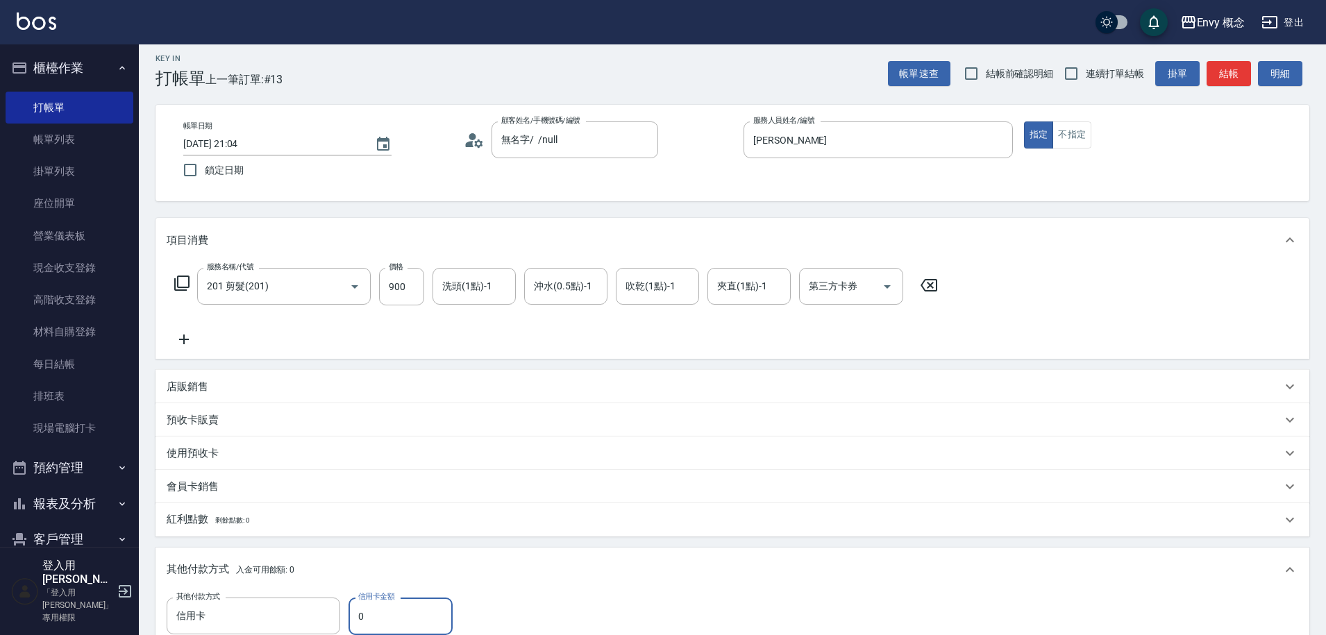
drag, startPoint x: 361, startPoint y: 615, endPoint x: 351, endPoint y: 614, distance: 10.5
click at [351, 614] on input "0" at bounding box center [400, 616] width 104 height 37
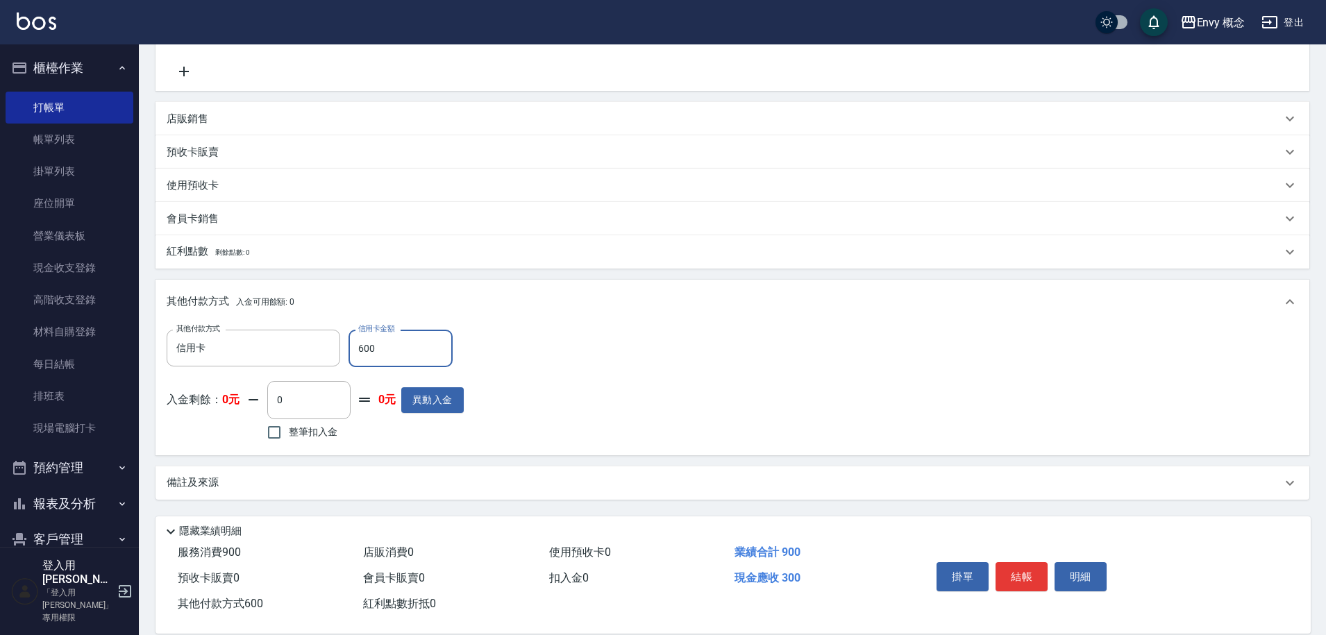
scroll to position [296, 0]
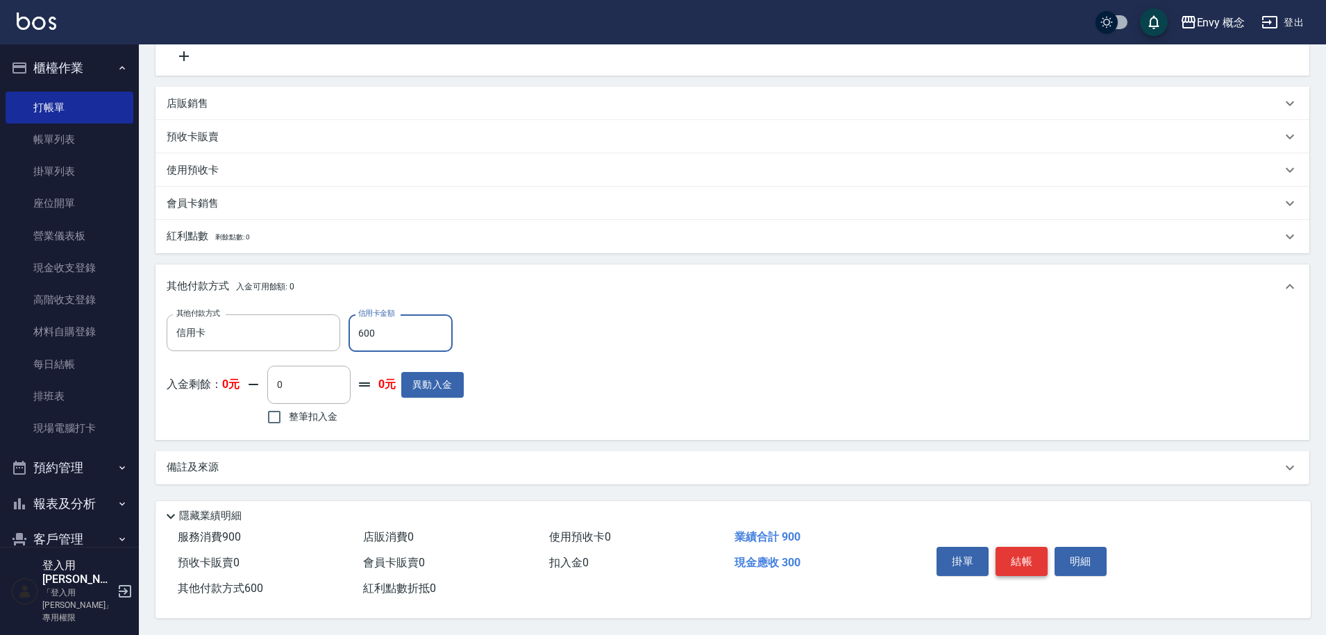
type input "600"
click at [1019, 549] on button "結帳" at bounding box center [1021, 561] width 52 height 29
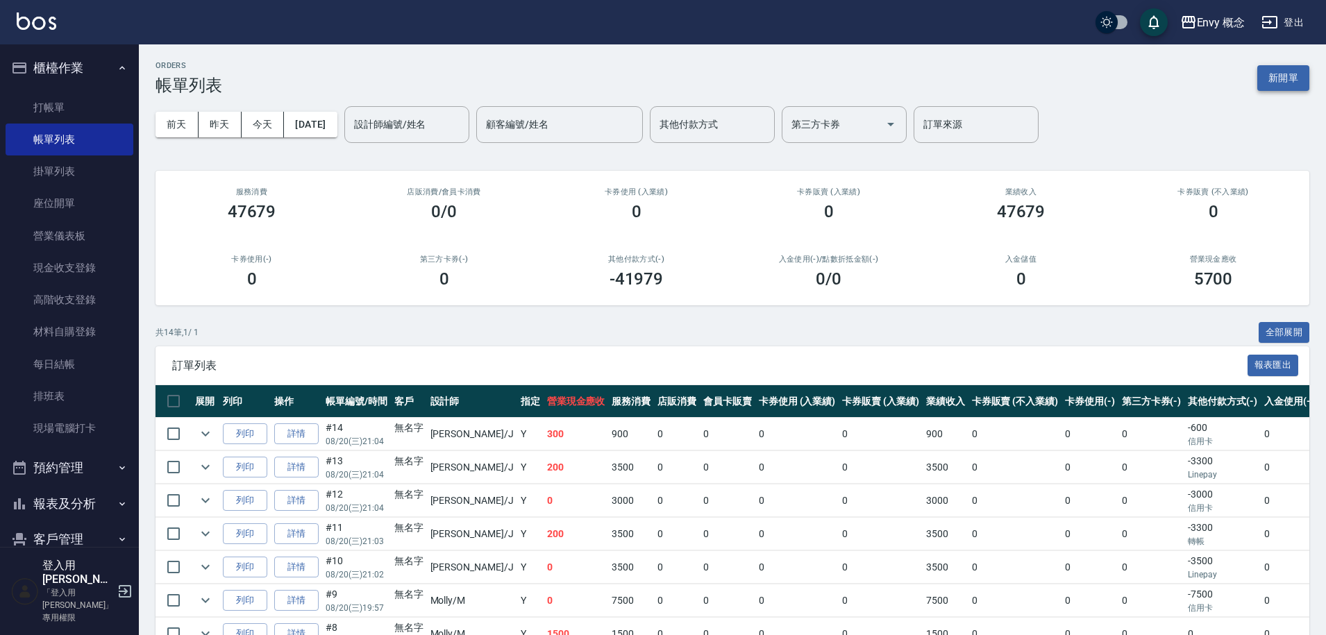
click at [1298, 76] on button "新開單" at bounding box center [1283, 78] width 52 height 26
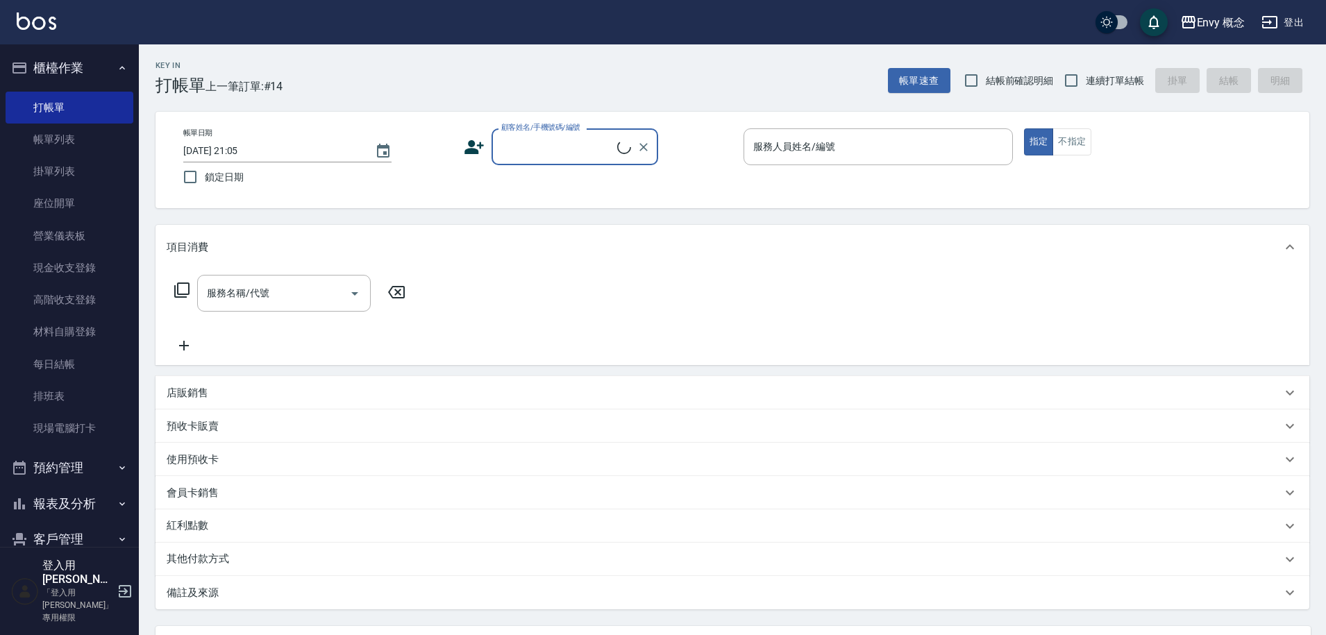
click at [568, 152] on input "顧客姓名/手機號碼/編號" at bounding box center [557, 147] width 119 height 24
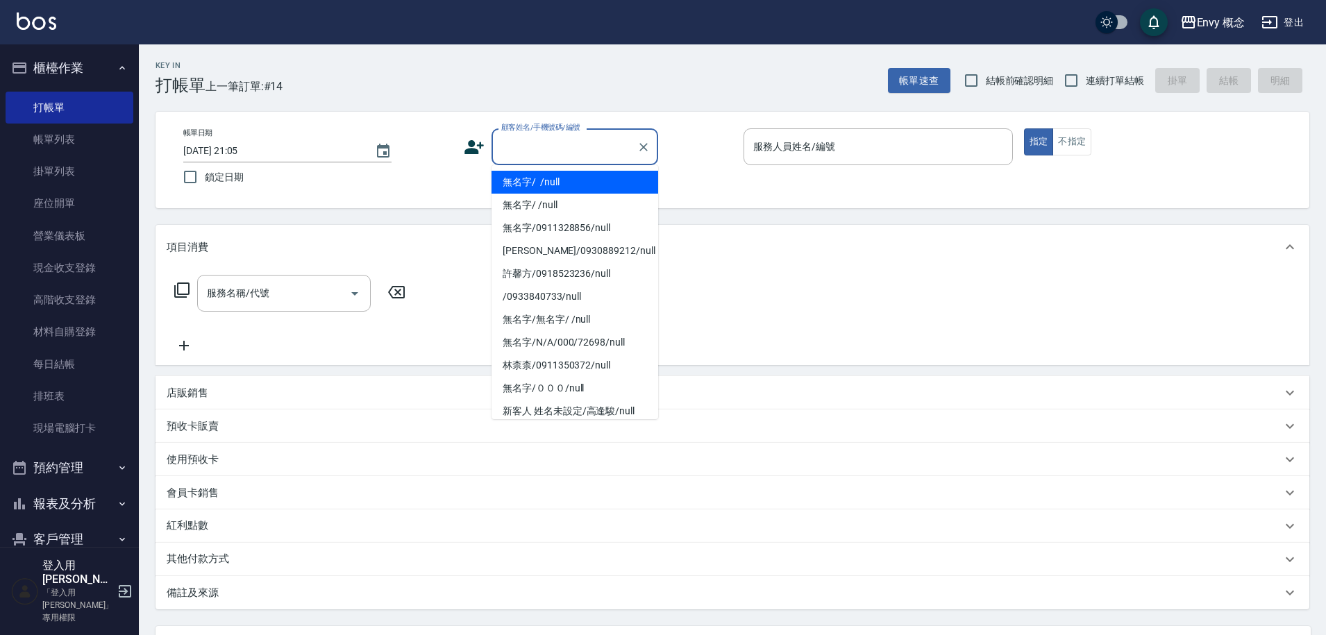
click at [571, 182] on li "無名字/ /null" at bounding box center [574, 182] width 167 height 23
type input "無名字/ /null"
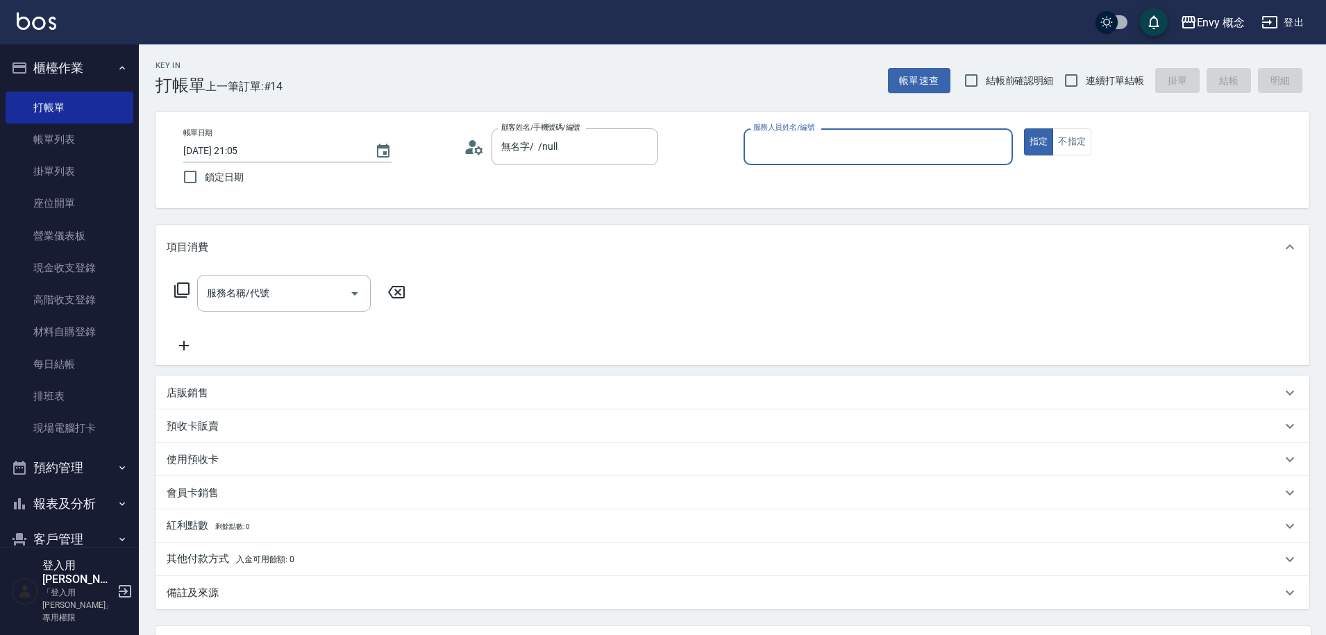
click at [807, 140] on input "服務人員姓名/編號" at bounding box center [878, 147] width 257 height 24
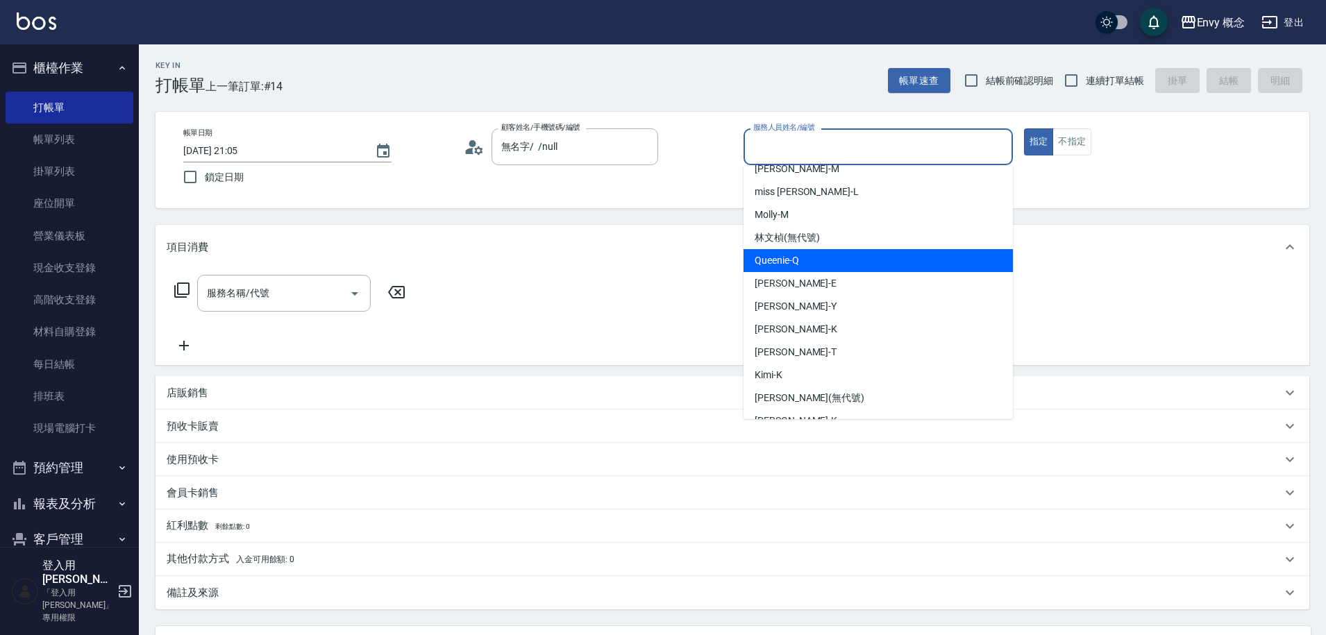
scroll to position [124, 0]
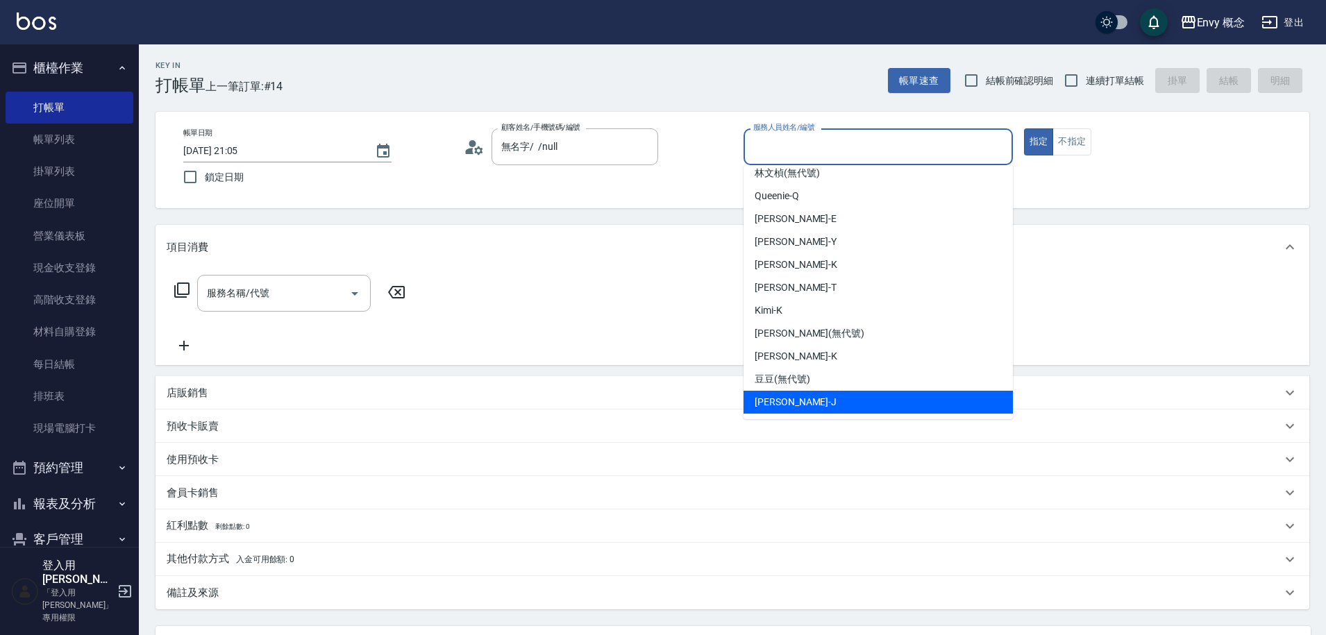
click at [805, 394] on div "Jessie -J" at bounding box center [877, 402] width 269 height 23
type input "Jessie-J"
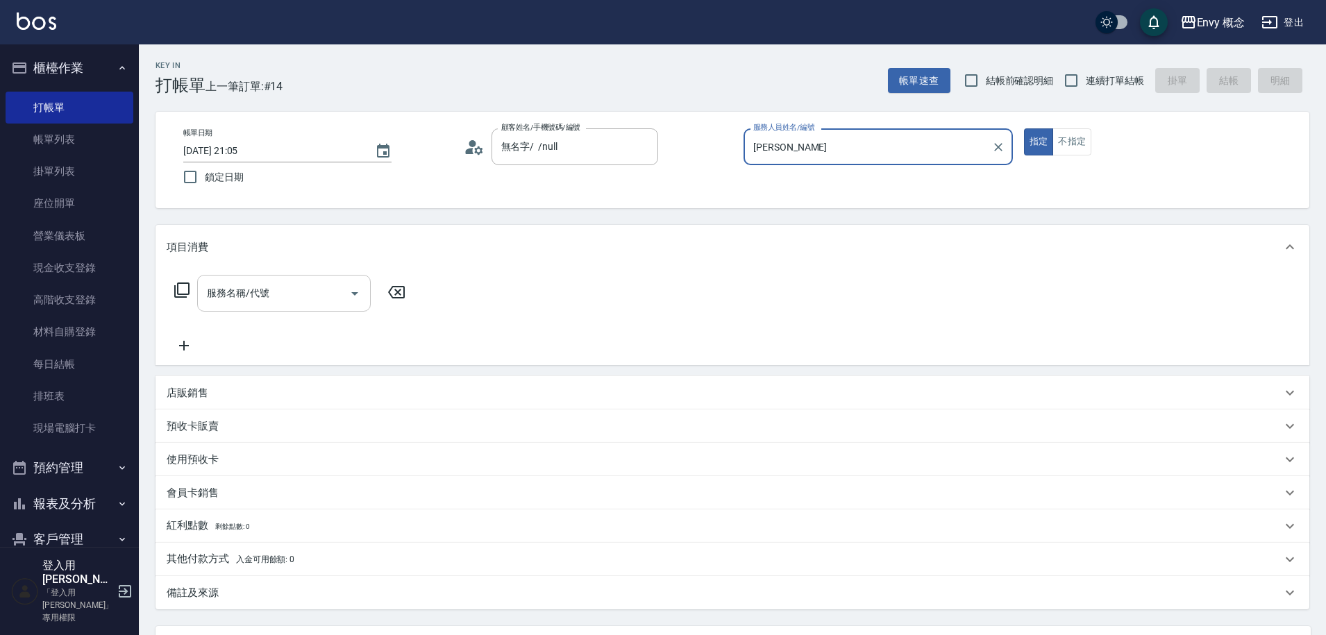
click at [301, 293] on input "服務名稱/代號" at bounding box center [273, 293] width 140 height 24
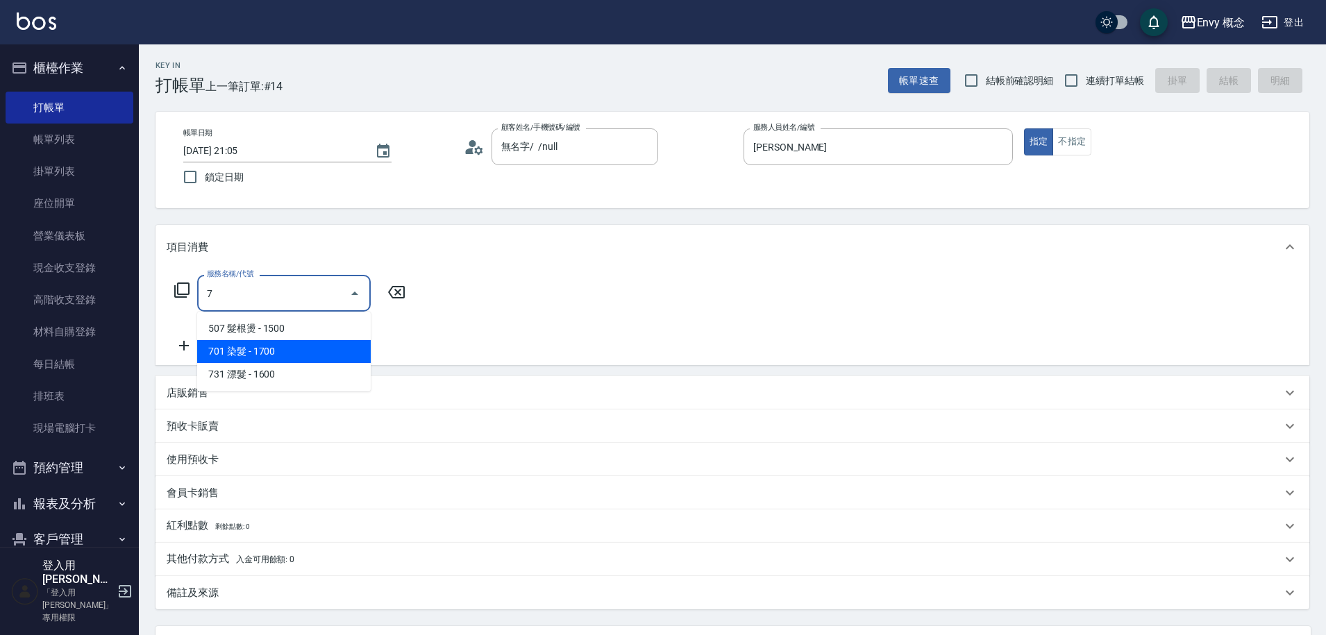
click at [278, 346] on span "701 染髮 - 1700" at bounding box center [284, 351] width 174 height 23
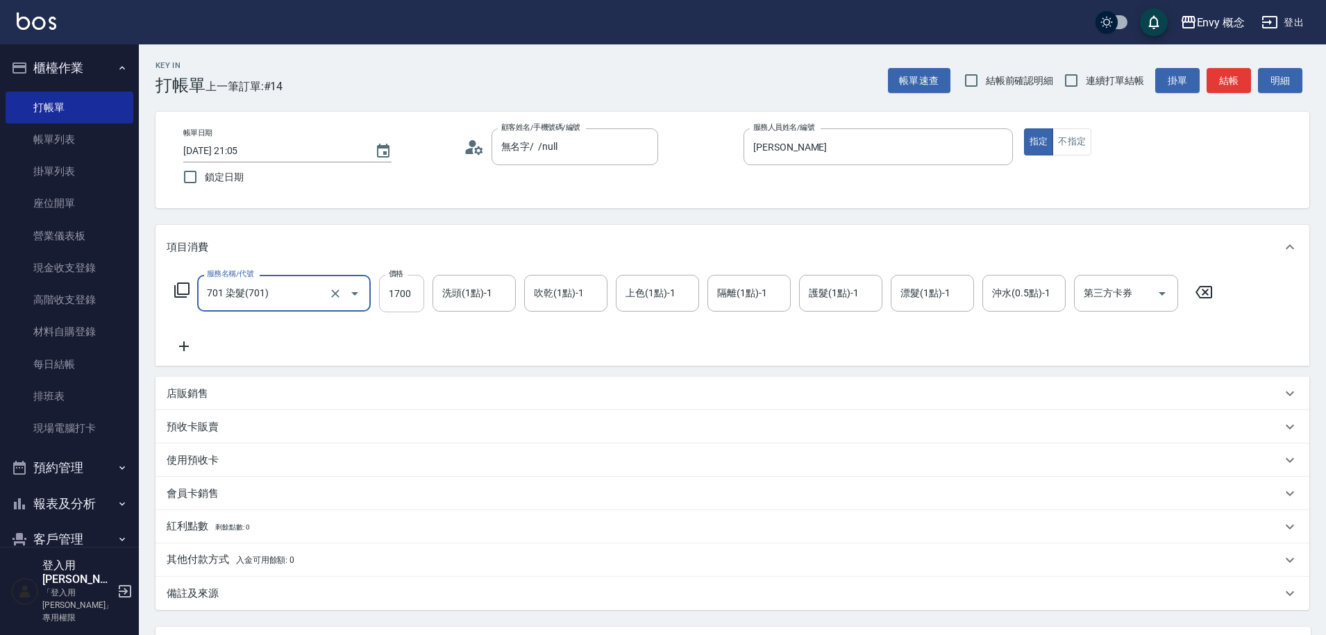
type input "701 染髮(701)"
click at [410, 295] on input "1700" at bounding box center [401, 293] width 45 height 37
type input "1500"
click at [216, 557] on p "其他付款方式 入金可用餘額: 0" at bounding box center [231, 559] width 128 height 15
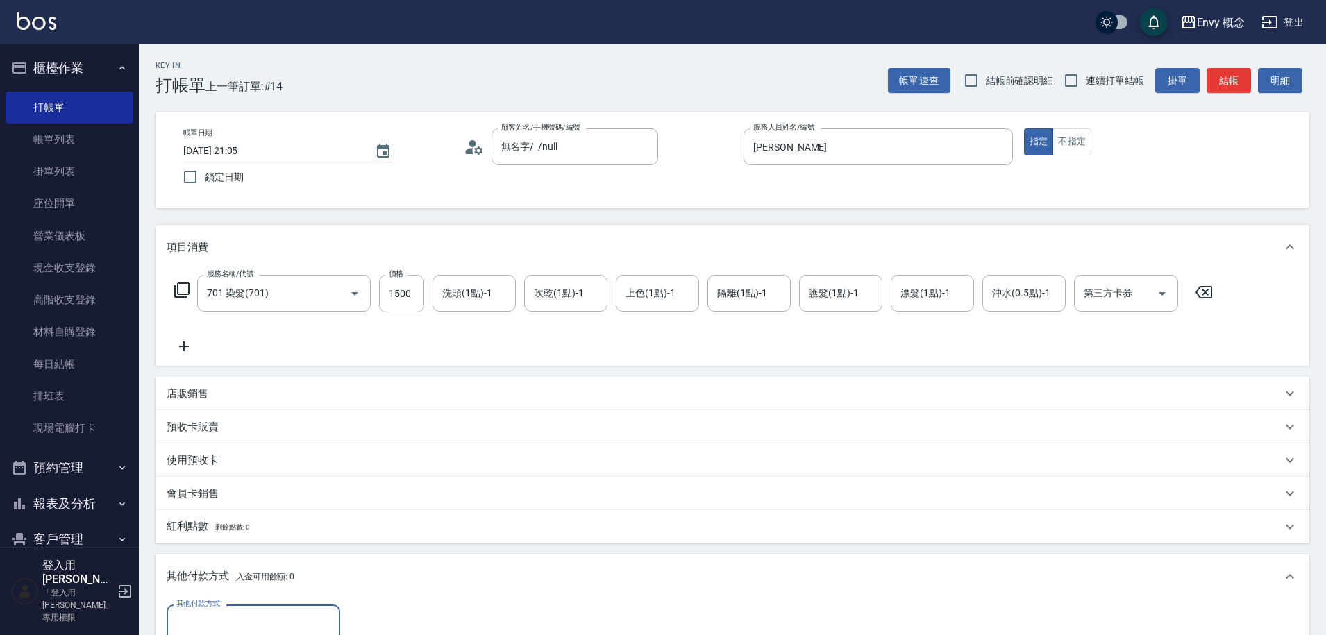
scroll to position [279, 0]
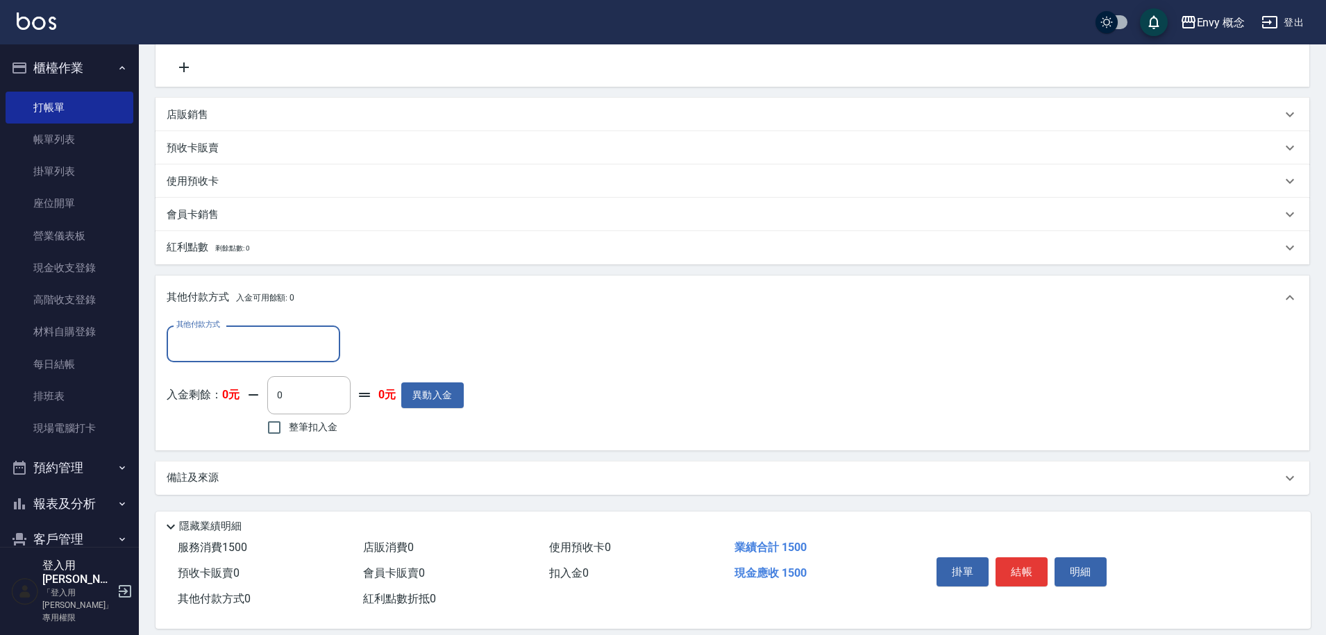
click at [238, 352] on input "其他付款方式" at bounding box center [253, 344] width 161 height 24
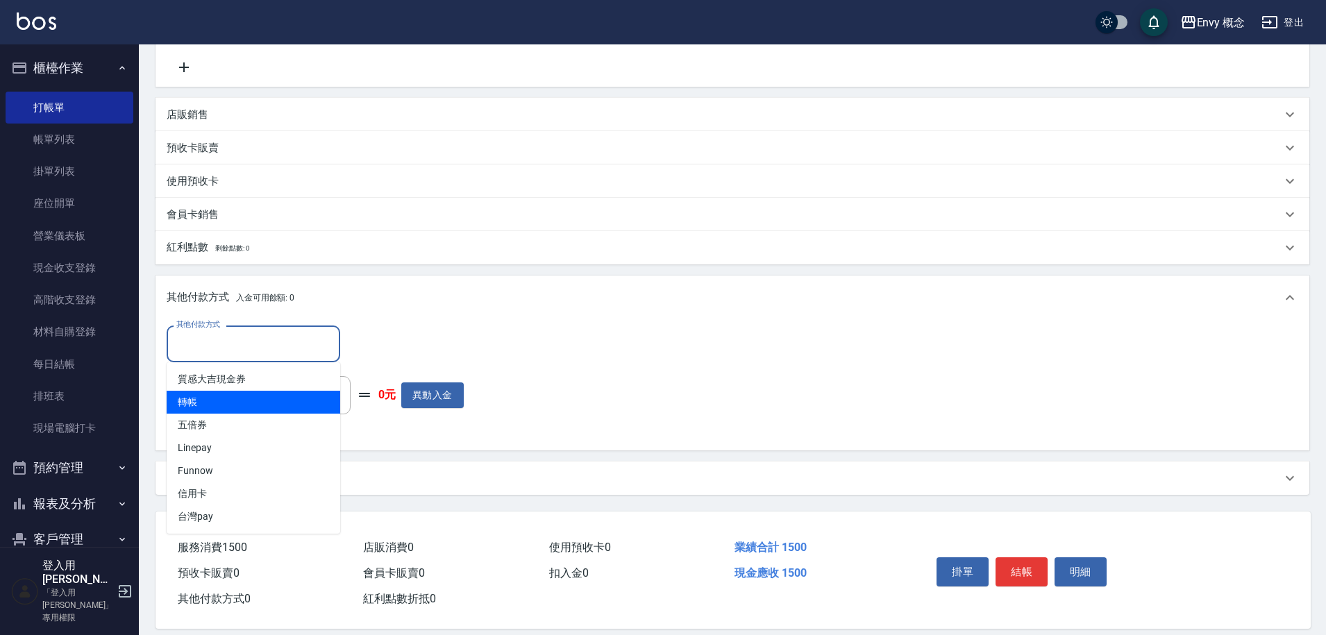
click at [243, 400] on span "轉帳" at bounding box center [254, 402] width 174 height 23
type input "轉帳"
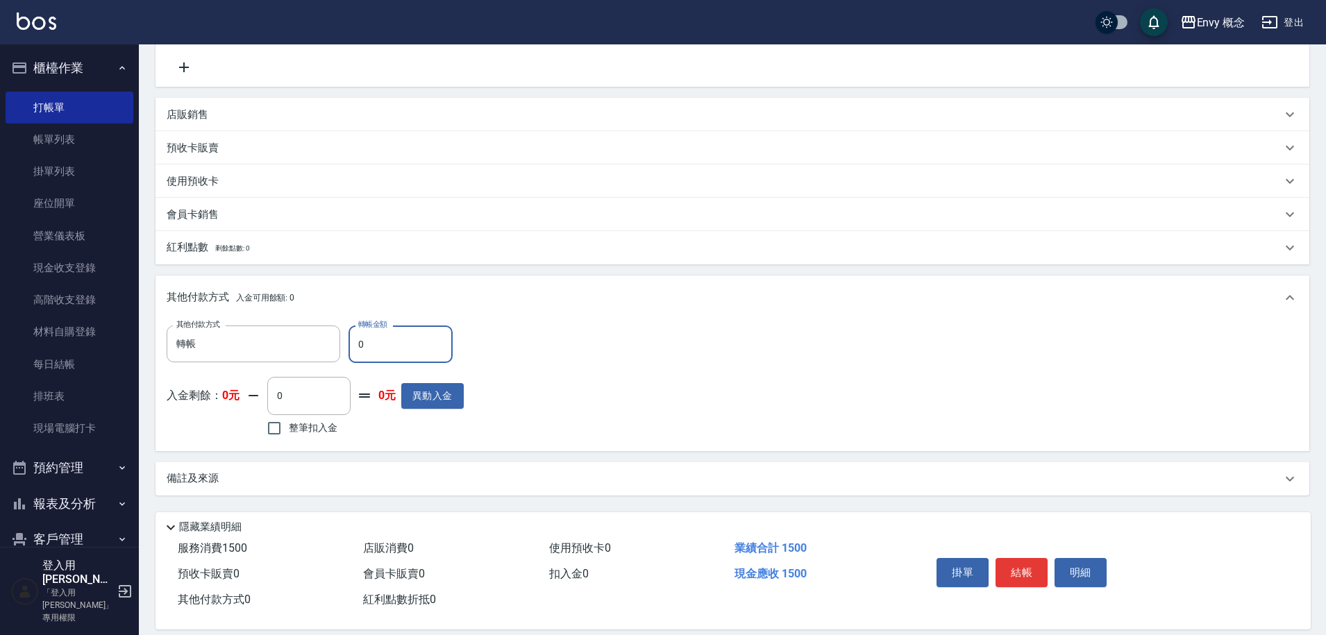
click at [372, 346] on input "0" at bounding box center [400, 344] width 104 height 37
click at [353, 343] on input "0" at bounding box center [400, 344] width 104 height 37
type input "1500"
click at [1019, 564] on button "結帳" at bounding box center [1021, 572] width 52 height 29
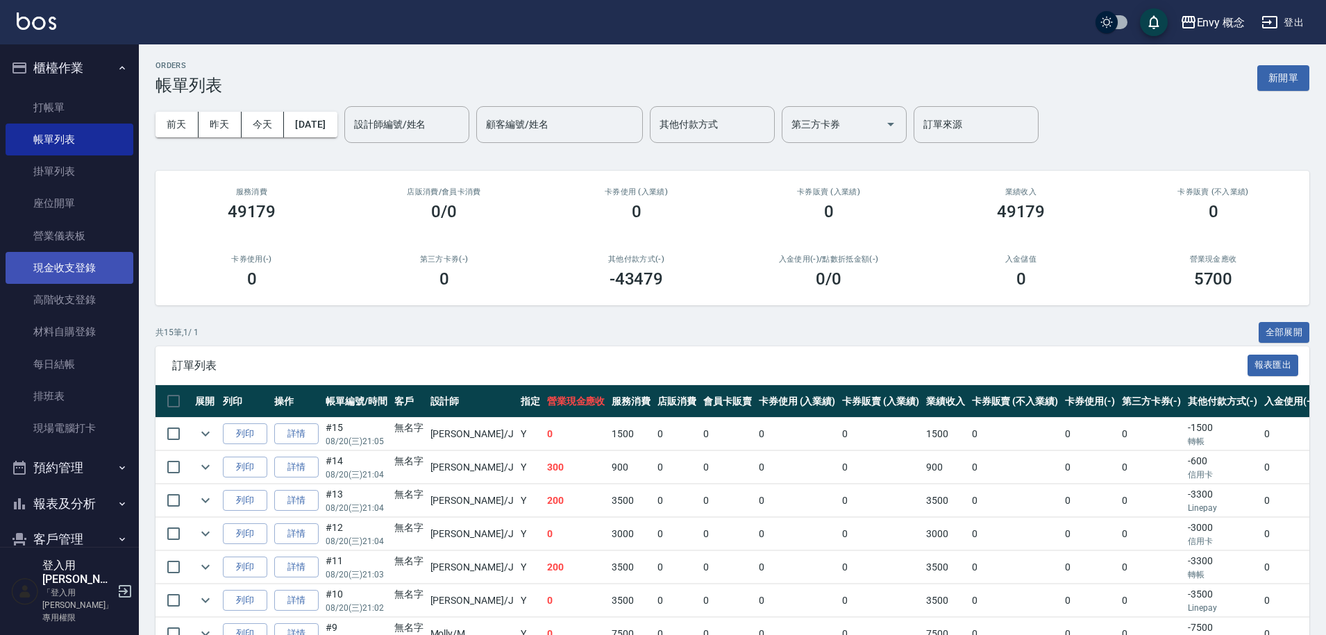
click at [87, 267] on link "現金收支登錄" at bounding box center [70, 268] width 128 height 32
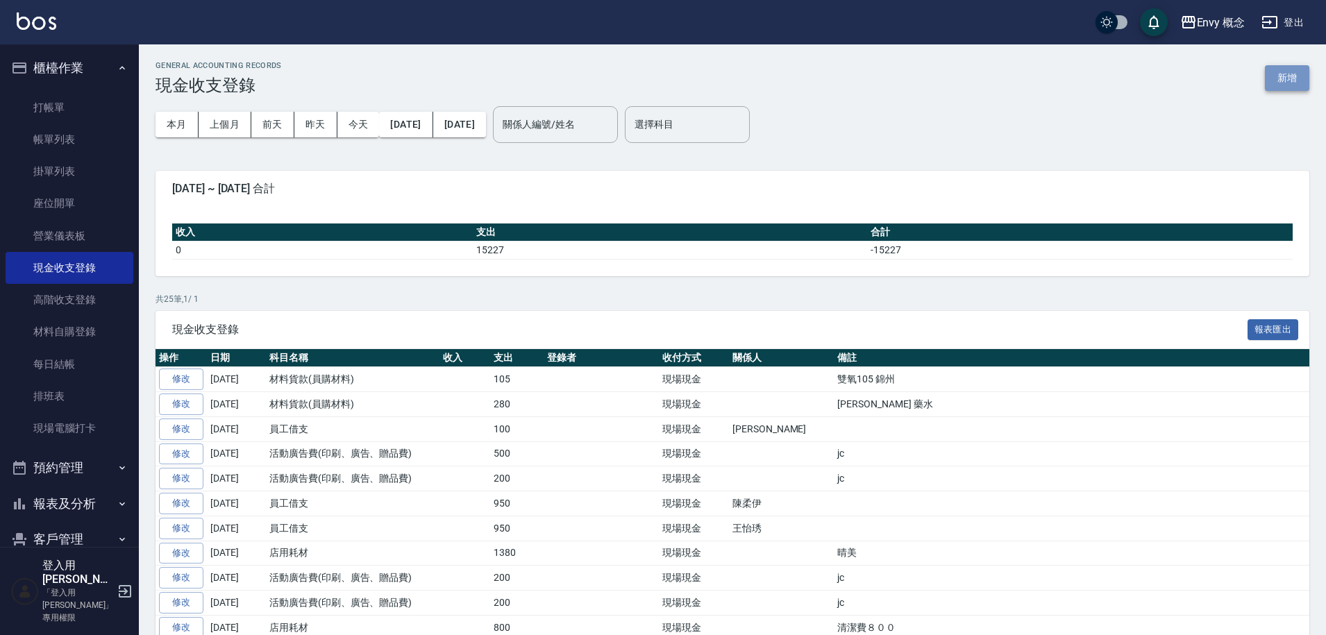
click at [1289, 81] on button "新增" at bounding box center [1287, 78] width 44 height 26
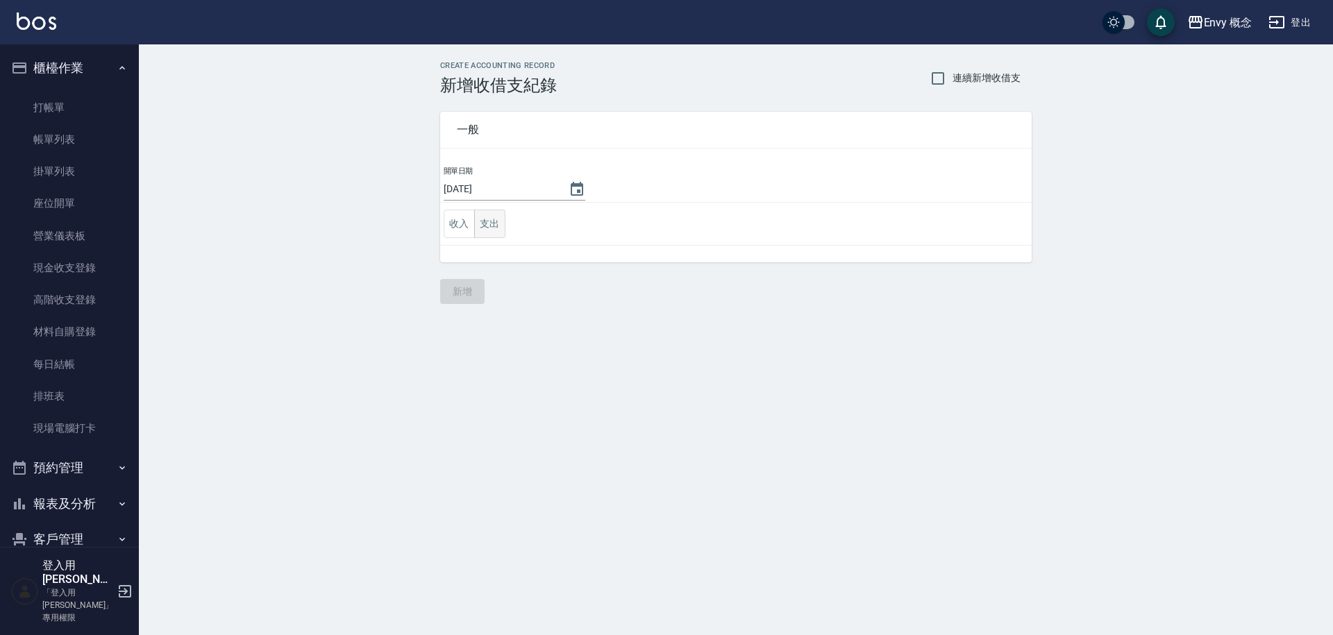
click at [491, 228] on button "支出" at bounding box center [489, 224] width 31 height 28
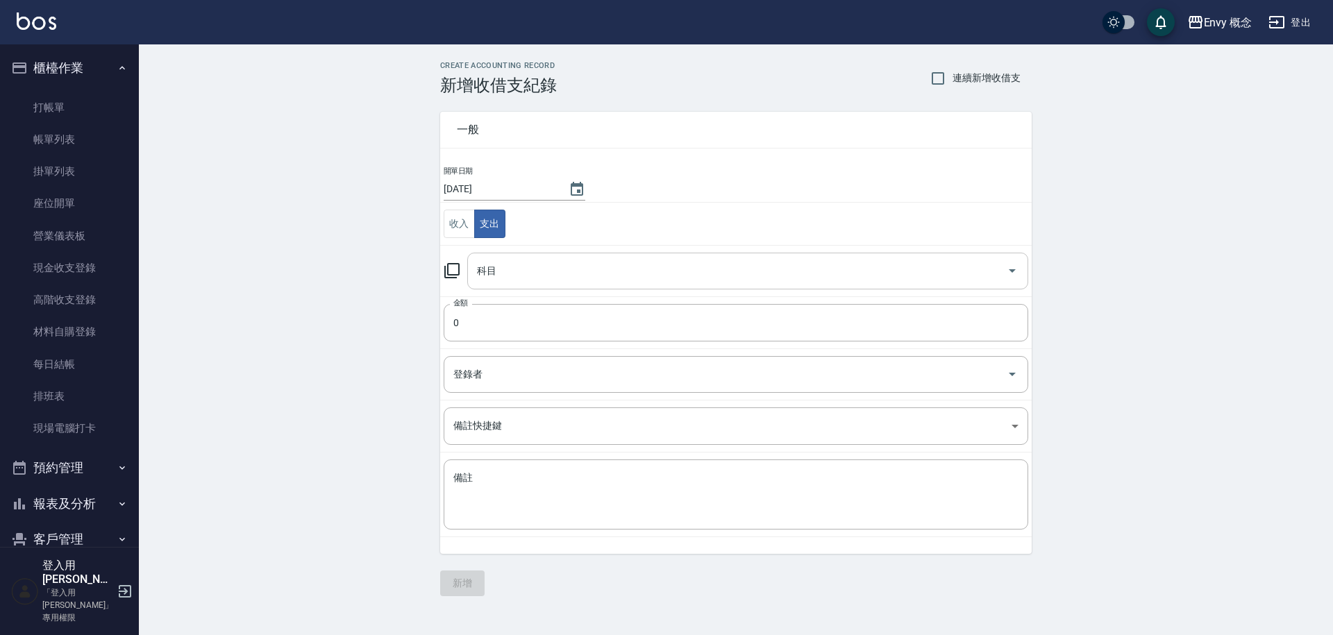
click at [512, 274] on input "科目" at bounding box center [737, 271] width 528 height 24
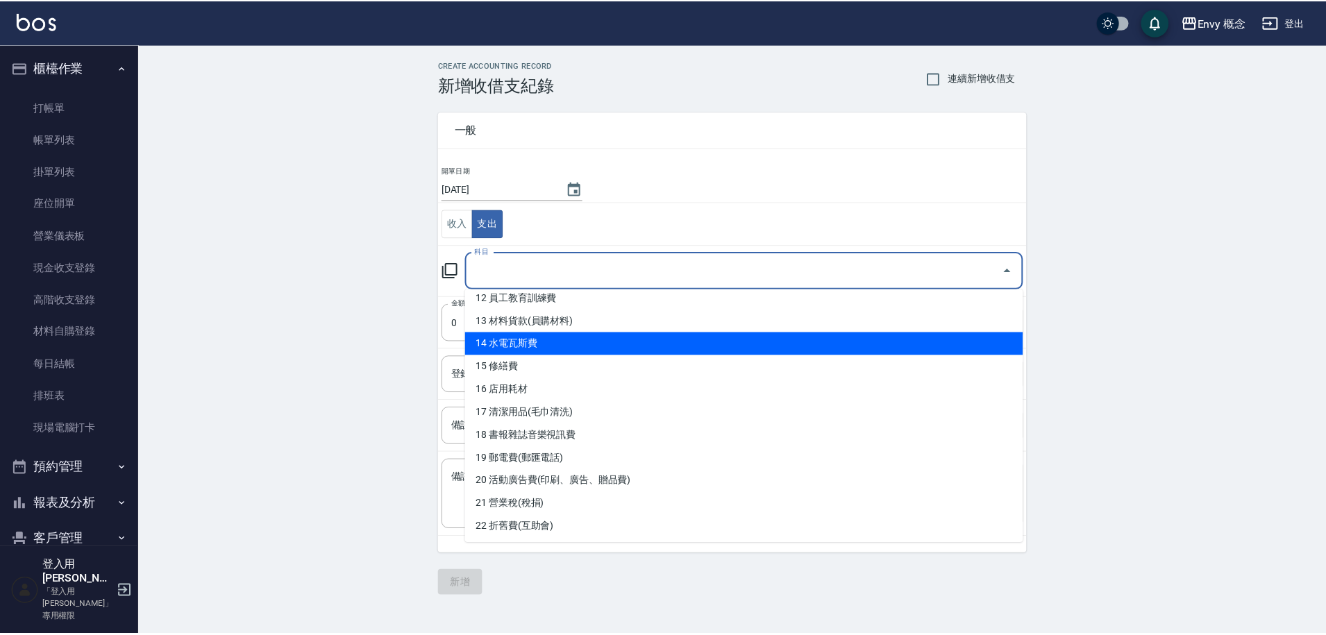
scroll to position [294, 0]
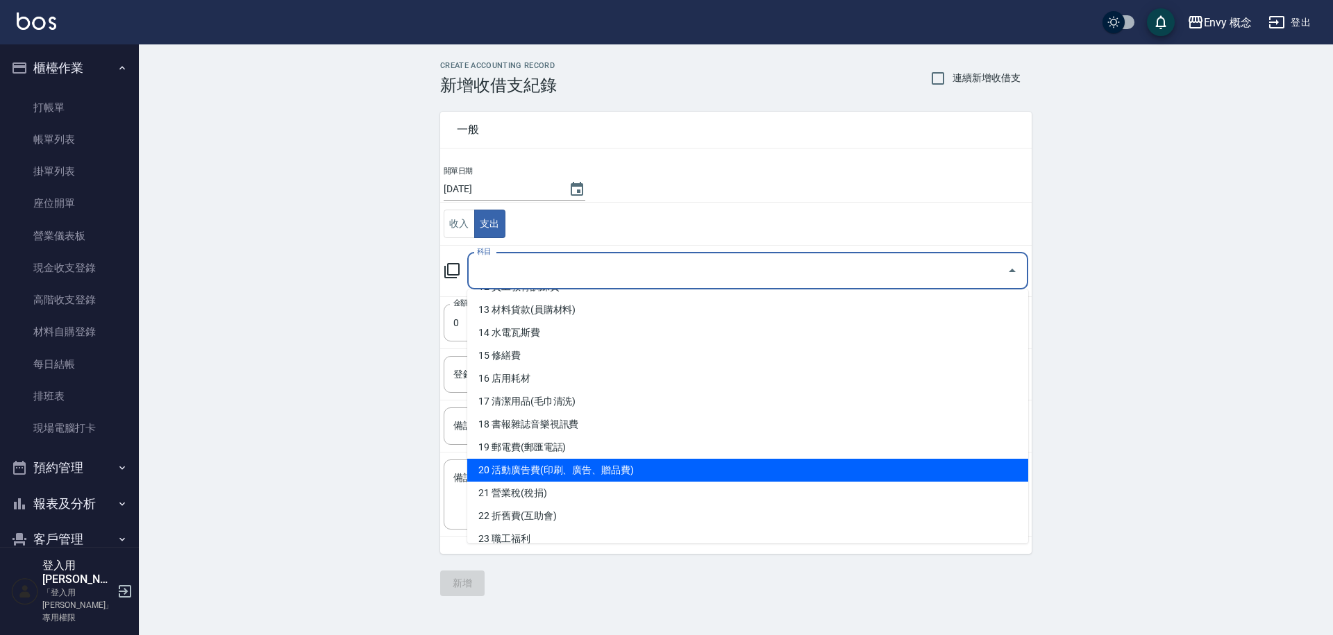
click at [583, 466] on li "20 活動廣告費(印刷、廣告、贈品費)" at bounding box center [747, 470] width 561 height 23
type input "20 活動廣告費(印刷、廣告、贈品費)"
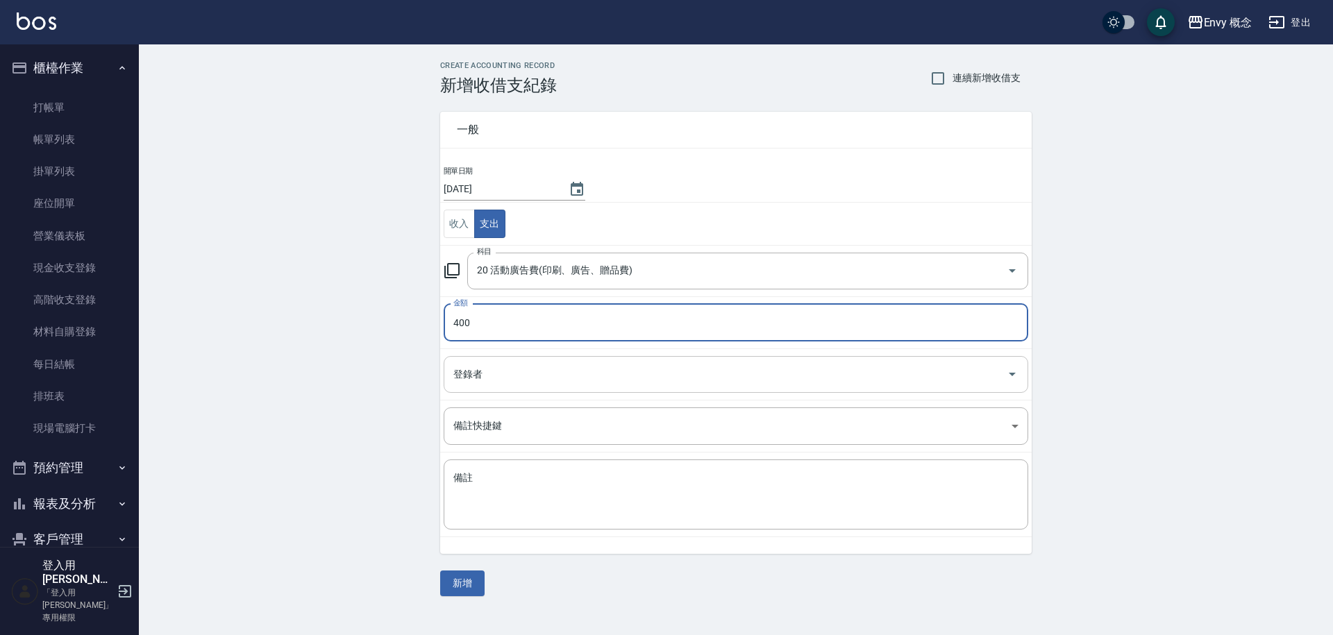
type input "400"
click at [504, 377] on input "登錄者" at bounding box center [725, 374] width 551 height 24
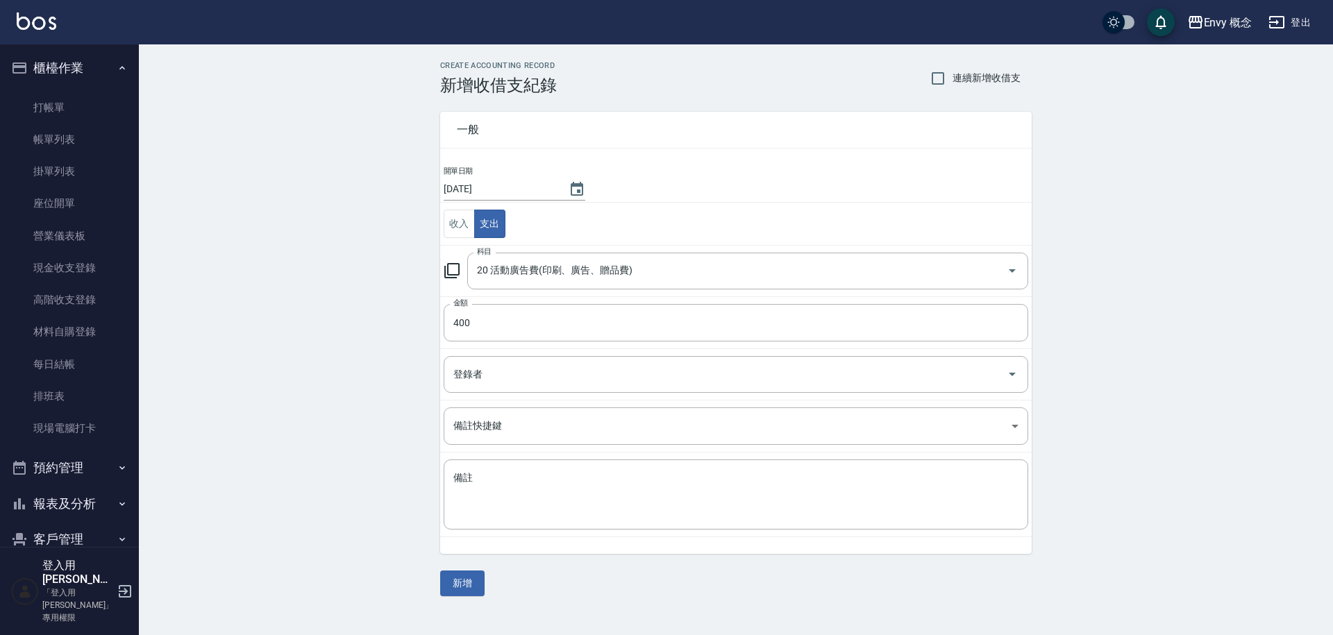
click at [422, 445] on div "CREATE ACCOUNTING RECORD 新增收借支紀錄 連續新增收借支 一般 開單日期 2025/08/20 收入 支出 科目 20 活動廣告費(印…" at bounding box center [736, 328] width 1194 height 568
click at [475, 484] on textarea "備註" at bounding box center [735, 494] width 565 height 47
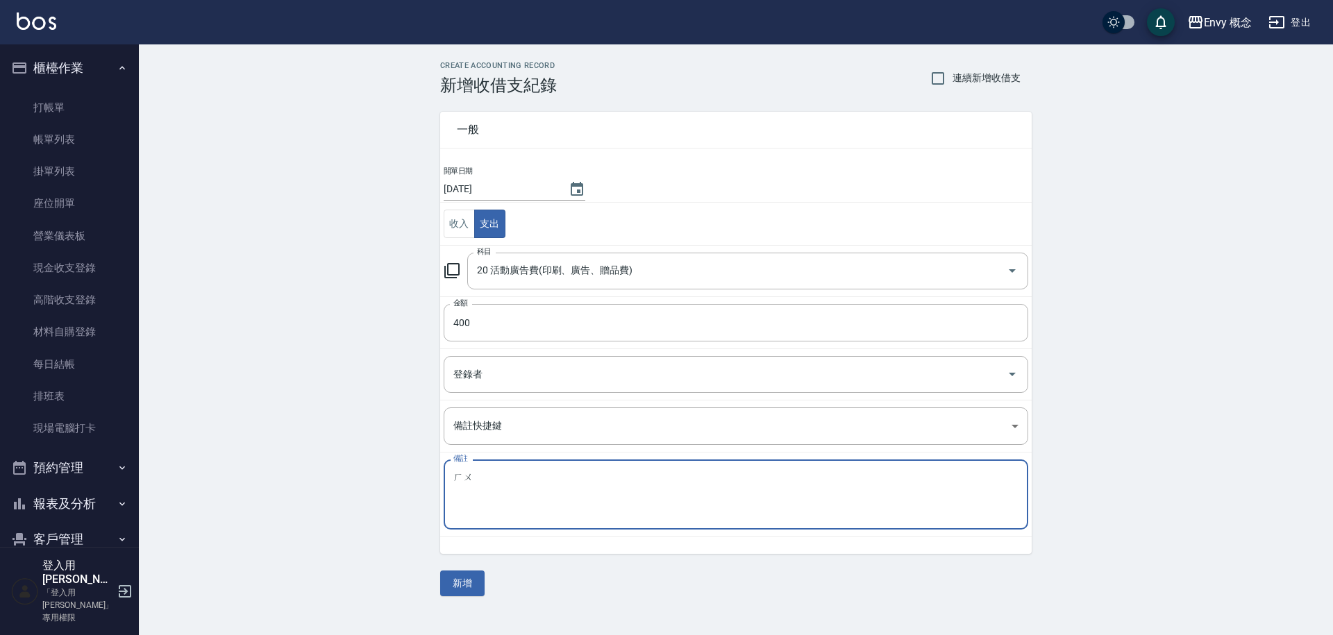
type textarea "ㄏ"
type textarea "jc 400"
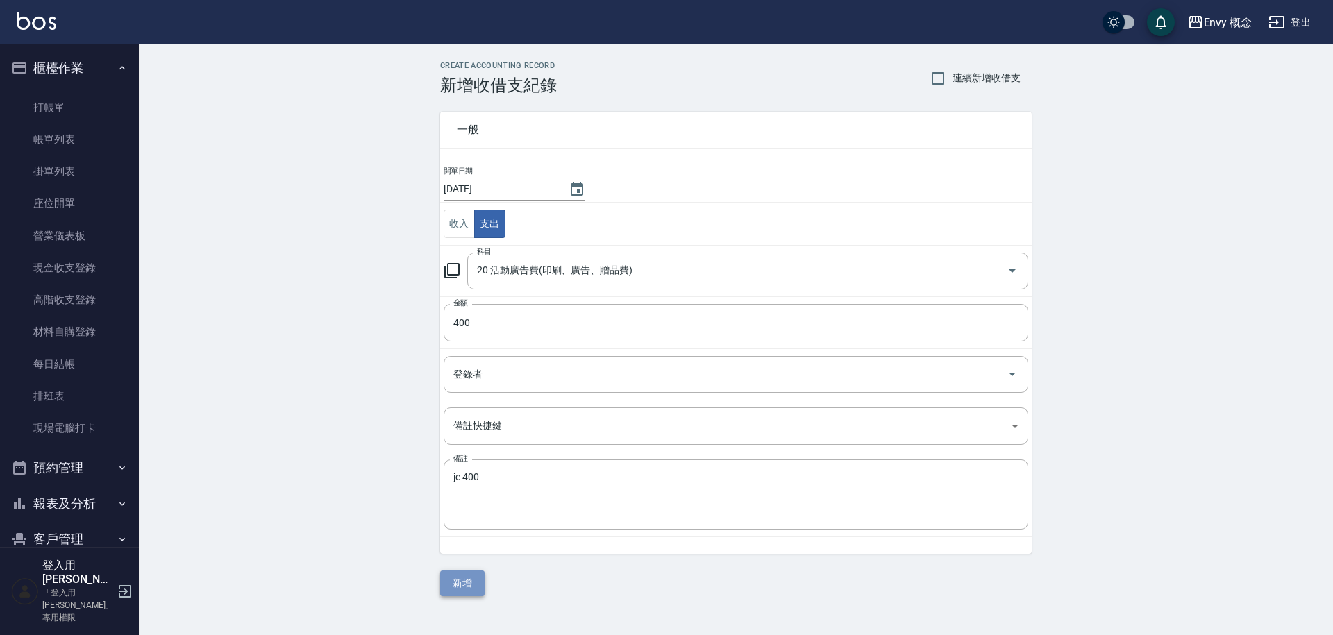
click at [469, 588] on button "新增" at bounding box center [462, 584] width 44 height 26
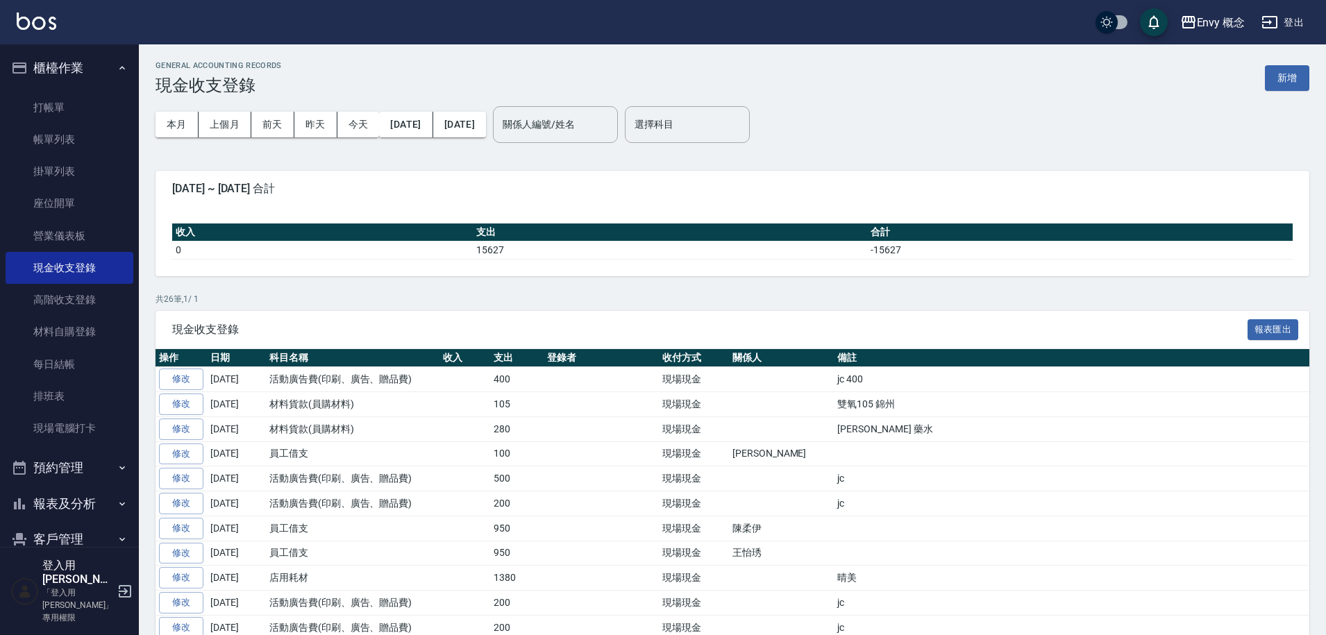
click at [83, 147] on link "帳單列表" at bounding box center [70, 140] width 128 height 32
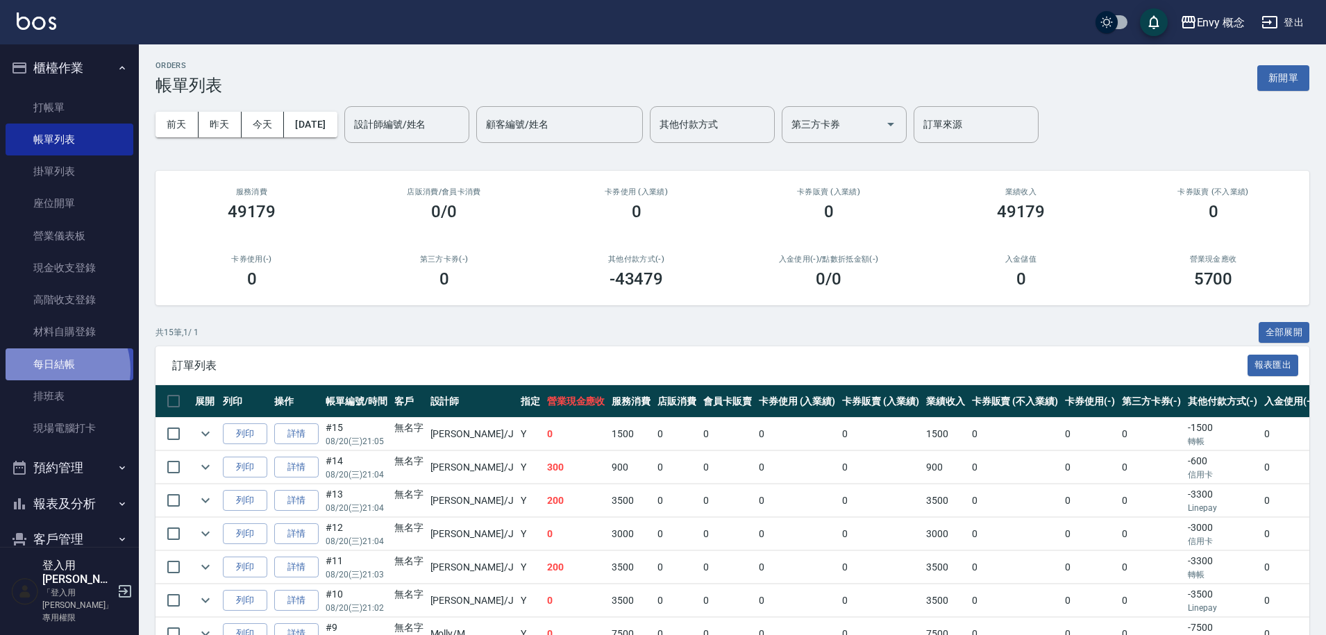
click at [53, 369] on link "每日結帳" at bounding box center [70, 364] width 128 height 32
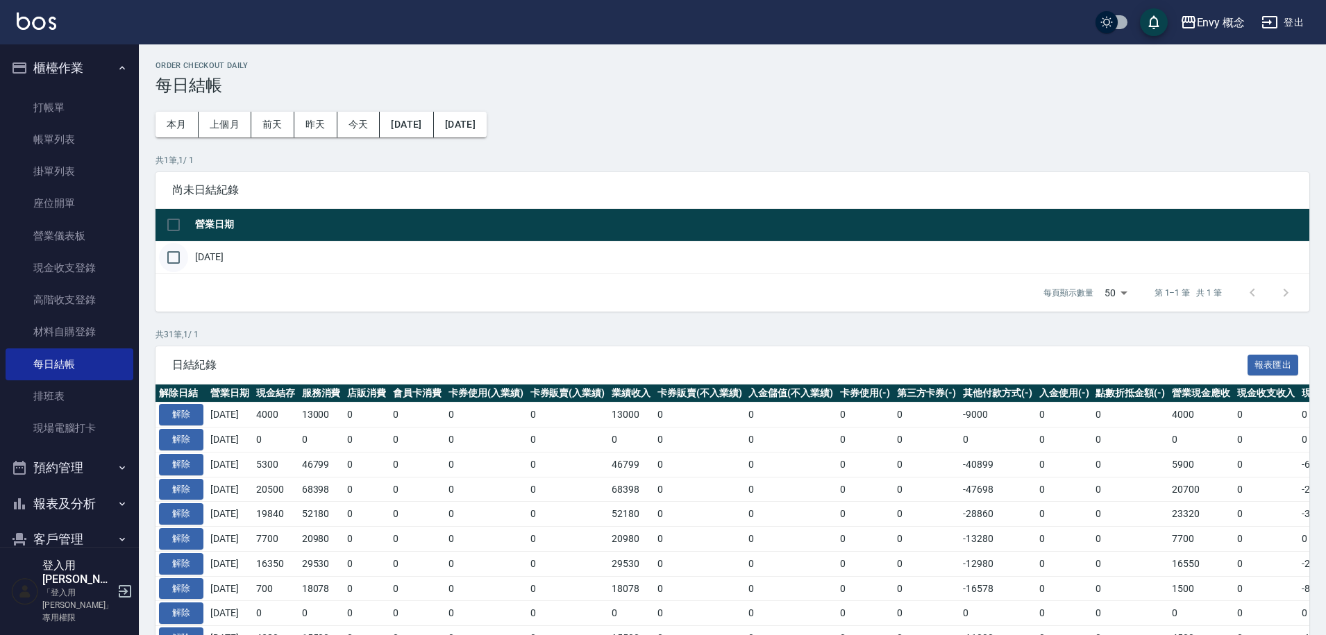
click at [178, 264] on input "checkbox" at bounding box center [173, 257] width 29 height 29
checkbox input "true"
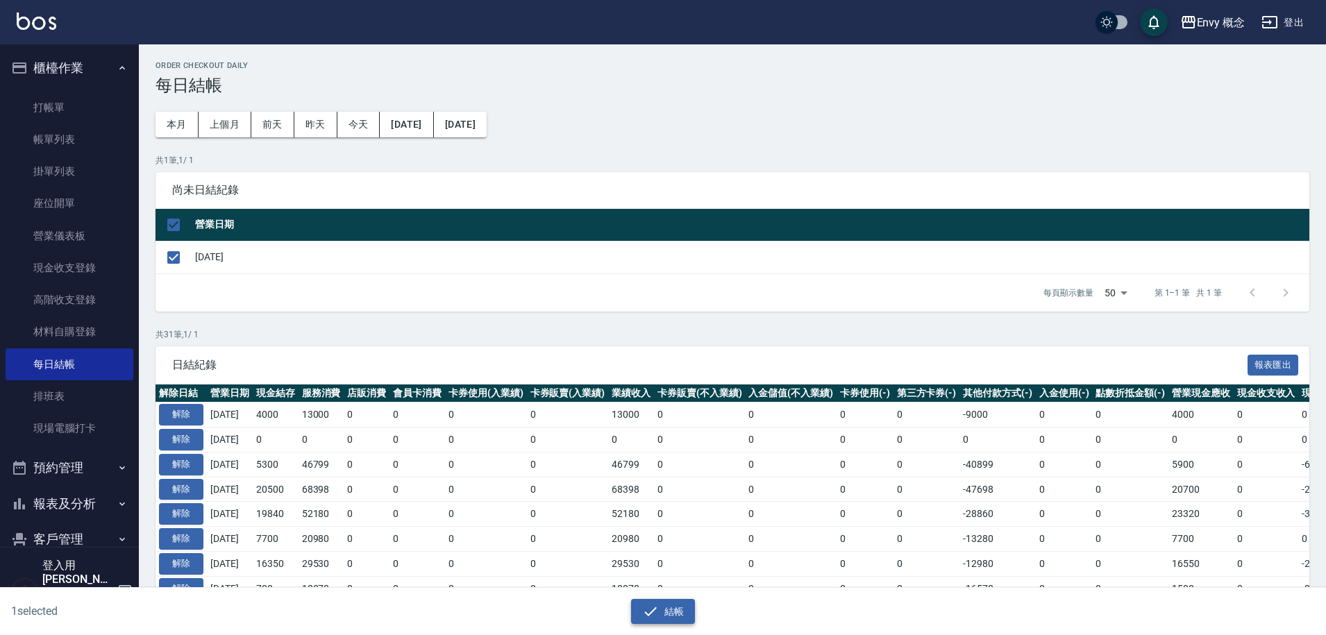
click at [657, 606] on icon "button" at bounding box center [650, 611] width 17 height 17
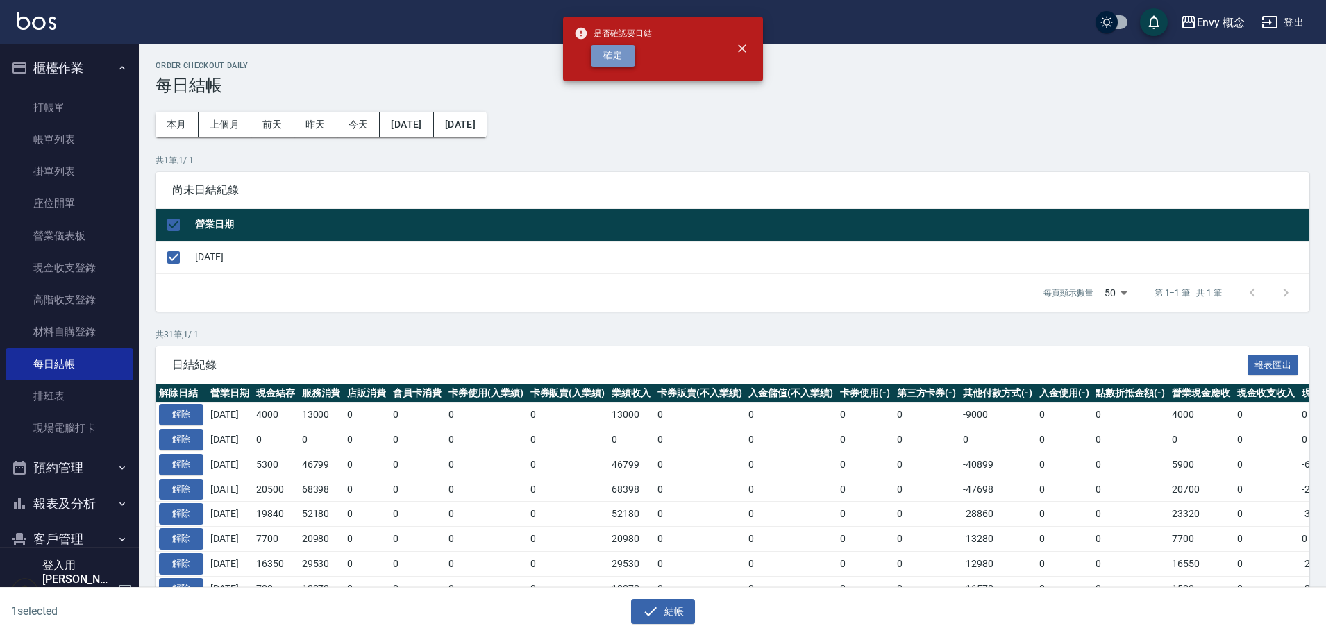
click at [622, 60] on button "確定" at bounding box center [613, 56] width 44 height 22
checkbox input "false"
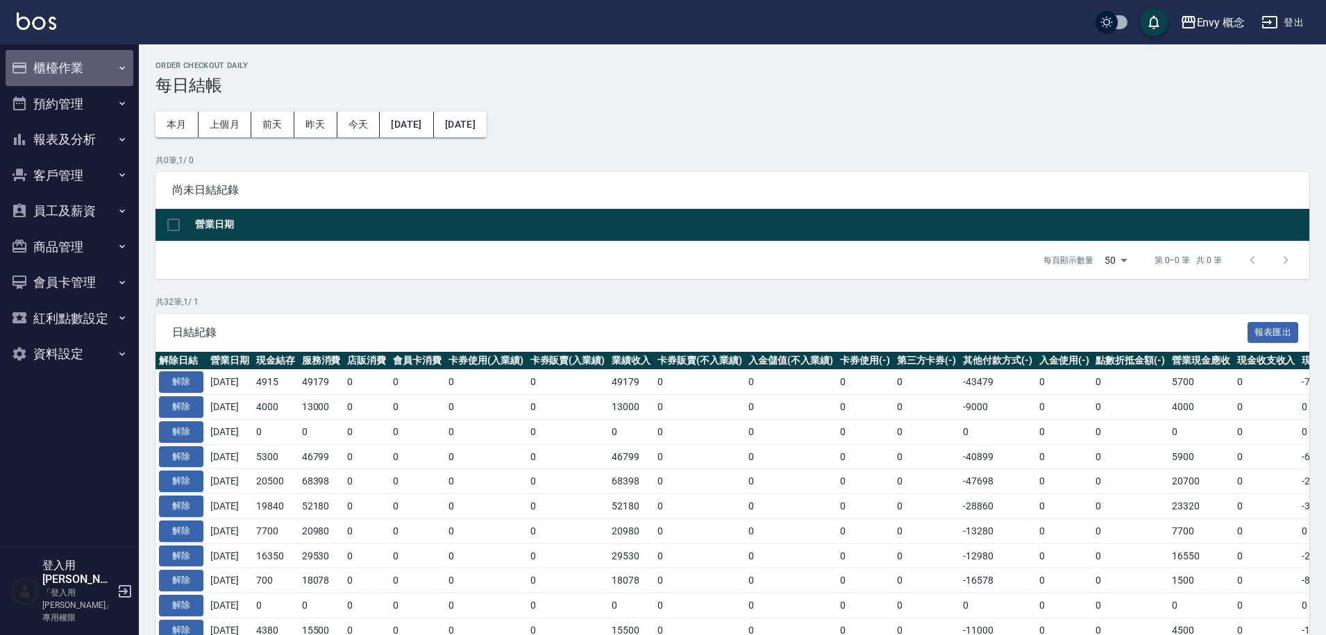
click at [49, 69] on button "櫃檯作業" at bounding box center [70, 68] width 128 height 36
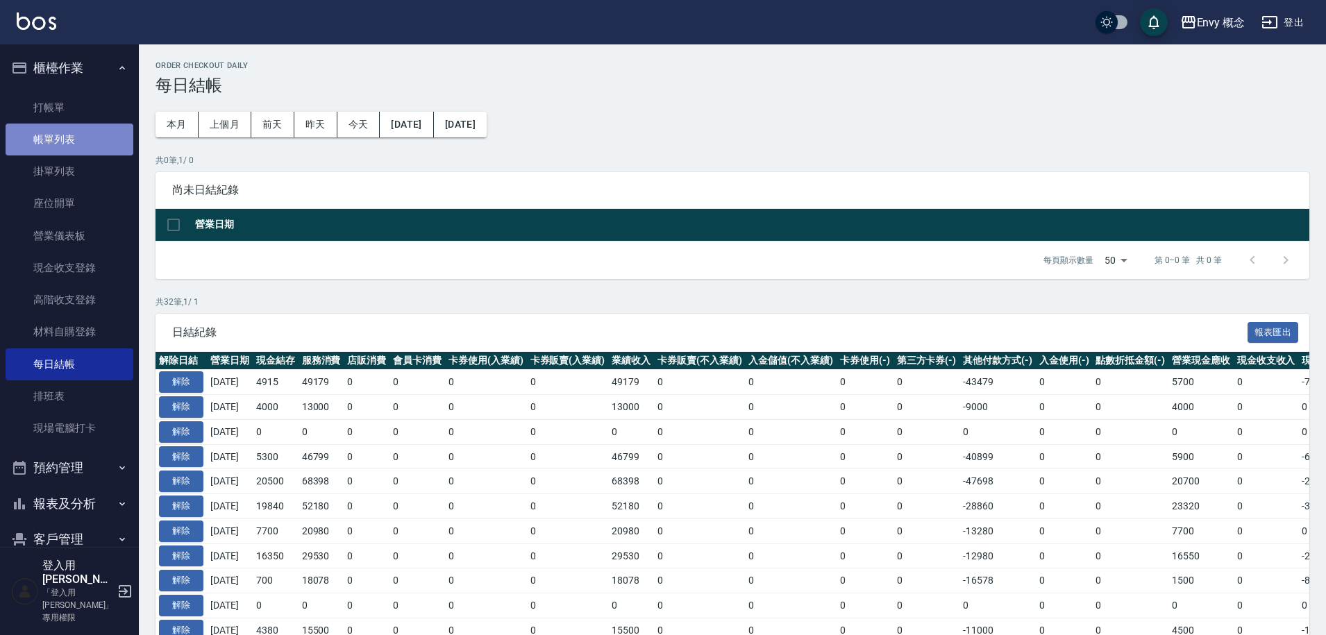
click at [76, 143] on link "帳單列表" at bounding box center [70, 140] width 128 height 32
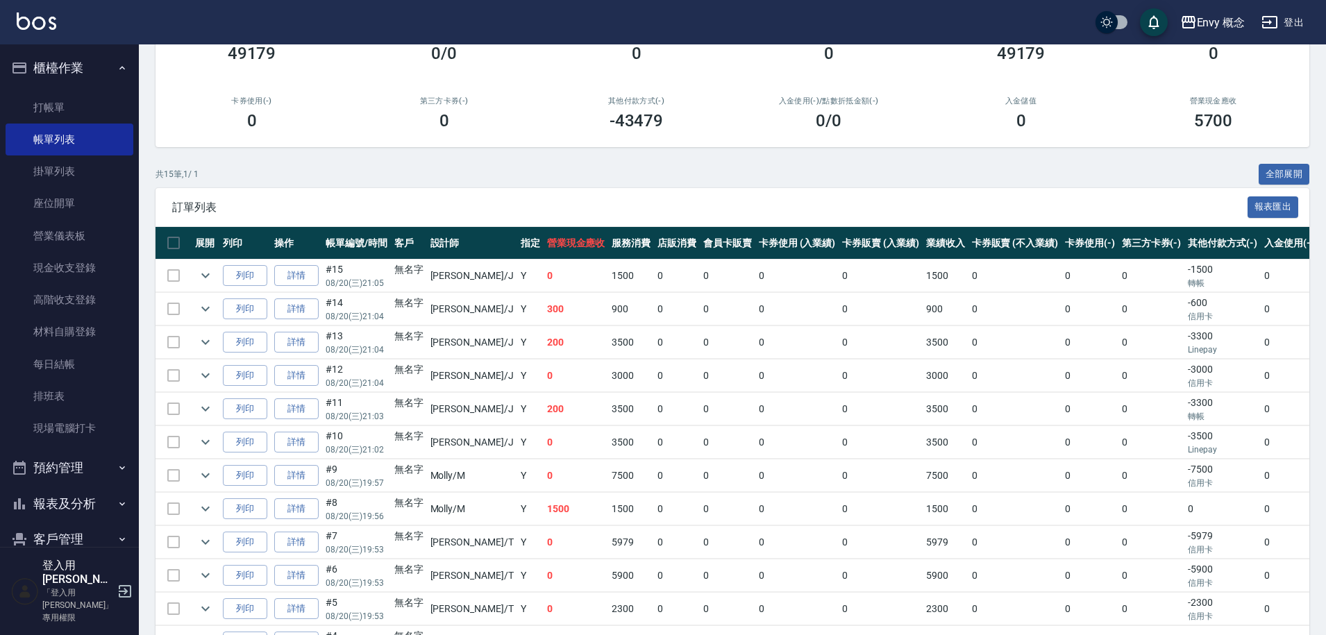
scroll to position [196, 0]
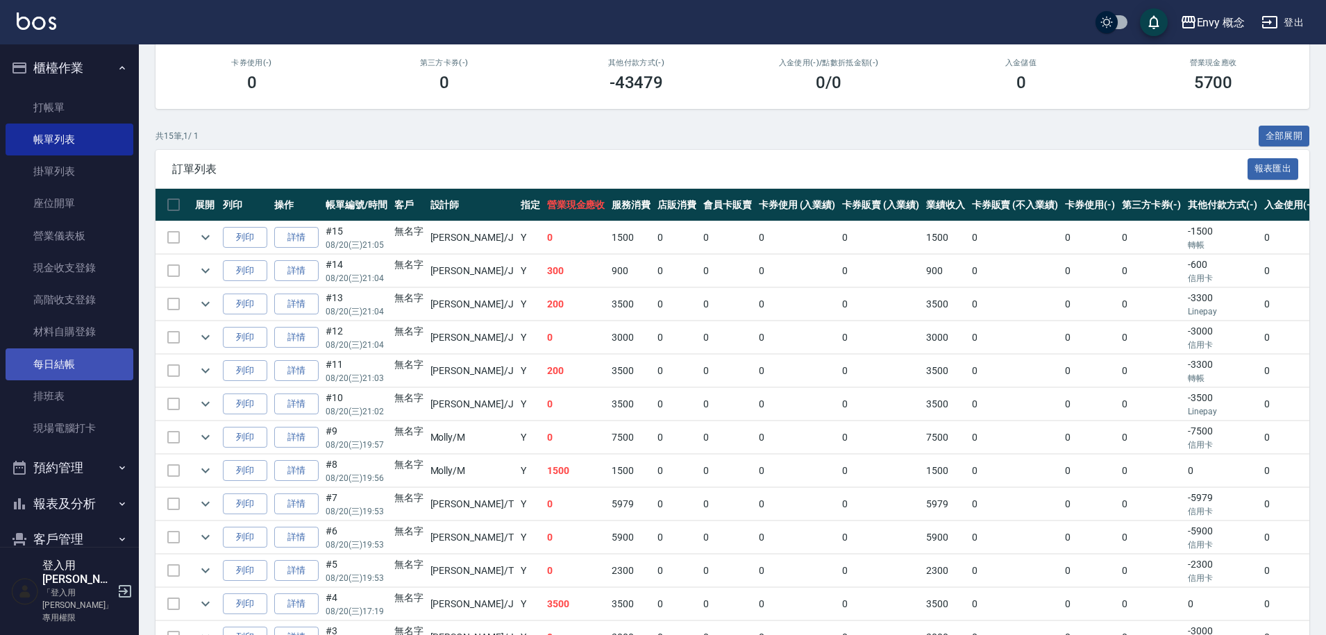
click at [61, 362] on link "每日結帳" at bounding box center [70, 364] width 128 height 32
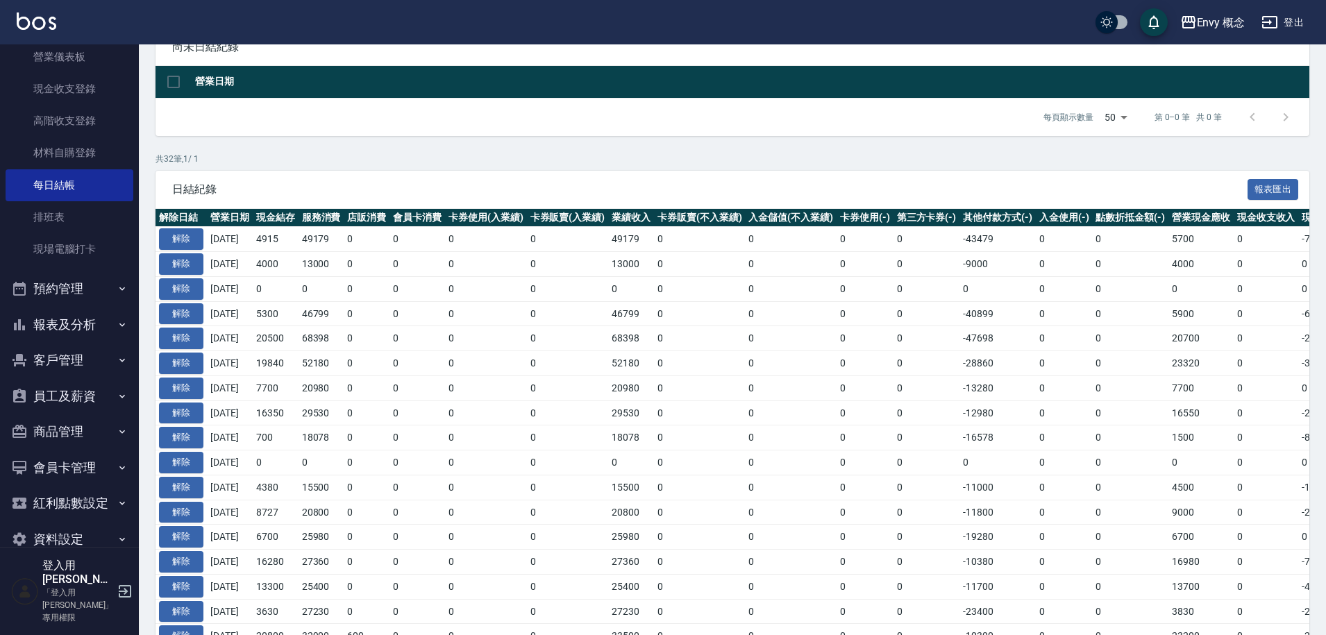
scroll to position [449, 0]
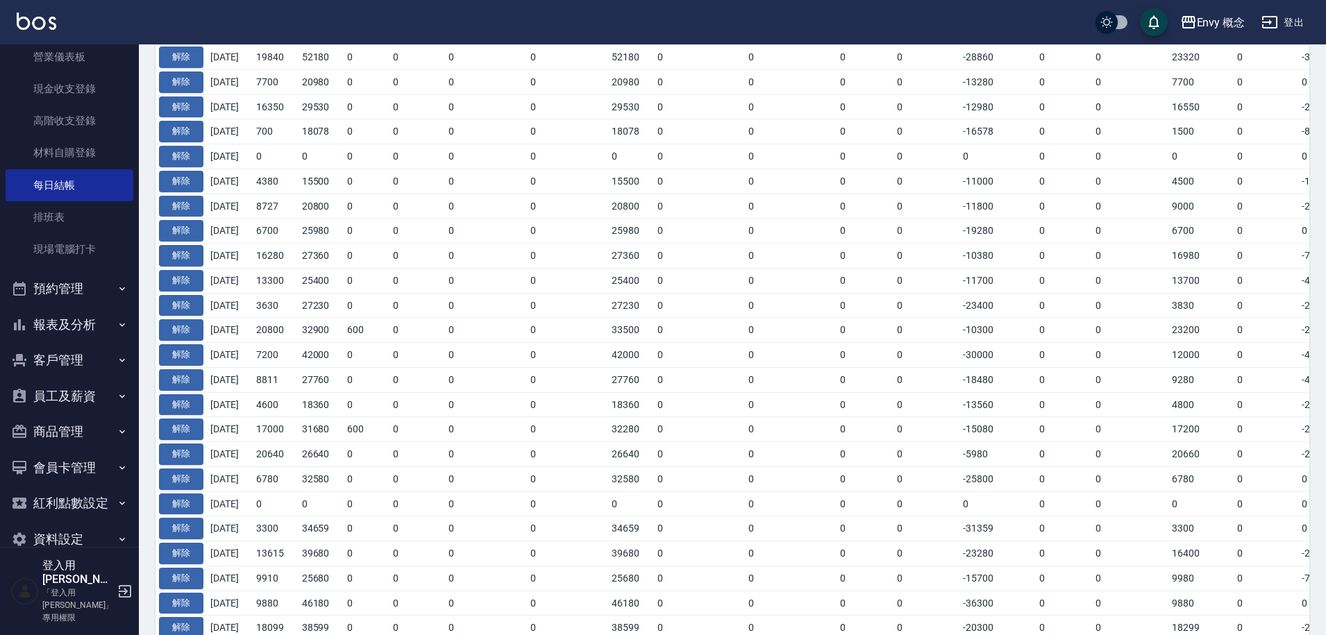
click at [76, 328] on button "報表及分析" at bounding box center [70, 325] width 128 height 36
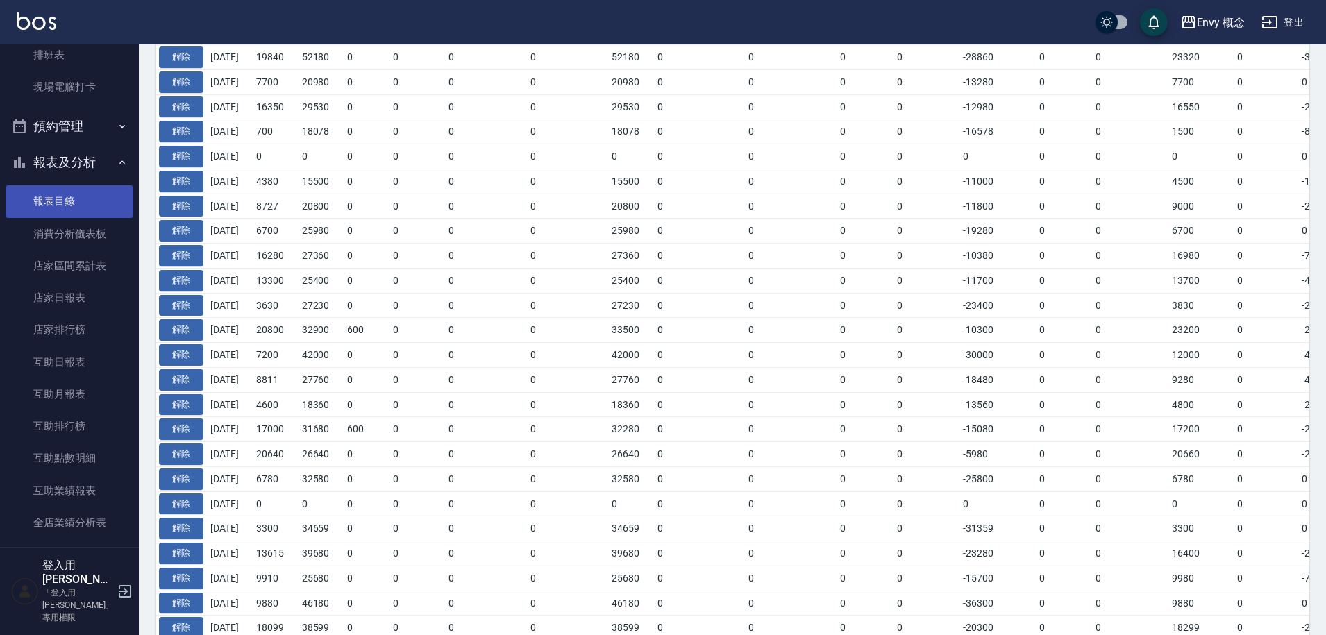
scroll to position [443, 0]
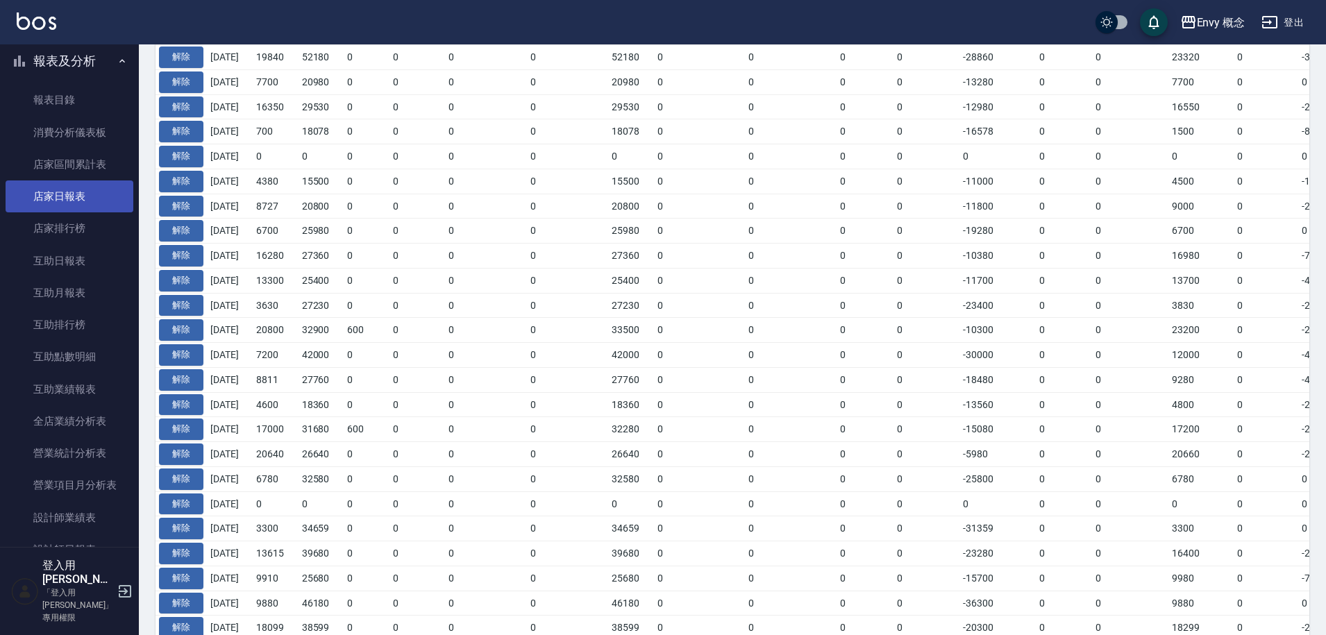
click at [72, 200] on link "店家日報表" at bounding box center [70, 196] width 128 height 32
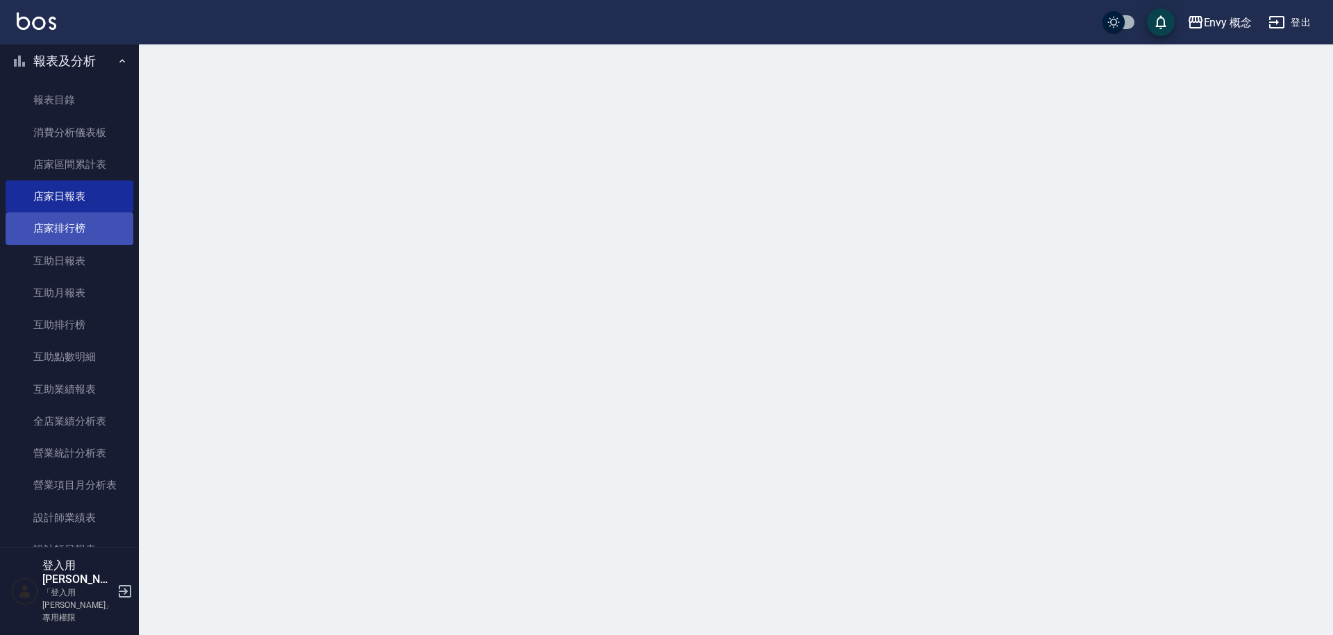
click at [82, 228] on link "店家排行榜" at bounding box center [70, 228] width 128 height 32
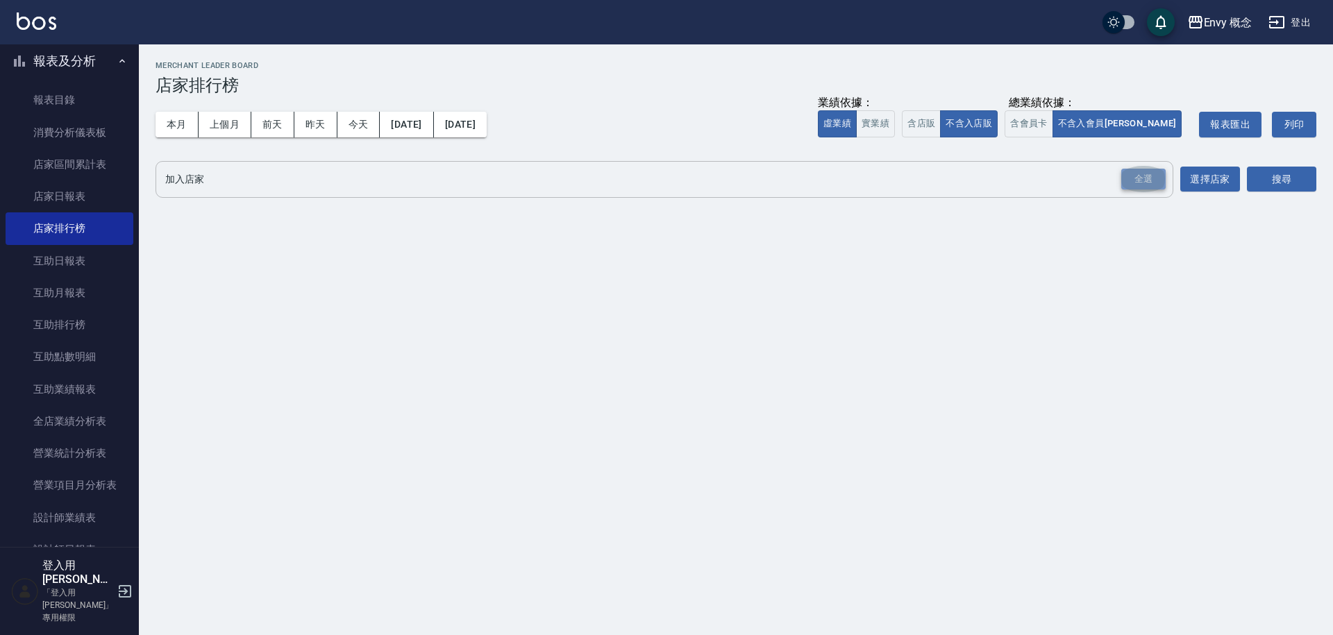
click at [1151, 181] on div "全選" at bounding box center [1143, 180] width 44 height 22
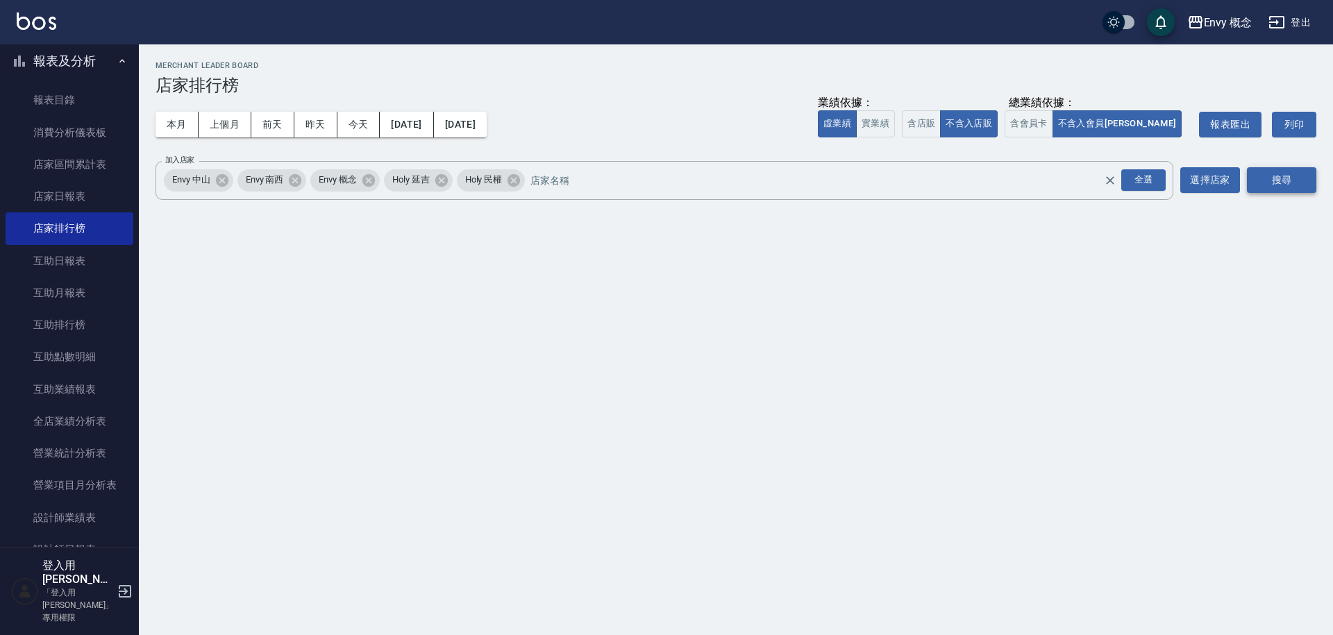
click at [1263, 176] on button "搜尋" at bounding box center [1281, 180] width 69 height 26
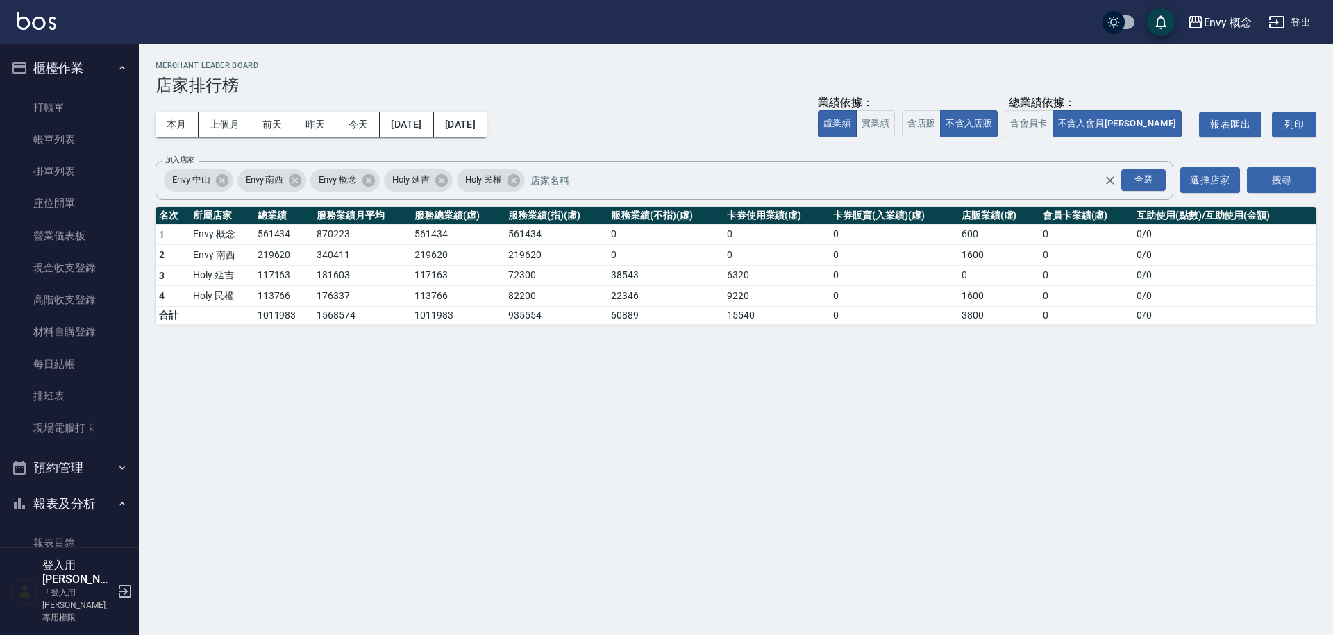
click at [68, 126] on link "帳單列表" at bounding box center [70, 140] width 128 height 32
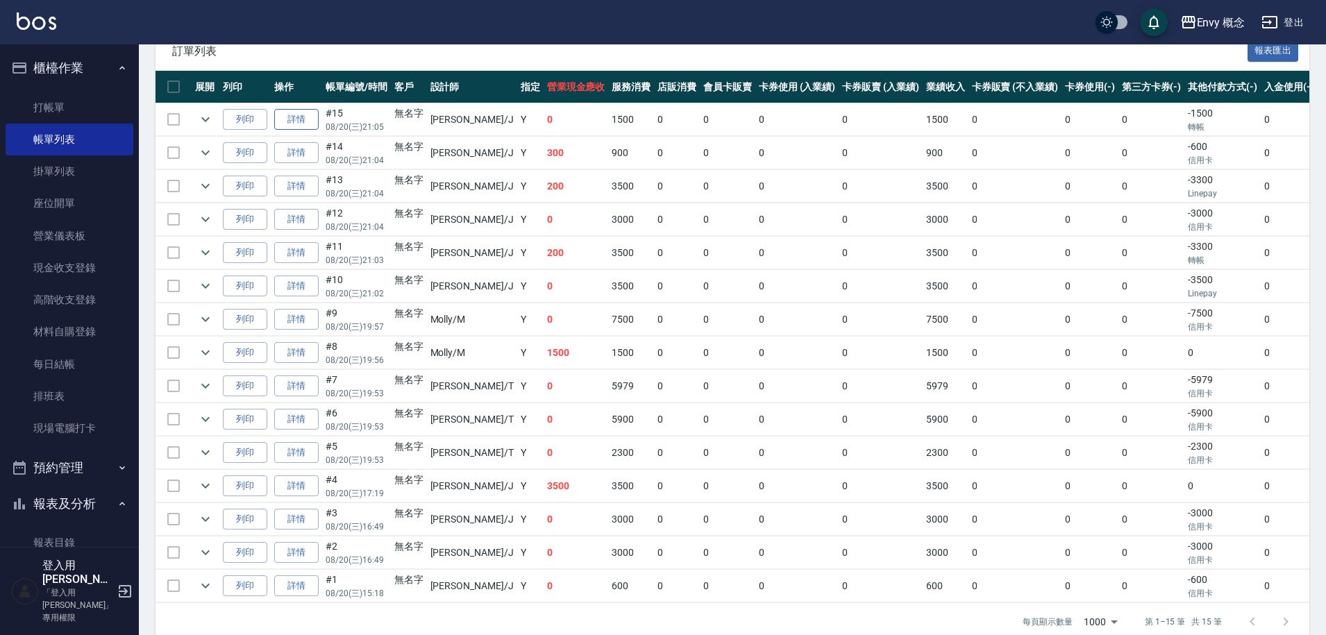
scroll to position [347, 0]
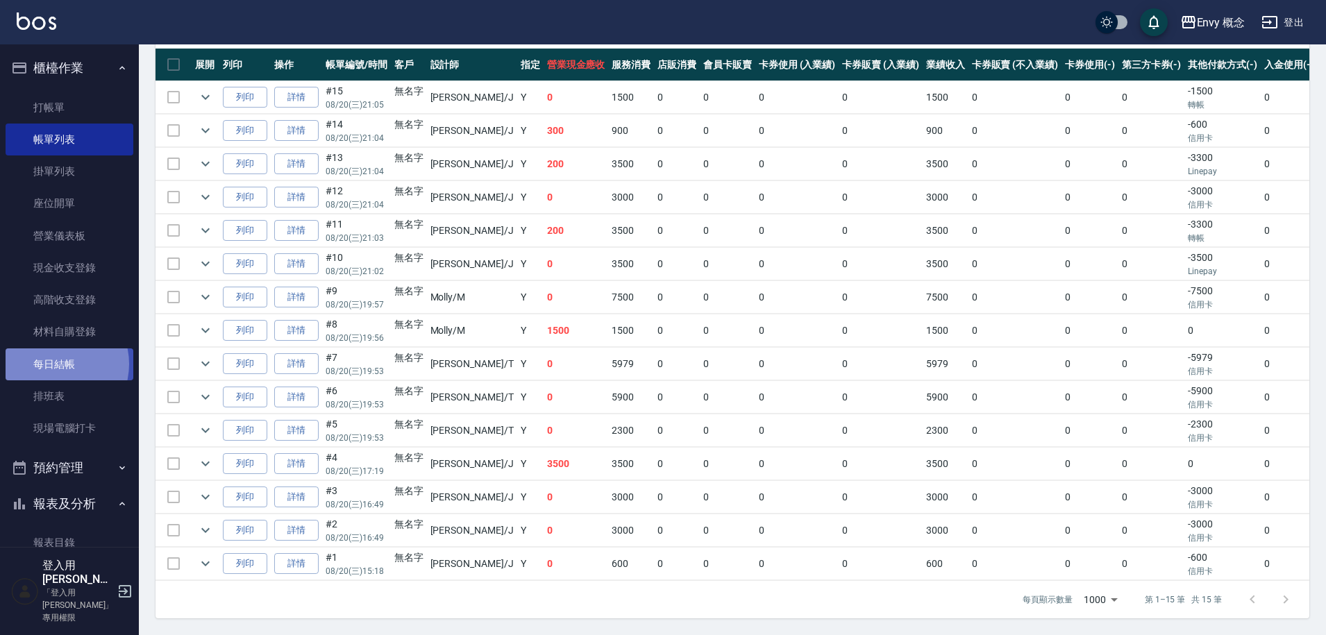
click at [53, 364] on link "每日結帳" at bounding box center [70, 364] width 128 height 32
